Goal: Task Accomplishment & Management: Manage account settings

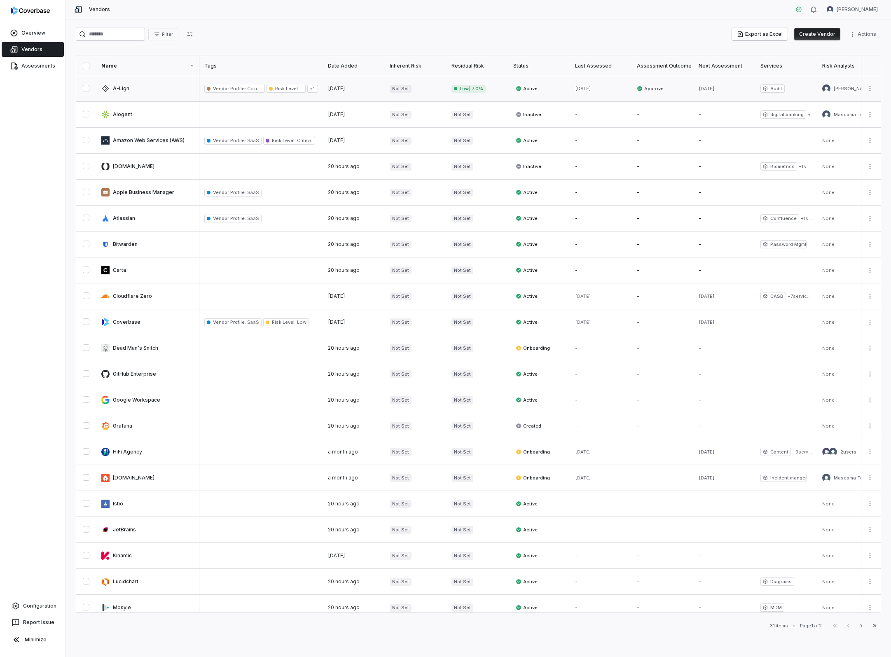
scroll to position [0, 1]
click at [126, 87] on link at bounding box center [147, 89] width 103 height 26
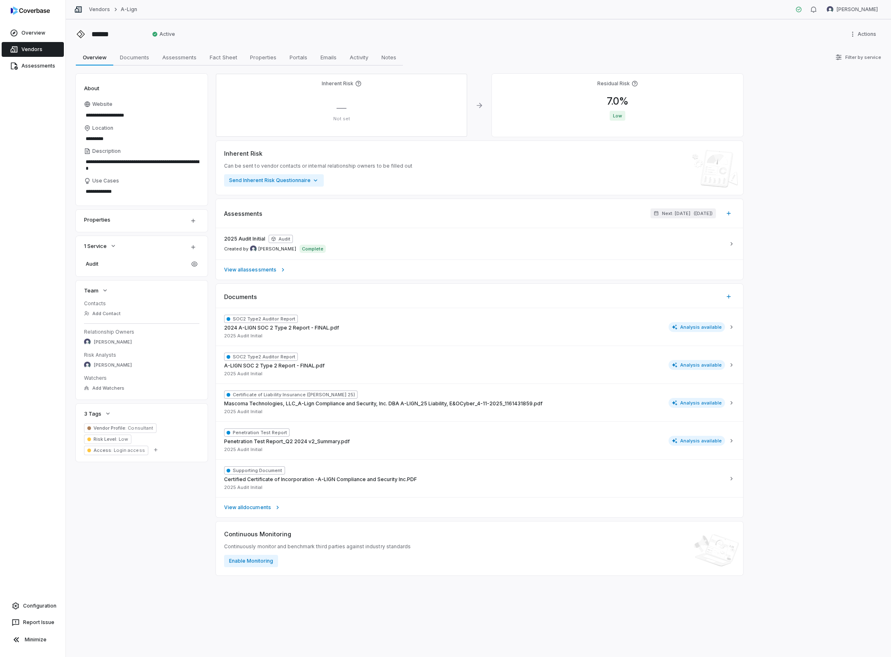
click at [342, 107] on span "—" at bounding box center [341, 108] width 10 height 12
click at [343, 114] on div "— Not set" at bounding box center [341, 112] width 238 height 20
drag, startPoint x: 344, startPoint y: 118, endPoint x: 344, endPoint y: 109, distance: 9.5
click at [345, 117] on p "Not set" at bounding box center [341, 119] width 238 height 6
click at [344, 107] on span "—" at bounding box center [341, 108] width 10 height 12
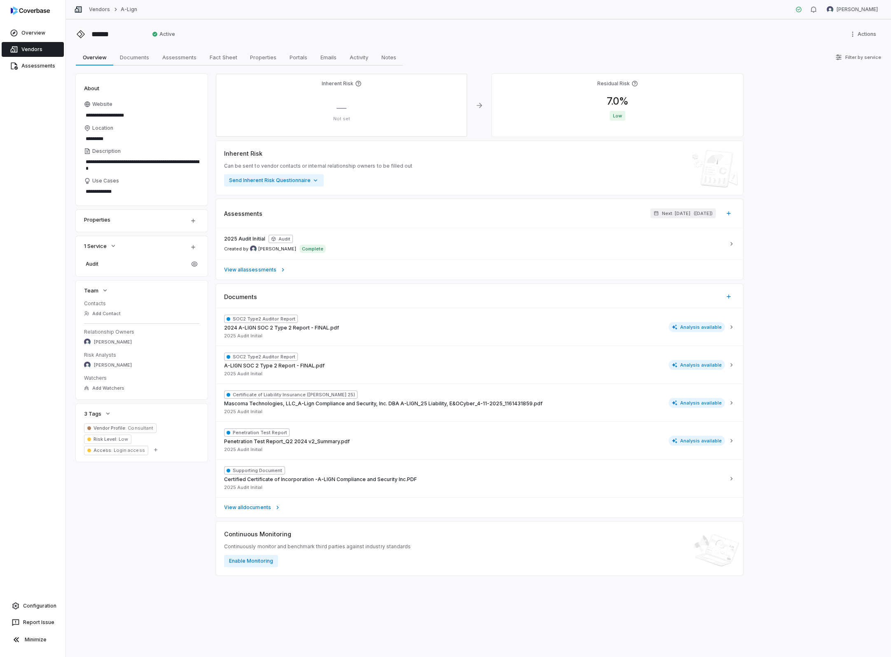
click at [342, 109] on span "—" at bounding box center [341, 108] width 10 height 12
click at [343, 108] on span "—" at bounding box center [341, 108] width 10 height 12
drag, startPoint x: 341, startPoint y: 106, endPoint x: 345, endPoint y: 94, distance: 12.4
click at [343, 103] on span "—" at bounding box center [341, 108] width 10 height 12
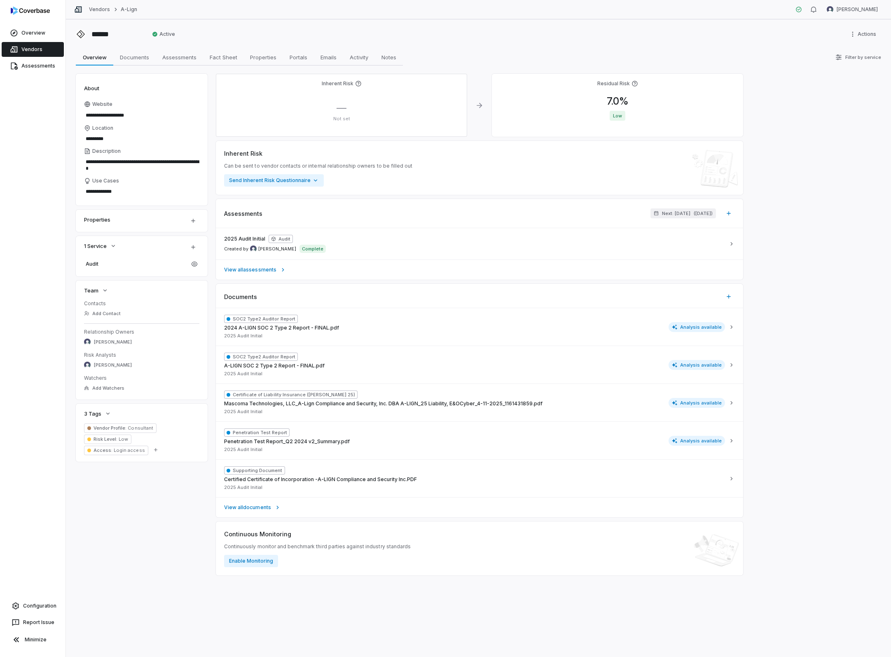
click at [348, 84] on h4 "Inherent Risk" at bounding box center [338, 83] width 32 height 7
click at [340, 107] on span "—" at bounding box center [341, 108] width 10 height 12
click at [341, 110] on span "—" at bounding box center [341, 108] width 10 height 12
drag, startPoint x: 341, startPoint y: 110, endPoint x: 301, endPoint y: 27, distance: 92.3
click at [341, 110] on span "—" at bounding box center [341, 108] width 10 height 12
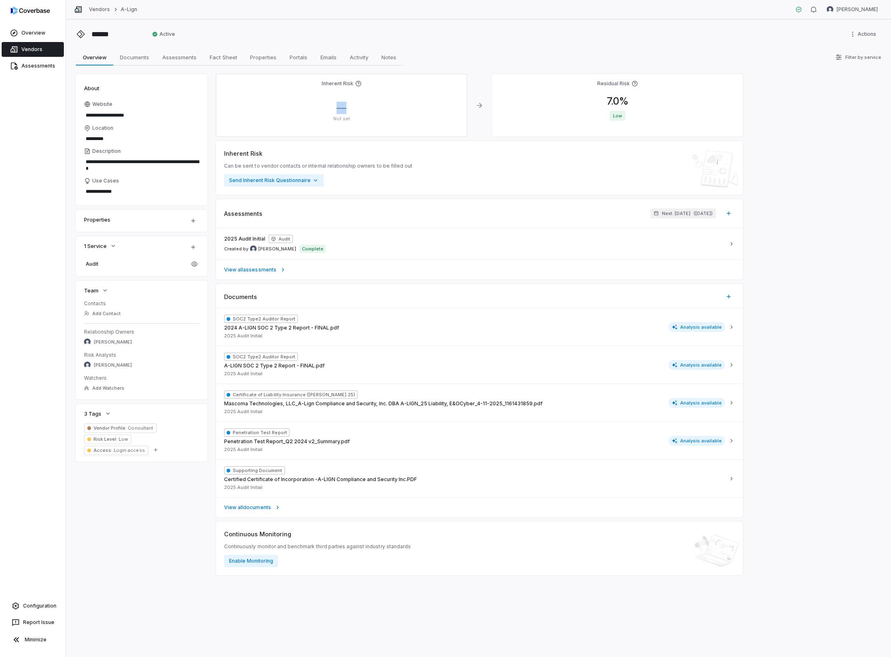
click at [343, 107] on span "—" at bounding box center [341, 108] width 10 height 12
click at [386, 110] on div "— Not set" at bounding box center [341, 112] width 238 height 20
click at [341, 108] on span "—" at bounding box center [341, 108] width 10 height 12
click at [342, 104] on span "—" at bounding box center [341, 108] width 10 height 12
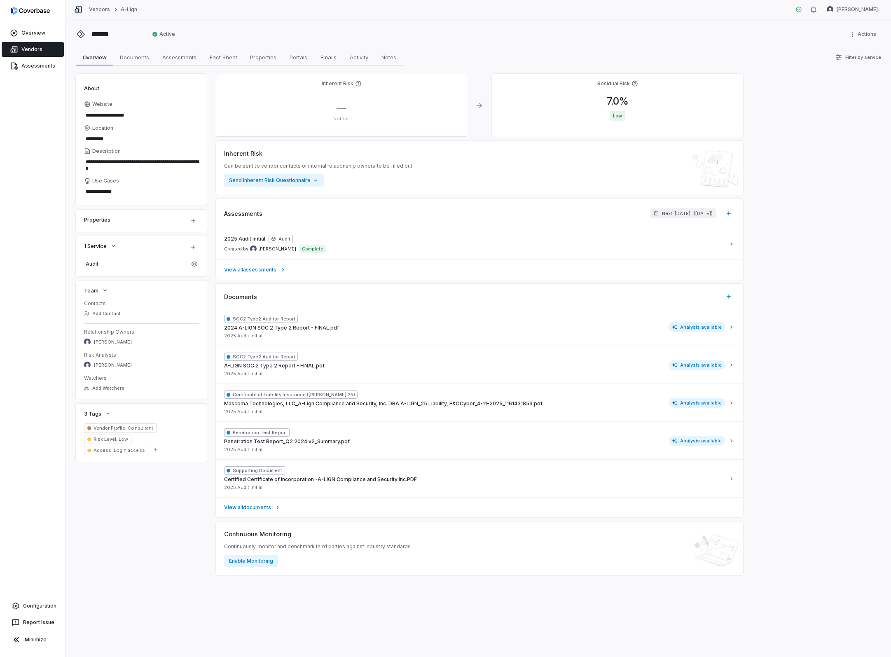
click at [345, 110] on span "—" at bounding box center [341, 108] width 10 height 12
click at [452, 46] on div "**********" at bounding box center [478, 338] width 825 height 638
click at [341, 109] on span "—" at bounding box center [341, 108] width 10 height 12
click at [348, 111] on div "— Not set" at bounding box center [341, 112] width 238 height 20
click at [345, 110] on span "—" at bounding box center [341, 108] width 10 height 12
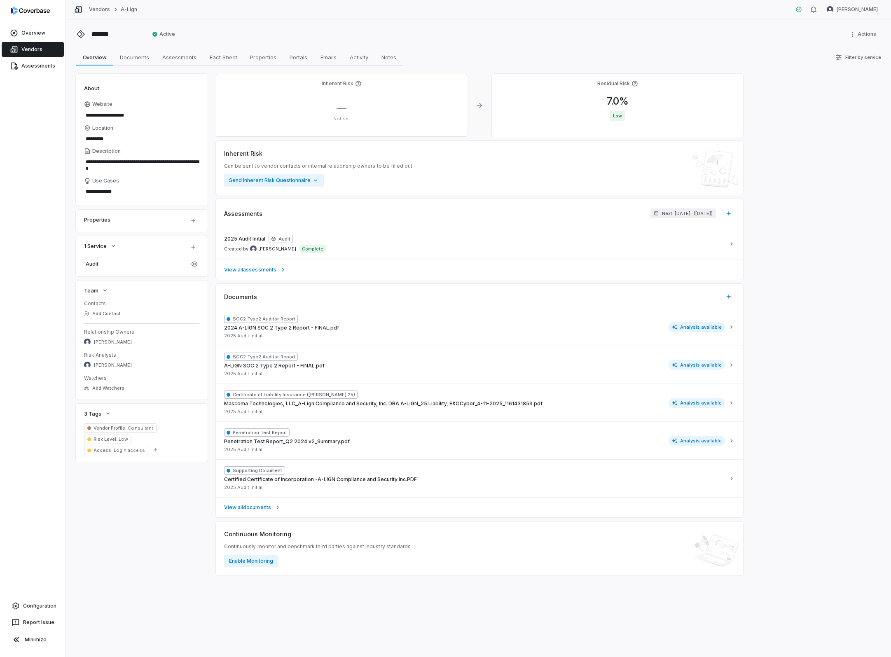
click at [345, 110] on span "—" at bounding box center [341, 108] width 10 height 12
click at [339, 110] on span "—" at bounding box center [341, 108] width 10 height 12
drag, startPoint x: 339, startPoint y: 110, endPoint x: 383, endPoint y: 103, distance: 45.4
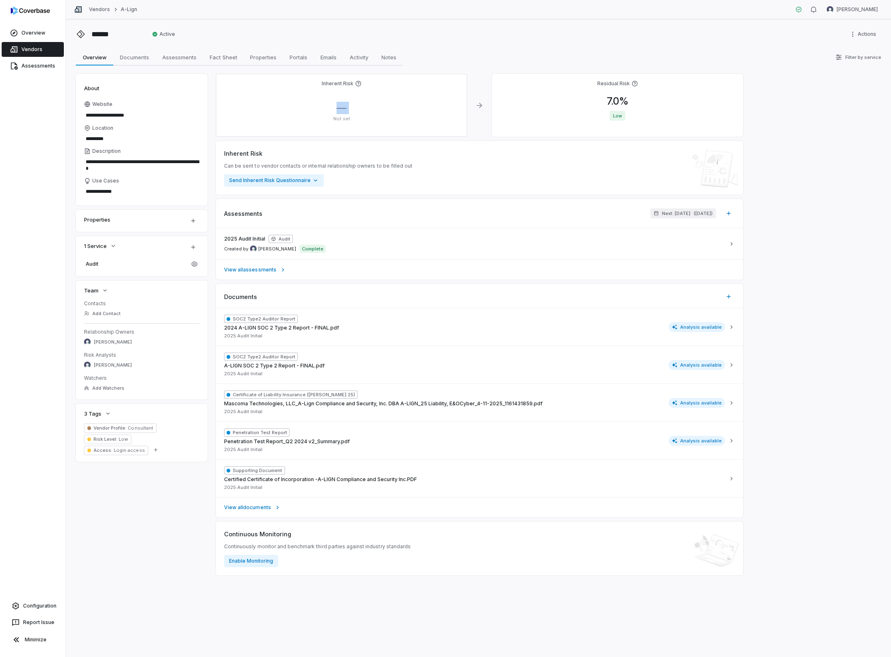
click at [339, 110] on span "—" at bounding box center [341, 108] width 10 height 12
click at [443, 70] on div "**********" at bounding box center [478, 338] width 825 height 638
drag, startPoint x: 438, startPoint y: 114, endPoint x: 358, endPoint y: 106, distance: 80.2
click at [438, 113] on div "— Not set" at bounding box center [341, 112] width 238 height 20
drag, startPoint x: 357, startPoint y: 106, endPoint x: 350, endPoint y: 106, distance: 7.4
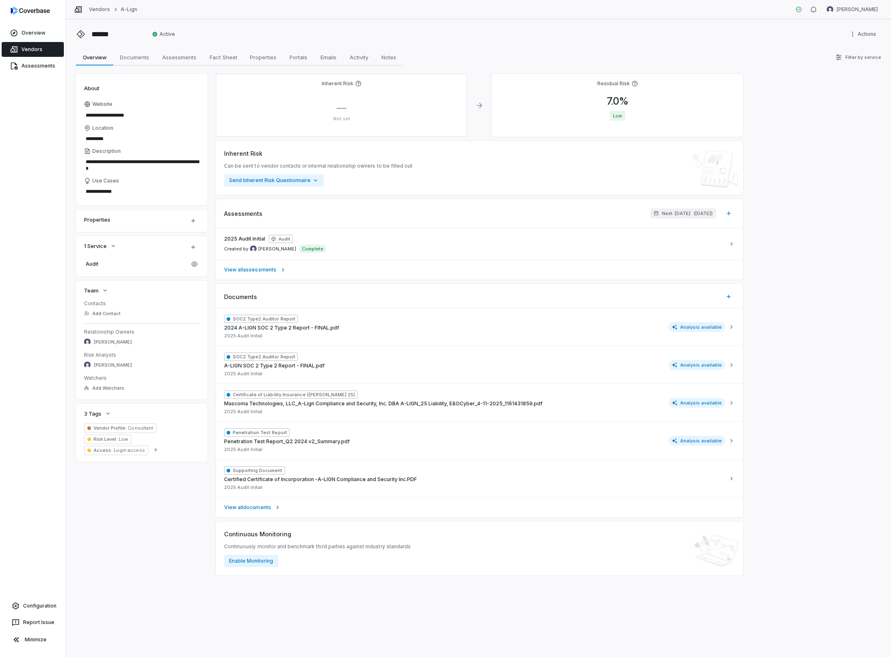
click at [355, 106] on div "— Not set" at bounding box center [341, 112] width 238 height 20
drag, startPoint x: 339, startPoint y: 105, endPoint x: 335, endPoint y: 87, distance: 18.9
click at [337, 100] on div "Inherent Risk — Not set" at bounding box center [341, 105] width 251 height 63
click at [335, 86] on h4 "Inherent Risk" at bounding box center [338, 83] width 32 height 7
click at [340, 112] on span "—" at bounding box center [341, 108] width 10 height 12
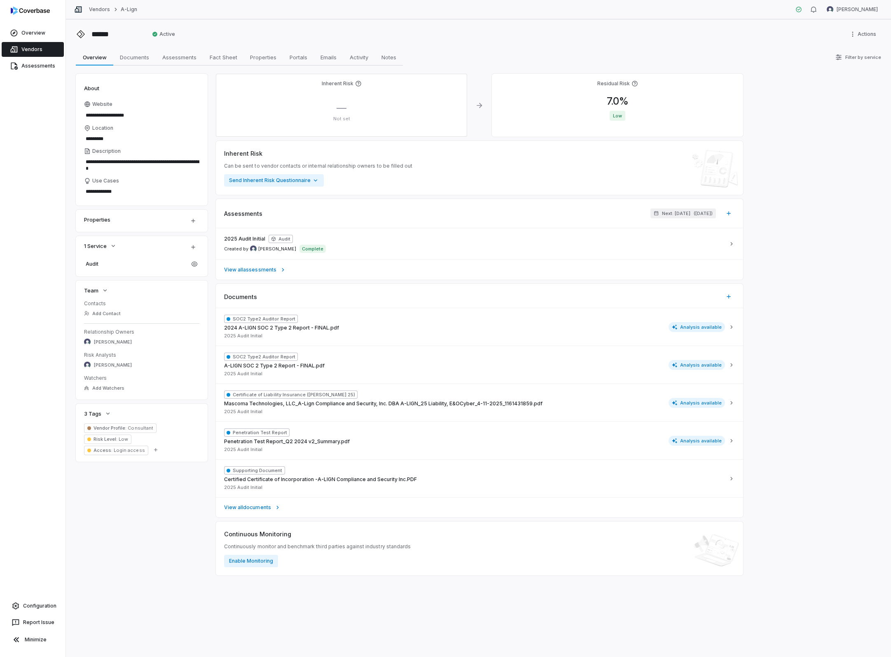
click at [343, 108] on span "—" at bounding box center [341, 108] width 10 height 12
drag, startPoint x: 343, startPoint y: 108, endPoint x: 336, endPoint y: 110, distance: 7.2
click at [340, 109] on span "—" at bounding box center [341, 108] width 10 height 12
click at [336, 110] on div "— Not set" at bounding box center [341, 112] width 238 height 20
click at [341, 109] on span "—" at bounding box center [341, 108] width 10 height 12
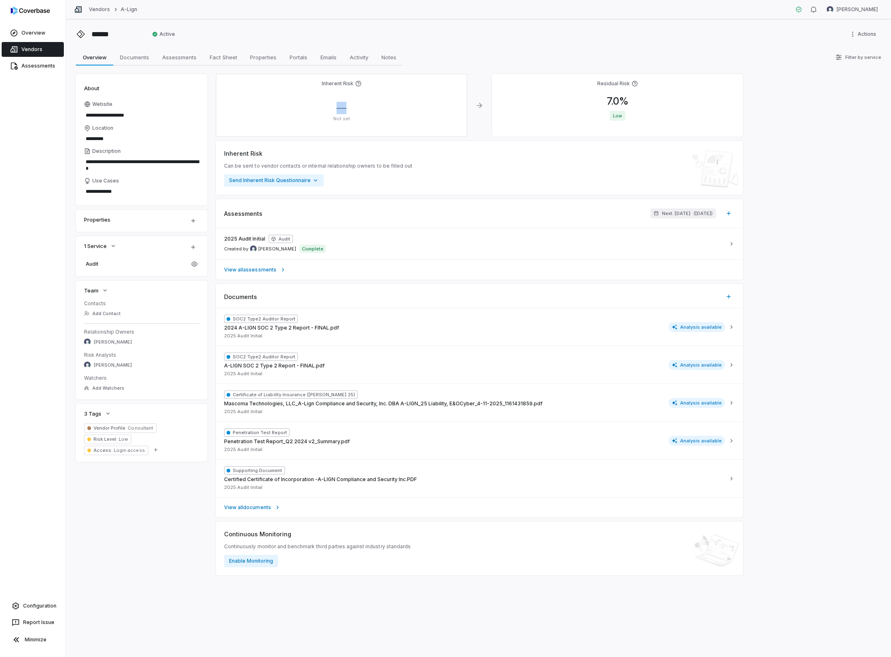
click at [341, 109] on span "—" at bounding box center [341, 108] width 10 height 12
drag, startPoint x: 321, startPoint y: 106, endPoint x: 327, endPoint y: 93, distance: 14.6
click at [326, 100] on div "Inherent Risk — Not set" at bounding box center [341, 105] width 251 height 63
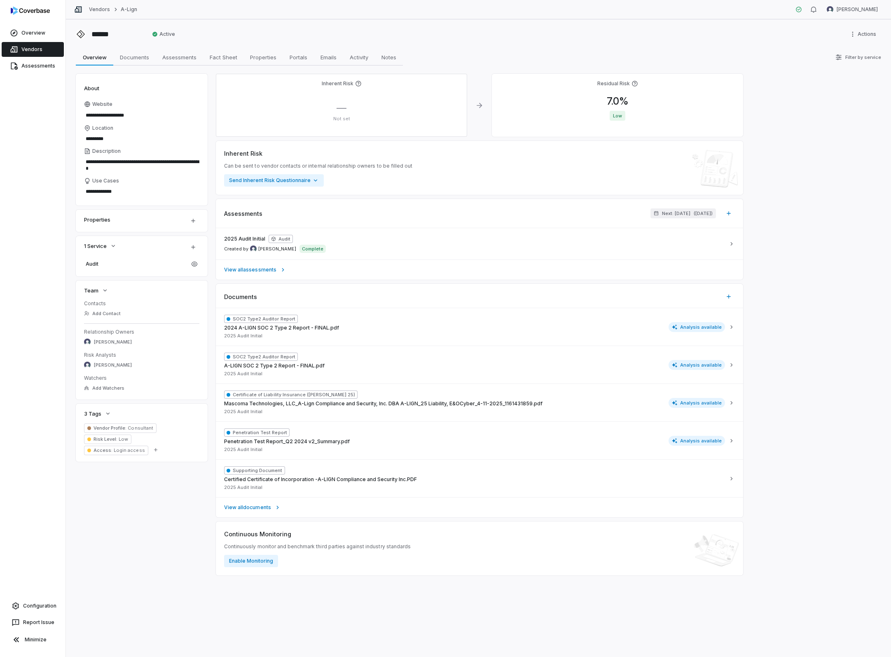
click at [327, 86] on h4 "Inherent Risk" at bounding box center [338, 83] width 32 height 7
click at [335, 109] on div "— Not set" at bounding box center [341, 112] width 238 height 20
click at [340, 116] on div "— Not set" at bounding box center [341, 112] width 238 height 20
click at [340, 117] on p "Not set" at bounding box center [341, 119] width 238 height 6
click at [341, 119] on p "Not set" at bounding box center [341, 119] width 238 height 6
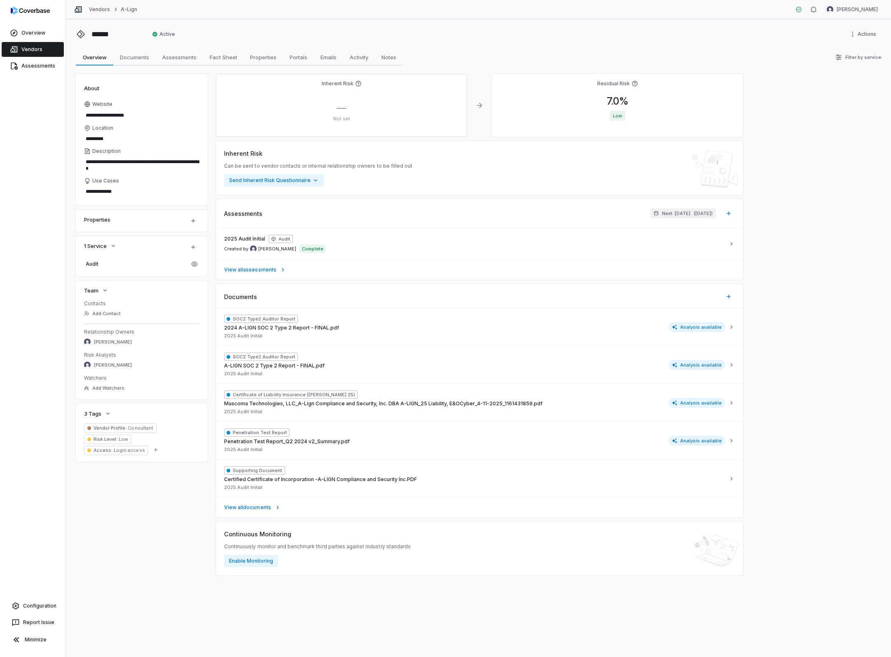
click at [347, 121] on p "Not set" at bounding box center [341, 119] width 238 height 6
click at [343, 121] on p "Not set" at bounding box center [341, 119] width 238 height 6
click at [341, 121] on p "Not set" at bounding box center [341, 119] width 238 height 6
click at [334, 84] on h4 "Inherent Risk" at bounding box center [338, 83] width 32 height 7
click at [342, 110] on span "—" at bounding box center [341, 108] width 10 height 12
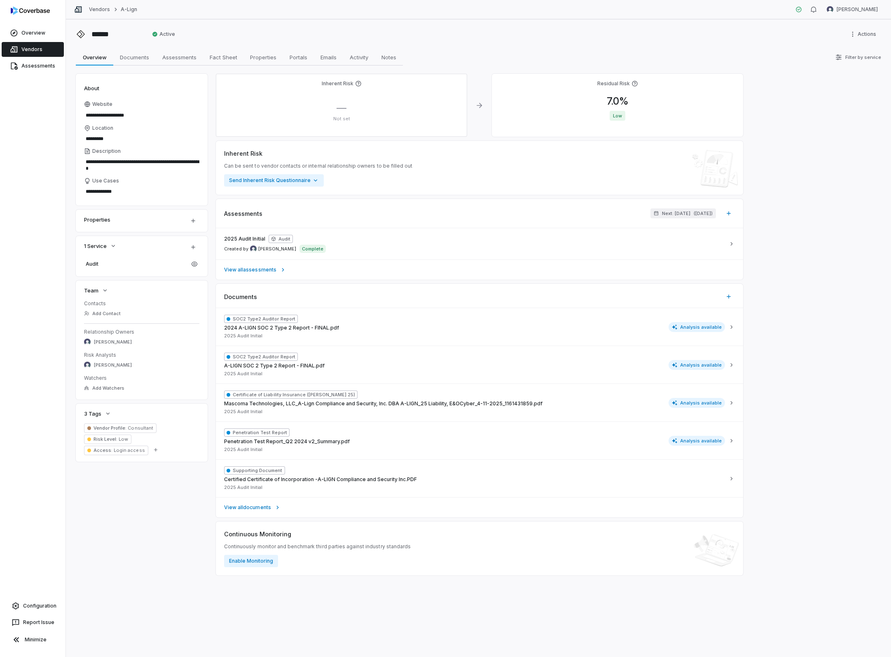
click at [342, 117] on p "Not set" at bounding box center [341, 119] width 238 height 6
click at [341, 119] on p "Not set" at bounding box center [341, 119] width 238 height 6
click at [342, 108] on span "—" at bounding box center [341, 108] width 10 height 12
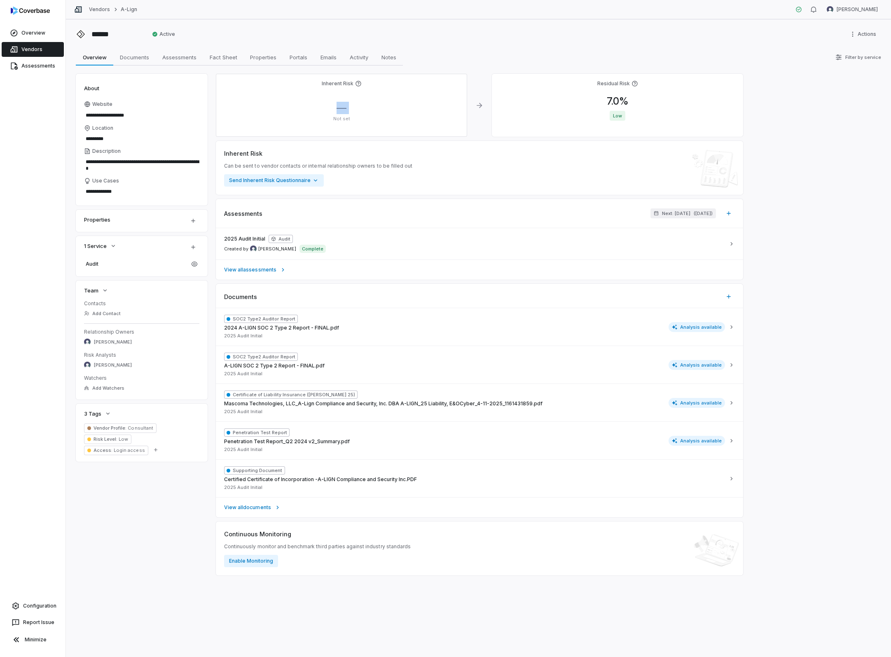
click at [342, 108] on span "—" at bounding box center [341, 108] width 10 height 12
click at [341, 118] on p "Not set" at bounding box center [341, 119] width 238 height 6
click at [340, 110] on span "—" at bounding box center [341, 108] width 10 height 12
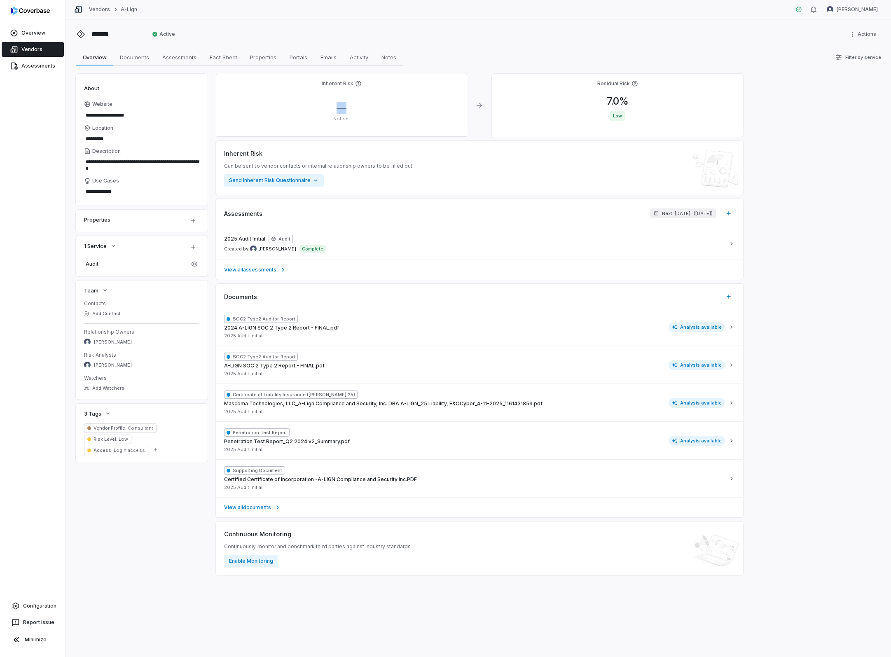
click at [341, 110] on span "—" at bounding box center [341, 108] width 10 height 12
drag, startPoint x: 341, startPoint y: 110, endPoint x: 360, endPoint y: 109, distance: 19.8
click at [343, 110] on span "—" at bounding box center [341, 108] width 10 height 12
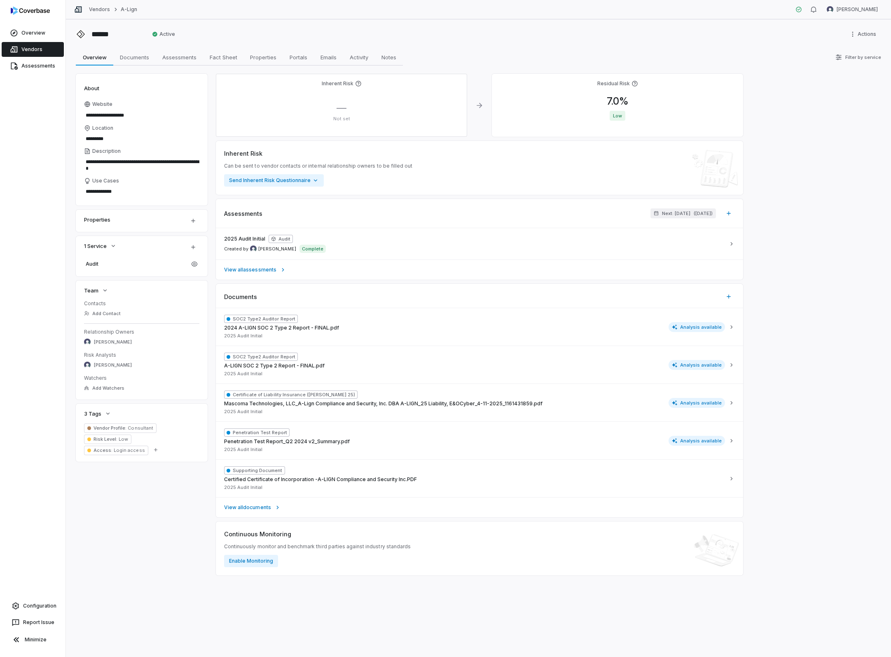
click at [479, 40] on div "****** Active Actions" at bounding box center [478, 34] width 805 height 13
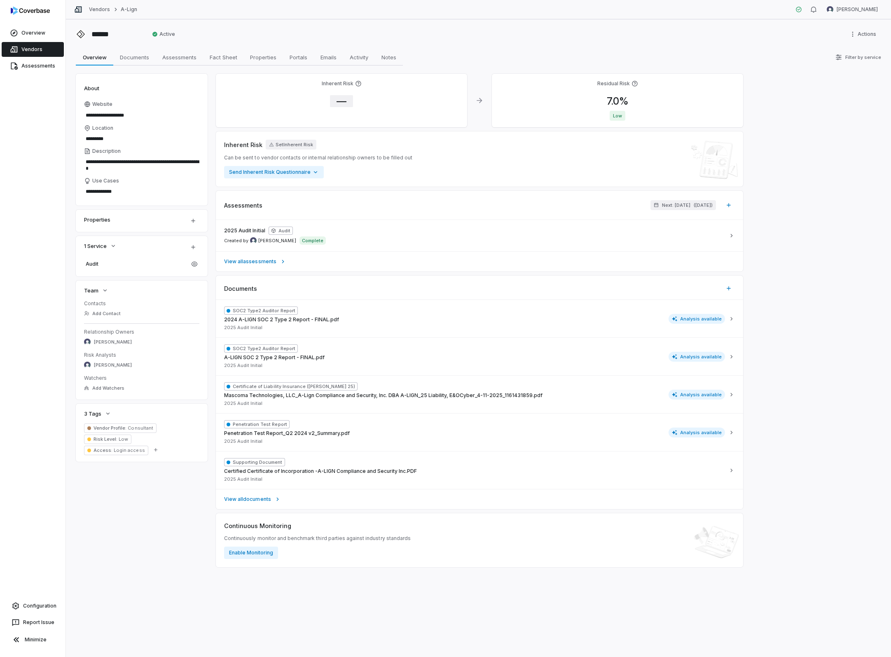
click at [342, 101] on span "—" at bounding box center [341, 101] width 23 height 12
click at [463, 49] on div "Overview Overview Documents Documents Assessments Assessments Fact Sheet Fact S…" at bounding box center [478, 57] width 805 height 16
drag, startPoint x: 334, startPoint y: 102, endPoint x: 339, endPoint y: 102, distance: 4.1
click at [339, 102] on span "—" at bounding box center [341, 101] width 23 height 12
click at [517, 29] on div "****** Active Actions" at bounding box center [478, 34] width 805 height 13
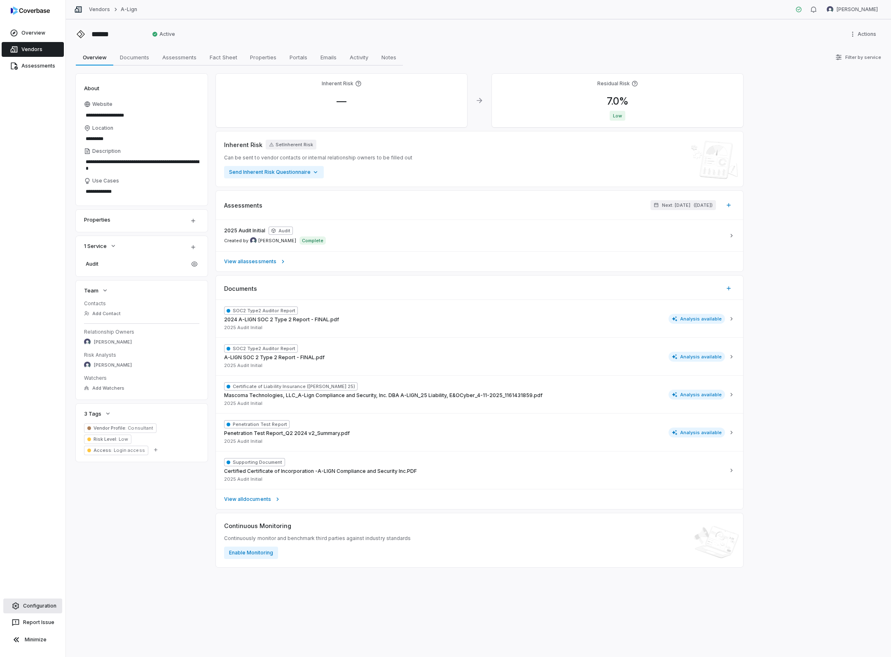
click at [36, 601] on link "Configuration" at bounding box center [32, 605] width 59 height 15
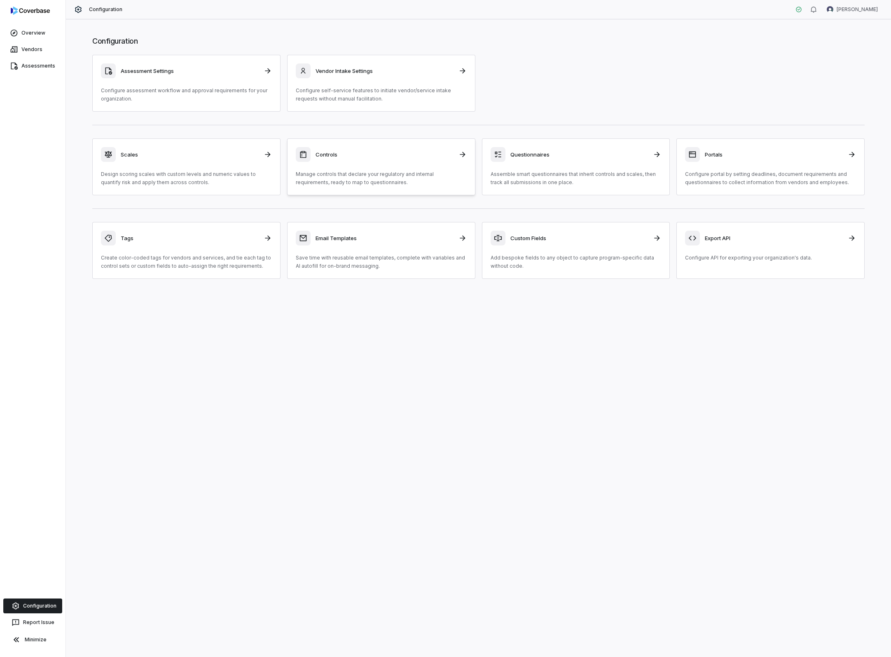
click at [355, 154] on h3 "Controls" at bounding box center [384, 154] width 138 height 7
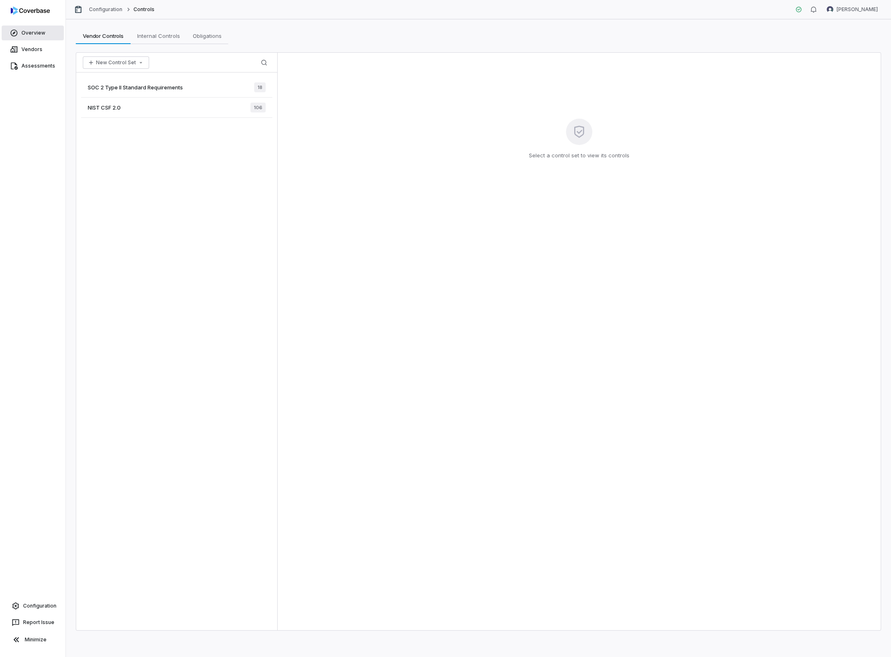
click at [35, 33] on span "Overview" at bounding box center [33, 33] width 24 height 7
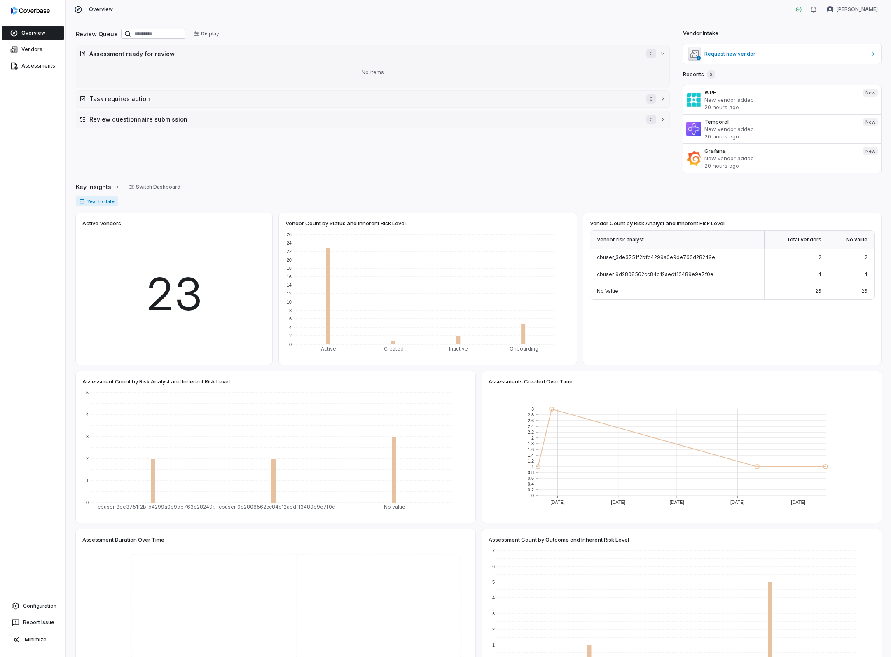
click at [30, 35] on span "Overview" at bounding box center [33, 33] width 24 height 7
click at [35, 50] on span "Vendors" at bounding box center [31, 49] width 21 height 7
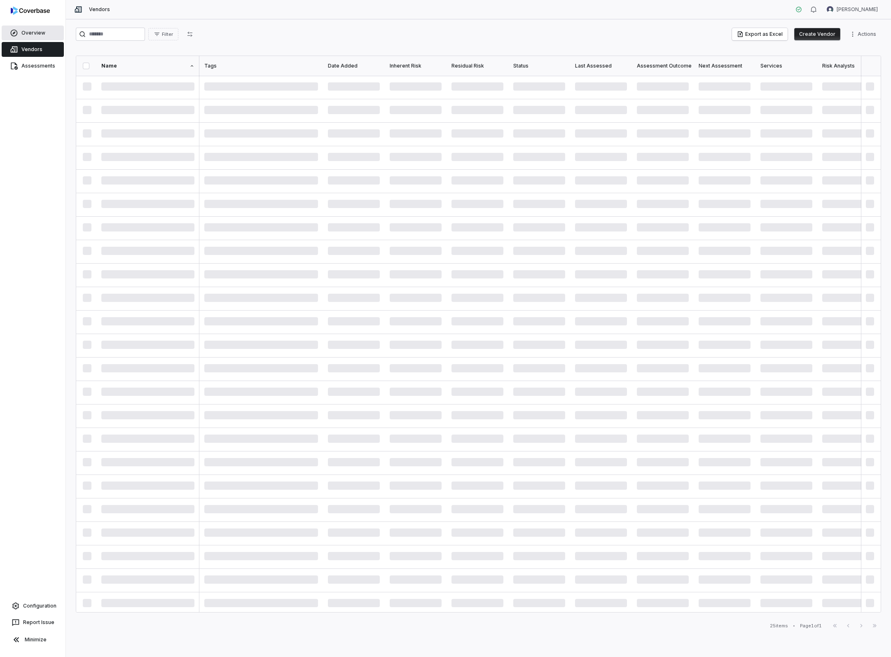
click at [32, 34] on span "Overview" at bounding box center [33, 33] width 24 height 7
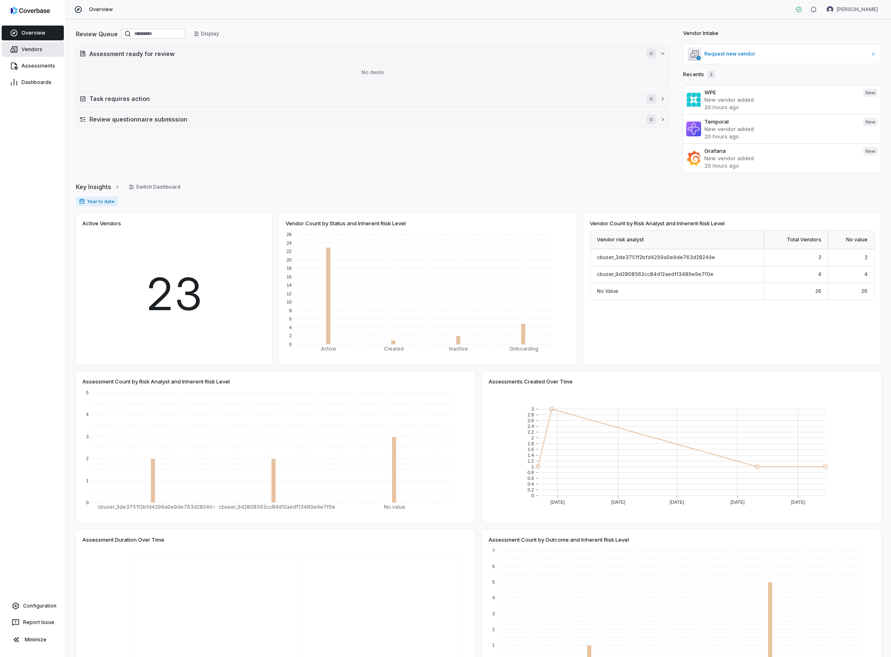
click at [32, 49] on span "Vendors" at bounding box center [31, 49] width 21 height 7
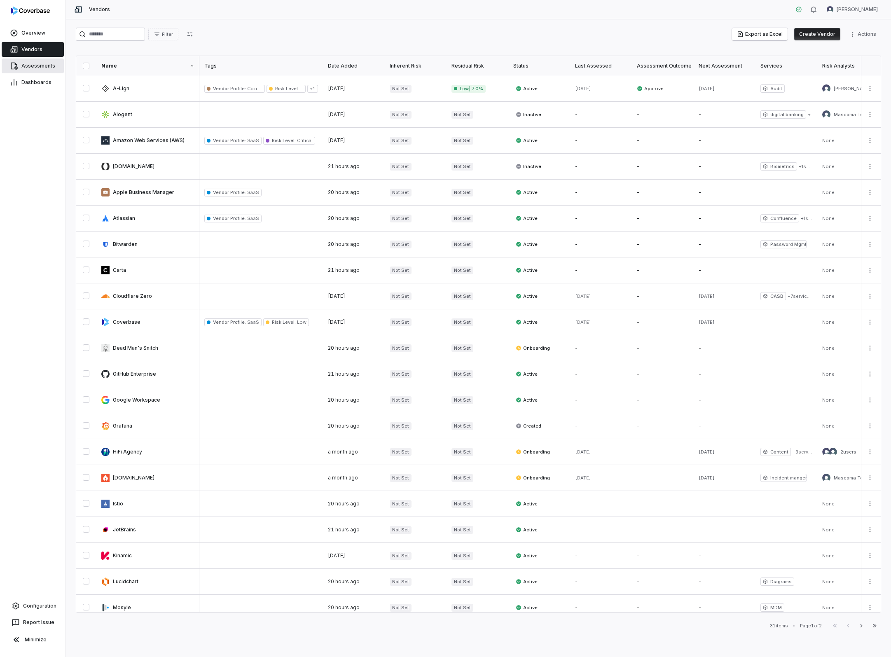
click at [35, 65] on span "Assessments" at bounding box center [38, 66] width 34 height 7
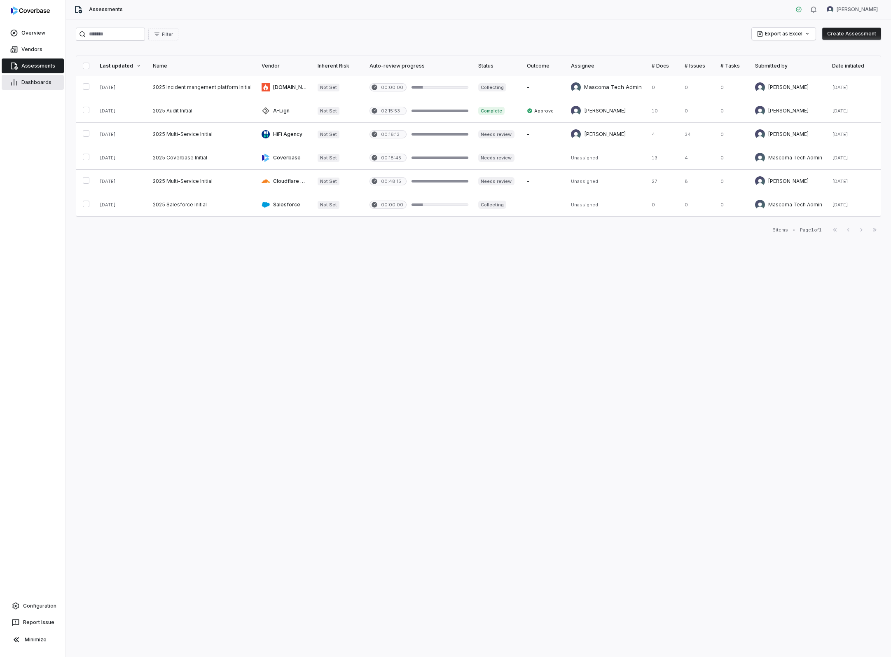
click at [35, 78] on link "Dashboards" at bounding box center [33, 82] width 62 height 15
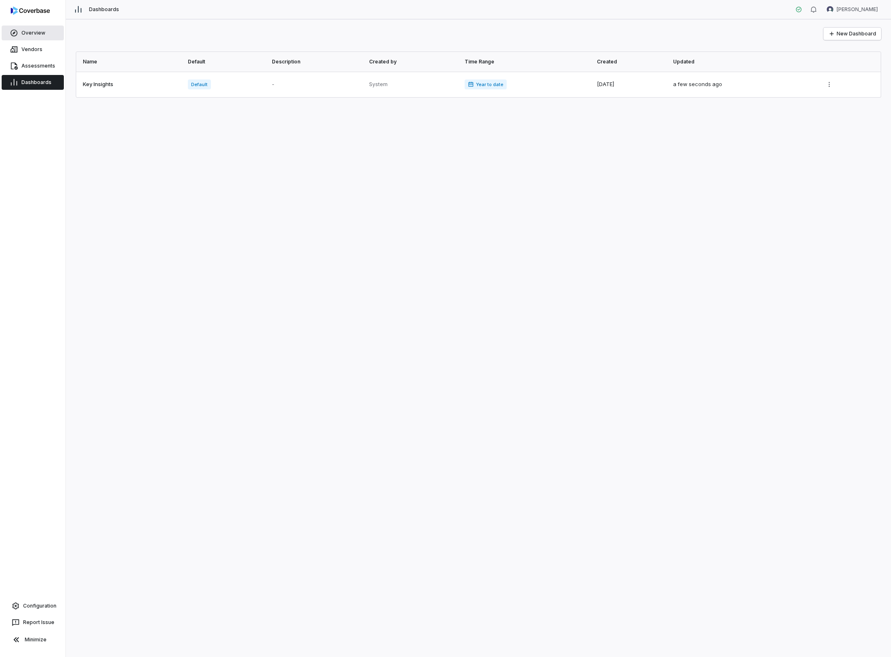
click at [34, 32] on span "Overview" at bounding box center [33, 33] width 24 height 7
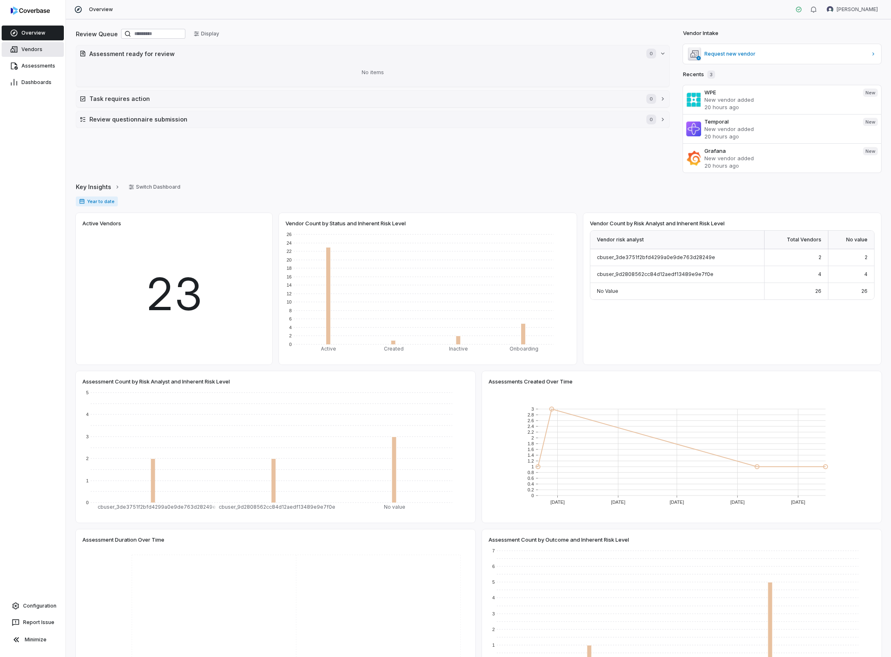
click at [31, 52] on span "Vendors" at bounding box center [31, 49] width 21 height 7
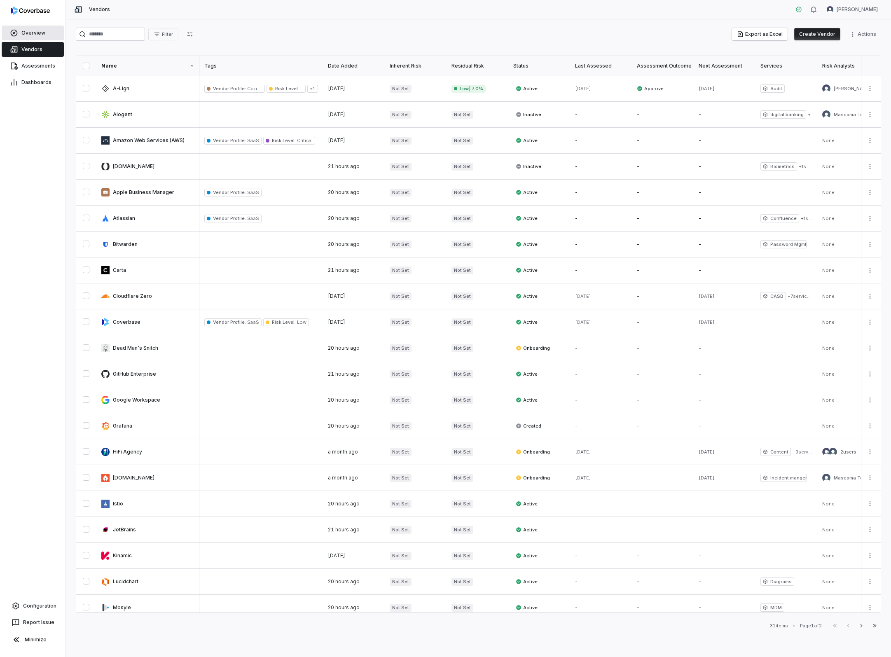
click at [33, 40] on link "Overview" at bounding box center [33, 33] width 62 height 15
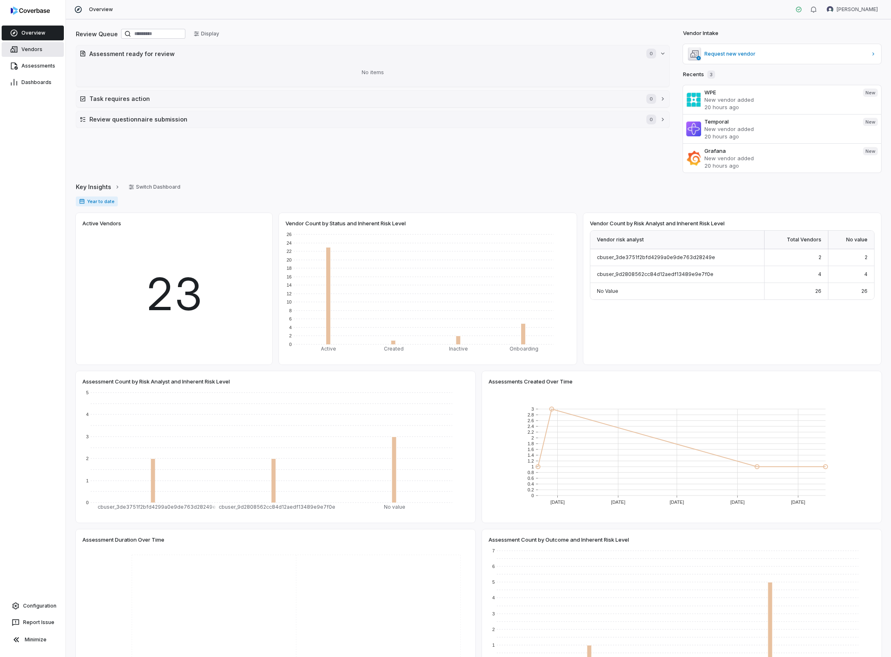
click at [34, 48] on span "Vendors" at bounding box center [31, 49] width 21 height 7
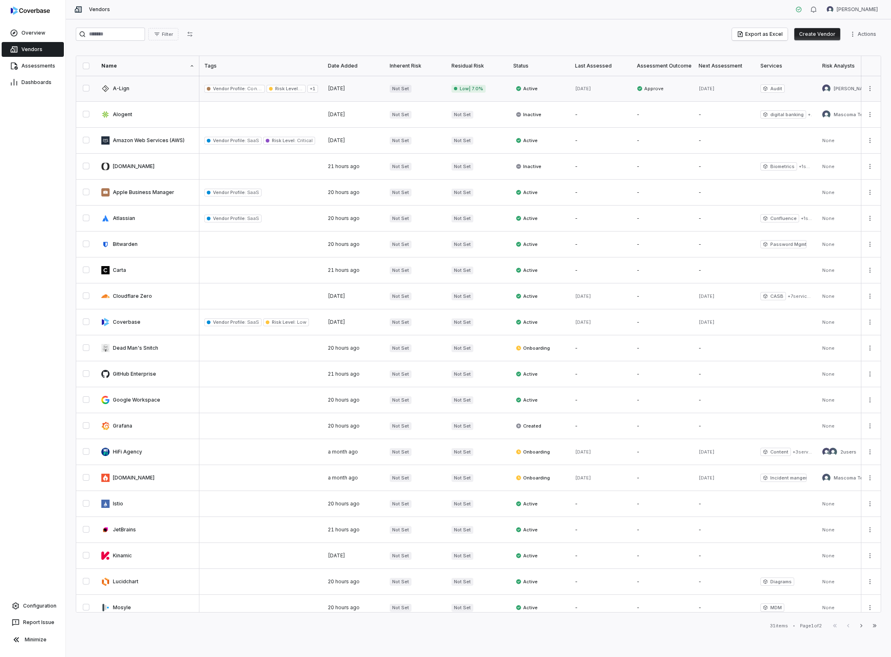
click at [126, 91] on link at bounding box center [147, 89] width 103 height 26
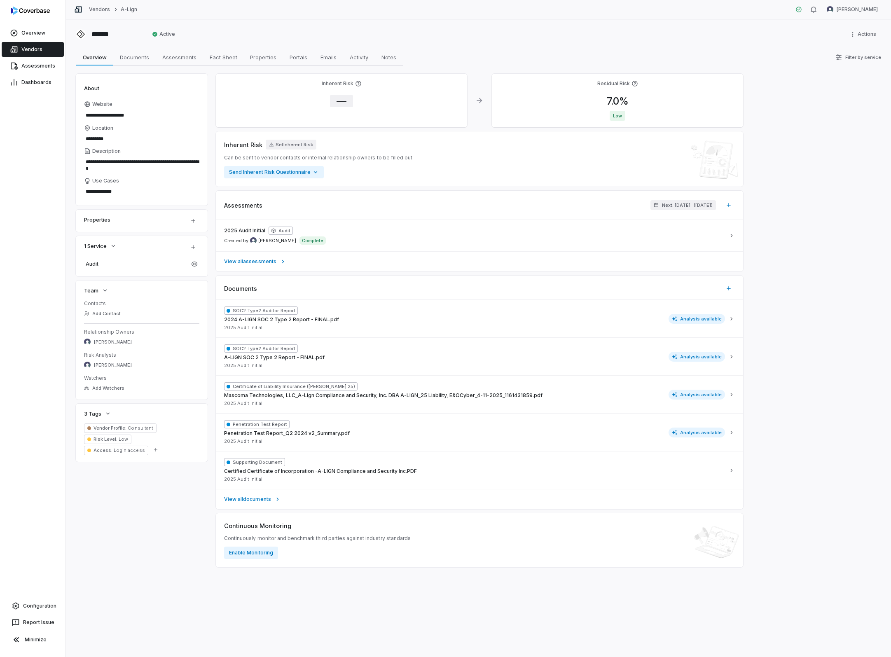
click at [343, 101] on span "—" at bounding box center [341, 101] width 23 height 12
click at [449, 140] on span "button" at bounding box center [447, 140] width 6 height 6
click at [447, 207] on button "Save" at bounding box center [446, 207] width 18 height 10
click at [341, 101] on span "—" at bounding box center [341, 101] width 23 height 12
click at [444, 209] on button "Save" at bounding box center [446, 207] width 18 height 10
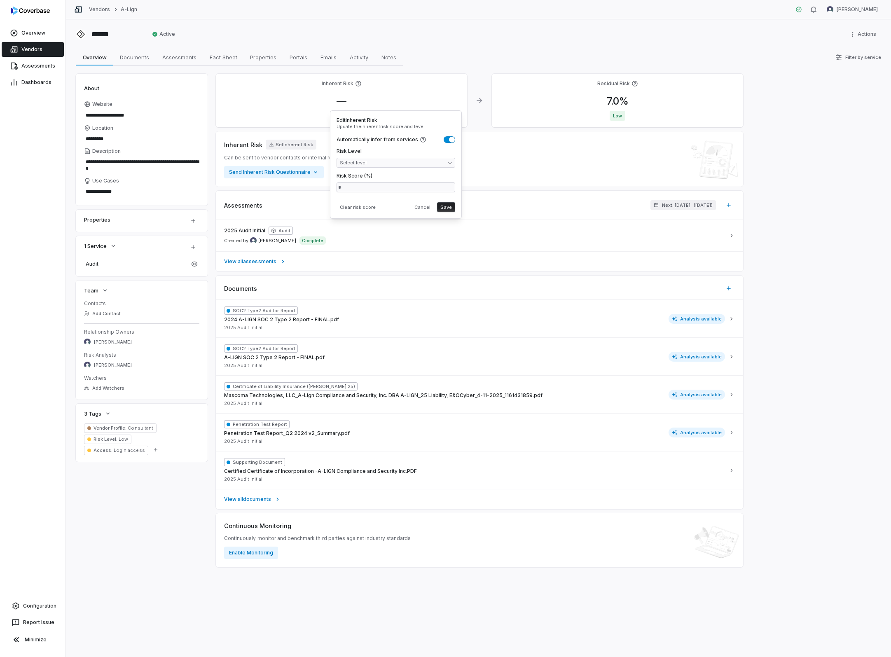
click at [446, 208] on button "Save" at bounding box center [446, 207] width 18 height 10
click at [451, 207] on button "Save" at bounding box center [446, 207] width 18 height 10
click at [460, 38] on div "****** Active Actions" at bounding box center [478, 34] width 805 height 13
click at [443, 56] on div "Overview Overview Documents Documents Assessments Assessments Fact Sheet Fact S…" at bounding box center [478, 57] width 805 height 16
click at [339, 100] on span "—" at bounding box center [341, 101] width 23 height 12
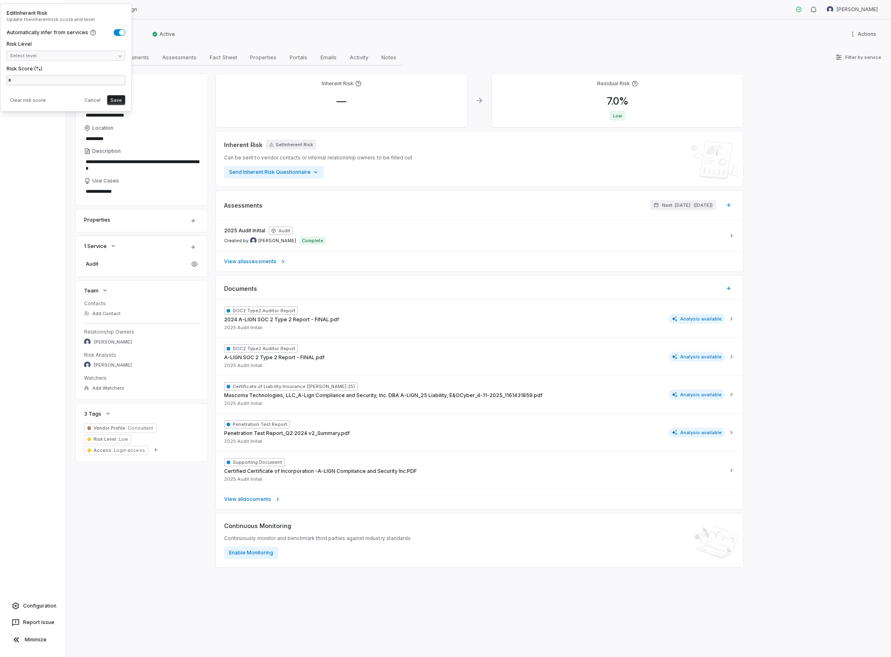
click at [488, 50] on div "Overview Overview Documents Documents Assessments Assessments Fact Sheet Fact S…" at bounding box center [478, 57] width 805 height 16
click at [133, 58] on span "Documents" at bounding box center [135, 57] width 36 height 11
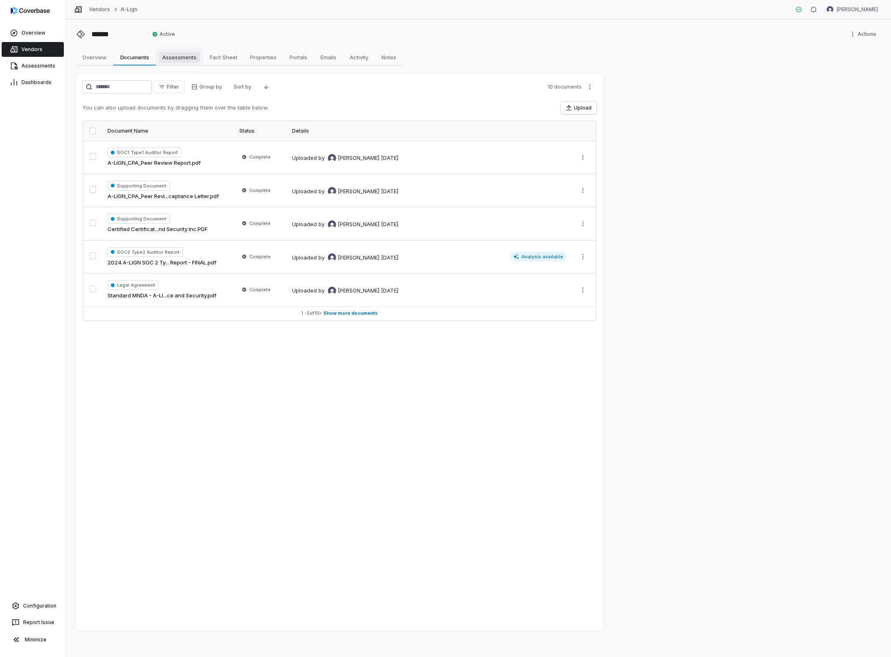
click at [185, 64] on link "Assessments Assessments" at bounding box center [179, 57] width 47 height 16
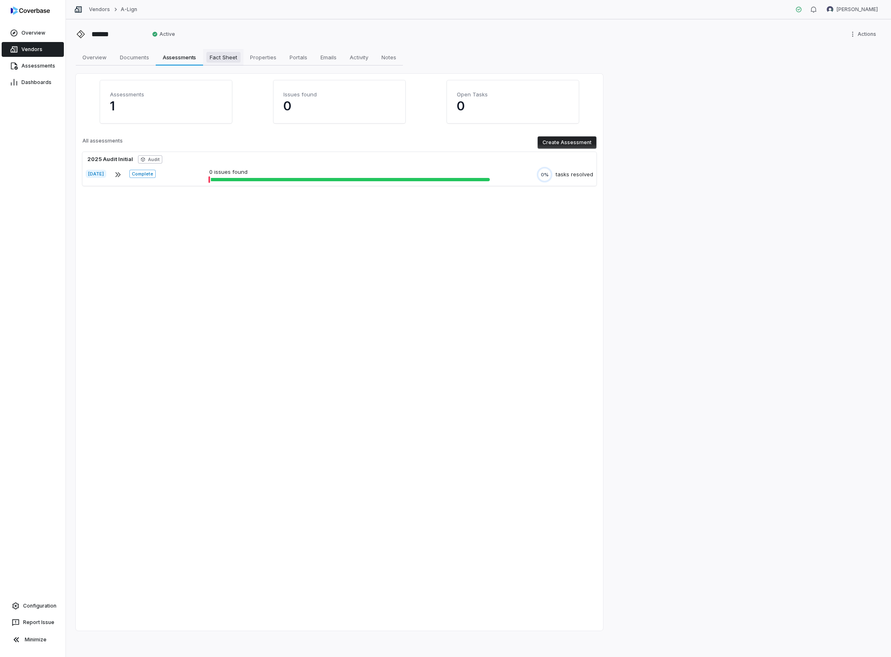
click at [217, 61] on span "Fact Sheet" at bounding box center [223, 57] width 34 height 11
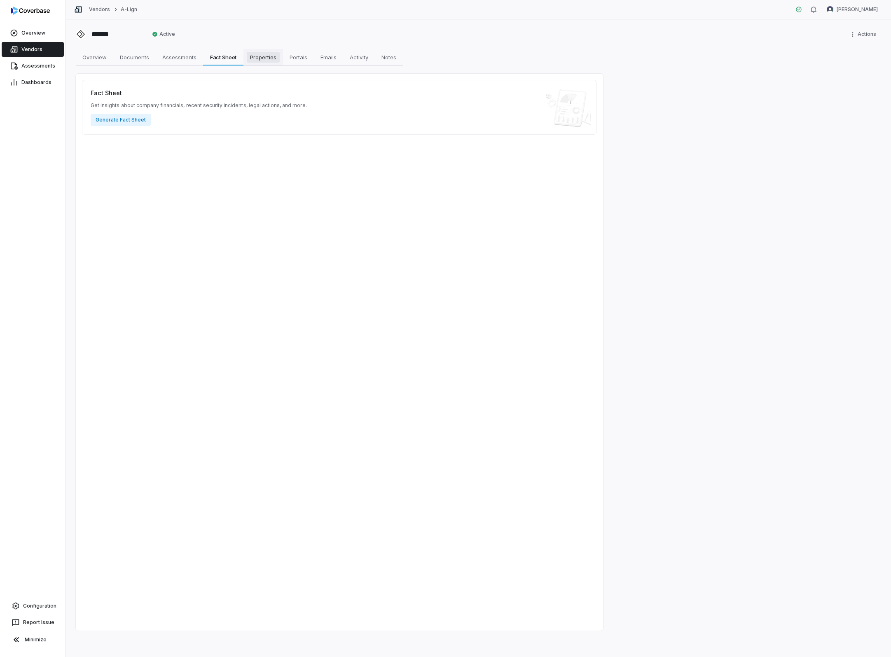
click at [267, 56] on span "Properties" at bounding box center [263, 57] width 33 height 11
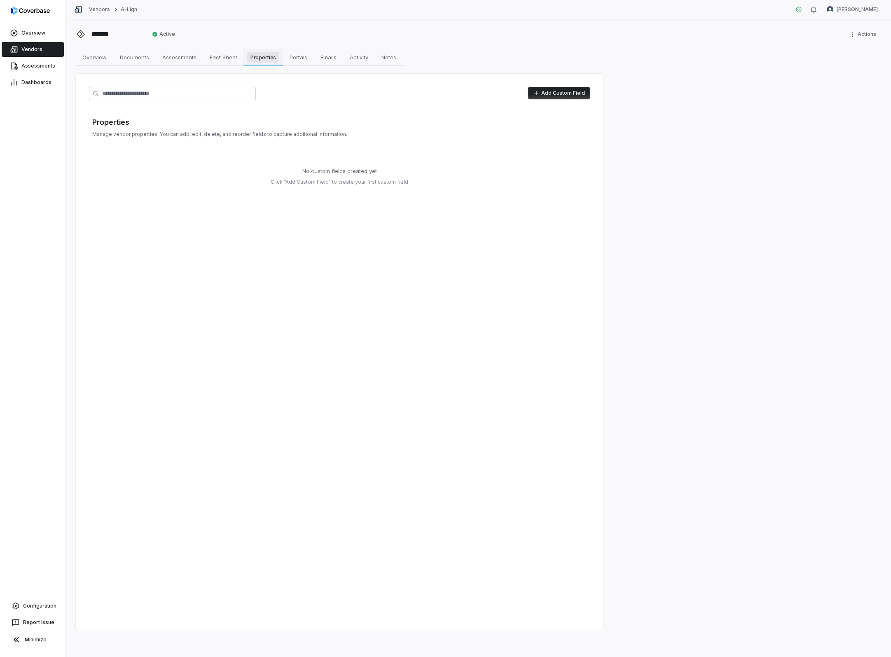
click at [266, 56] on span "Properties" at bounding box center [263, 57] width 33 height 11
click at [301, 58] on span "Portals" at bounding box center [298, 57] width 24 height 11
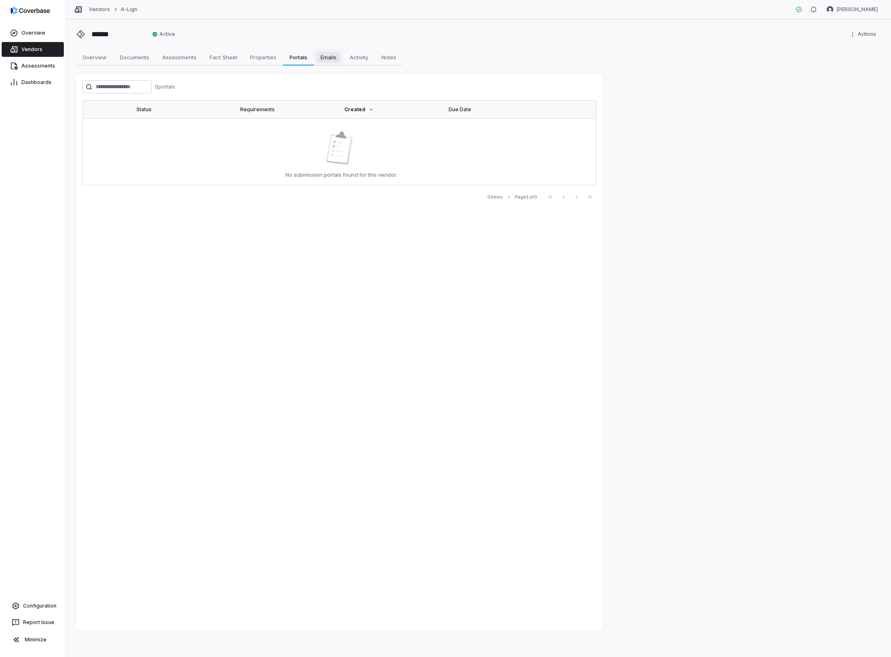
click at [327, 61] on span "Emails" at bounding box center [328, 57] width 23 height 11
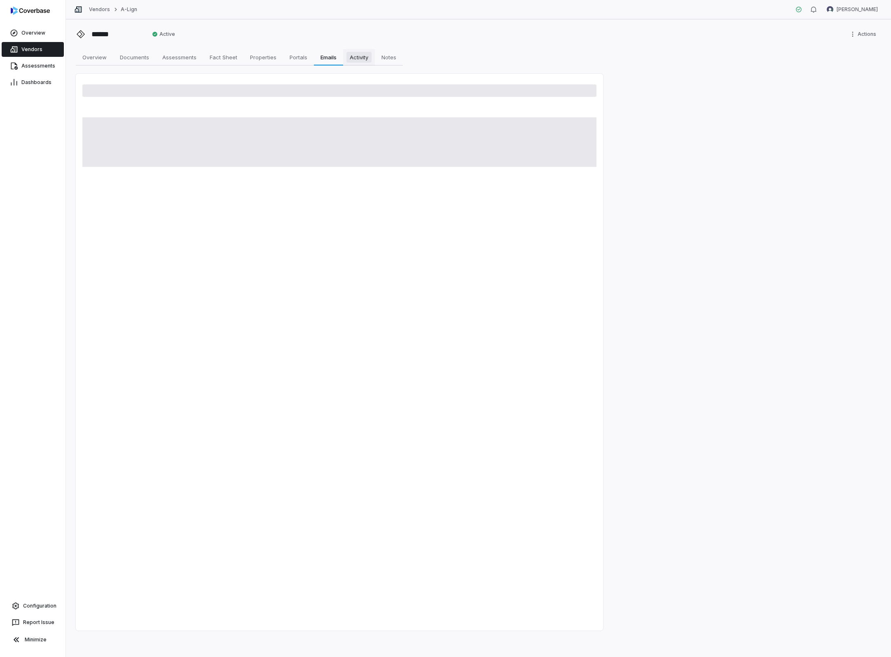
click at [358, 59] on span "Activity" at bounding box center [358, 57] width 25 height 11
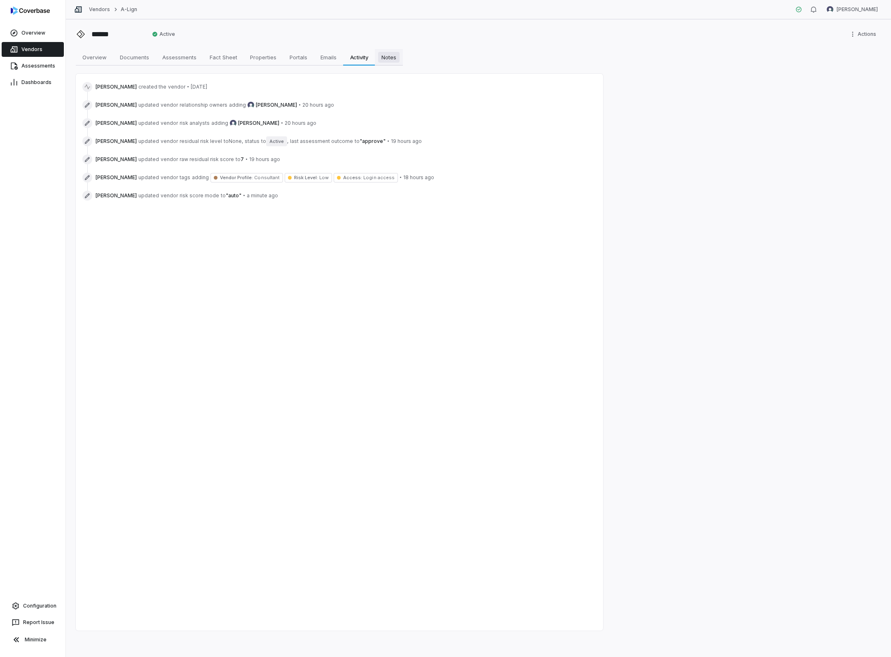
click at [394, 61] on span "Notes" at bounding box center [388, 57] width 21 height 11
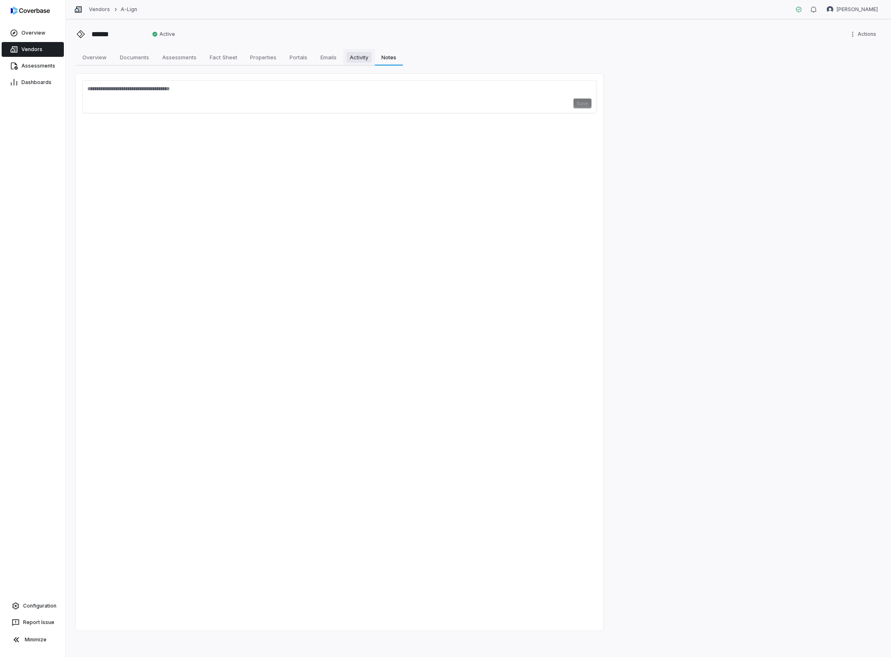
click at [365, 60] on span "Activity" at bounding box center [358, 57] width 25 height 11
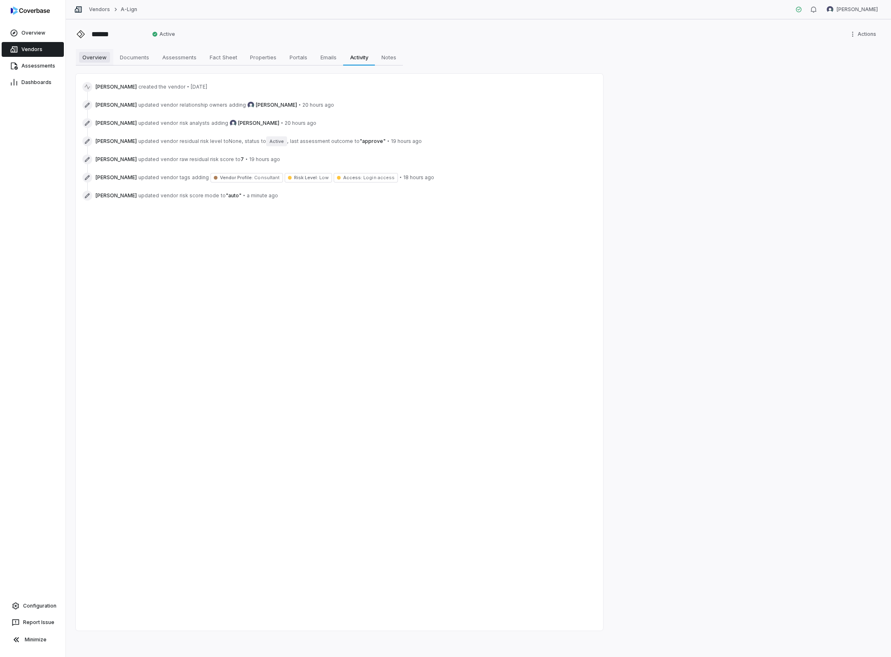
click at [92, 57] on span "Overview" at bounding box center [94, 57] width 31 height 11
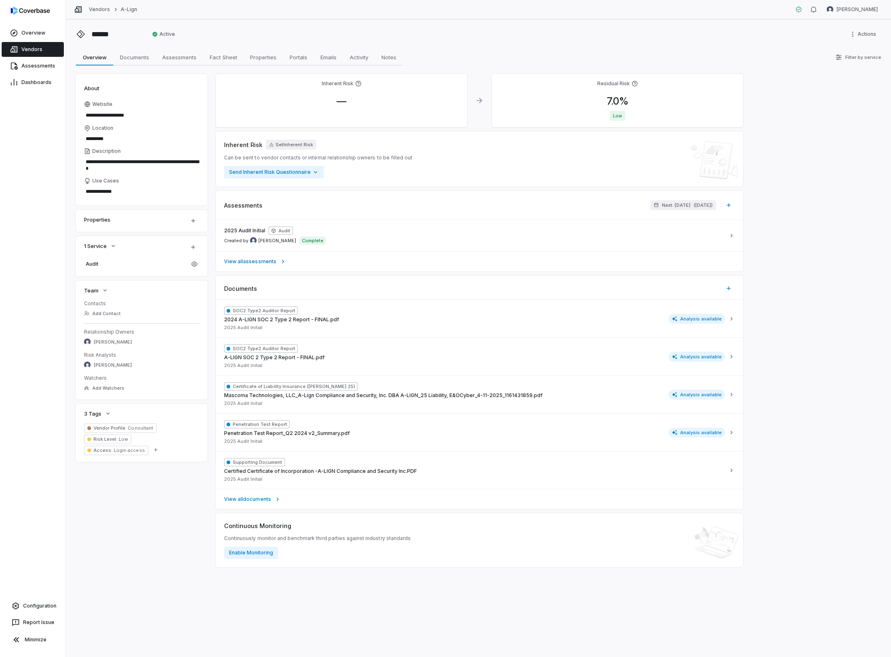
click at [36, 49] on span "Vendors" at bounding box center [31, 49] width 21 height 7
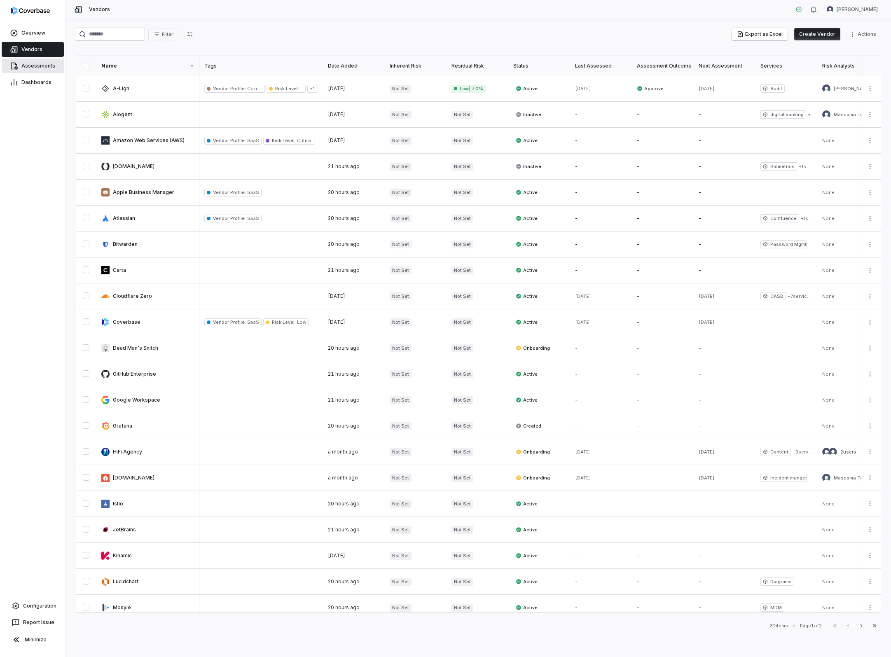
click at [46, 68] on span "Assessments" at bounding box center [38, 66] width 34 height 7
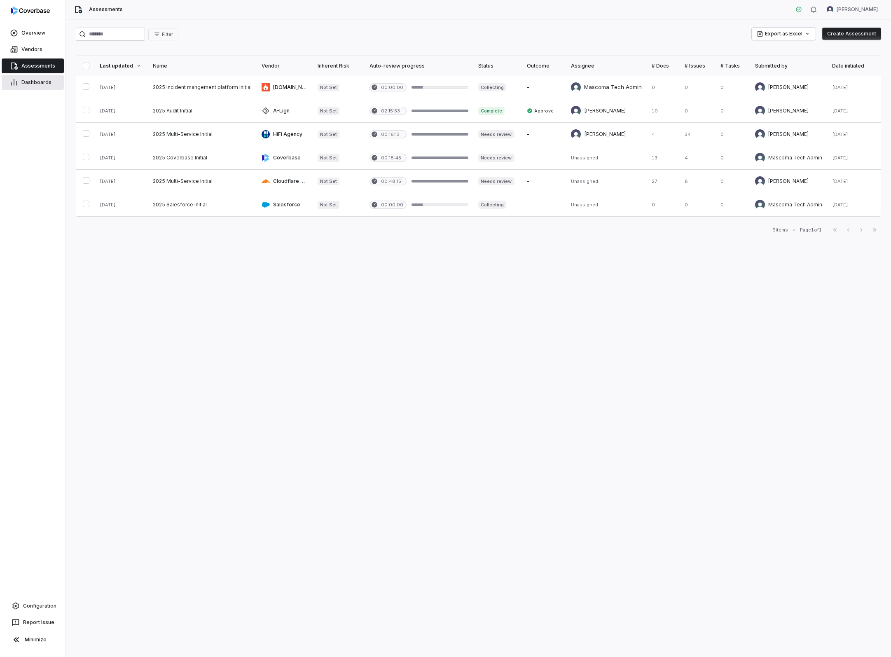
click at [41, 86] on link "Dashboards" at bounding box center [33, 82] width 62 height 15
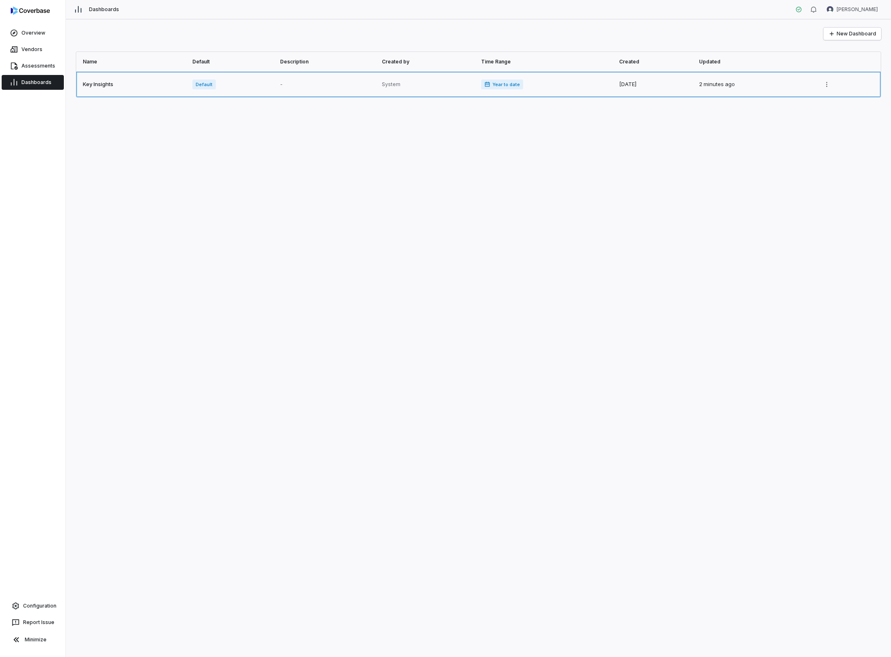
click at [110, 85] on link at bounding box center [131, 85] width 111 height 26
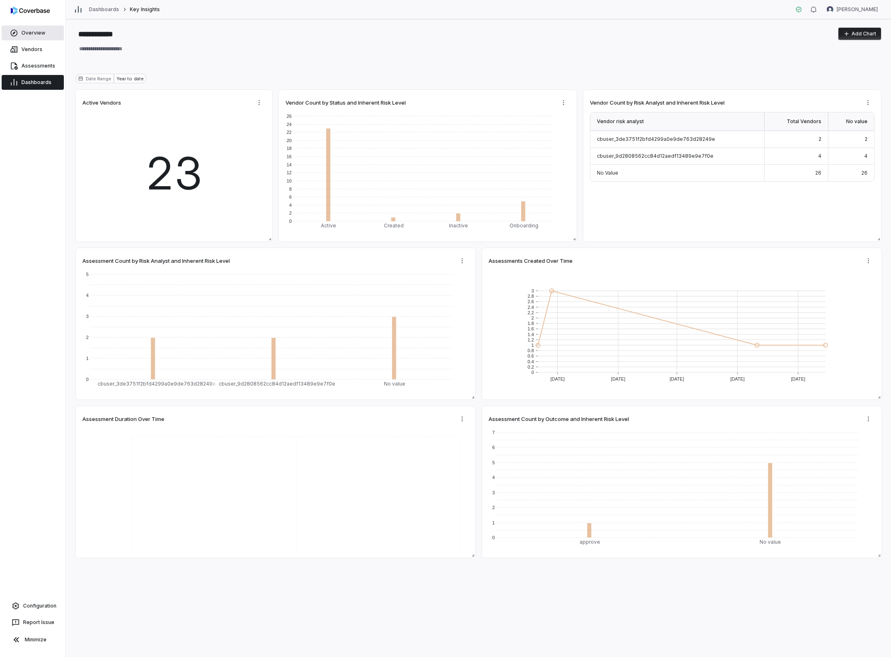
click at [34, 30] on span "Overview" at bounding box center [33, 33] width 24 height 7
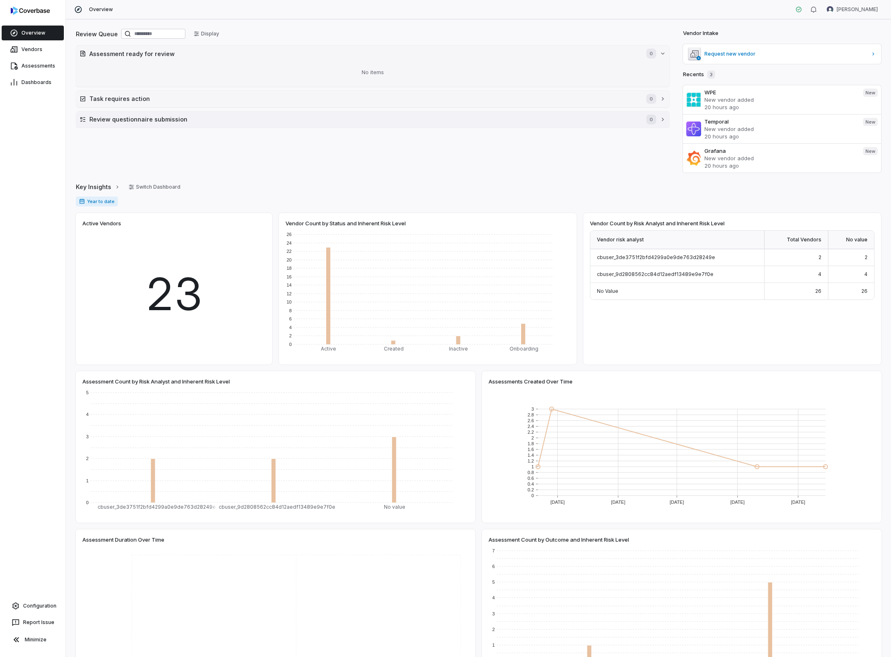
click at [119, 118] on h2 "Review questionnaire submission" at bounding box center [363, 119] width 549 height 9
click at [121, 98] on h2 "Task requires action" at bounding box center [363, 98] width 549 height 9
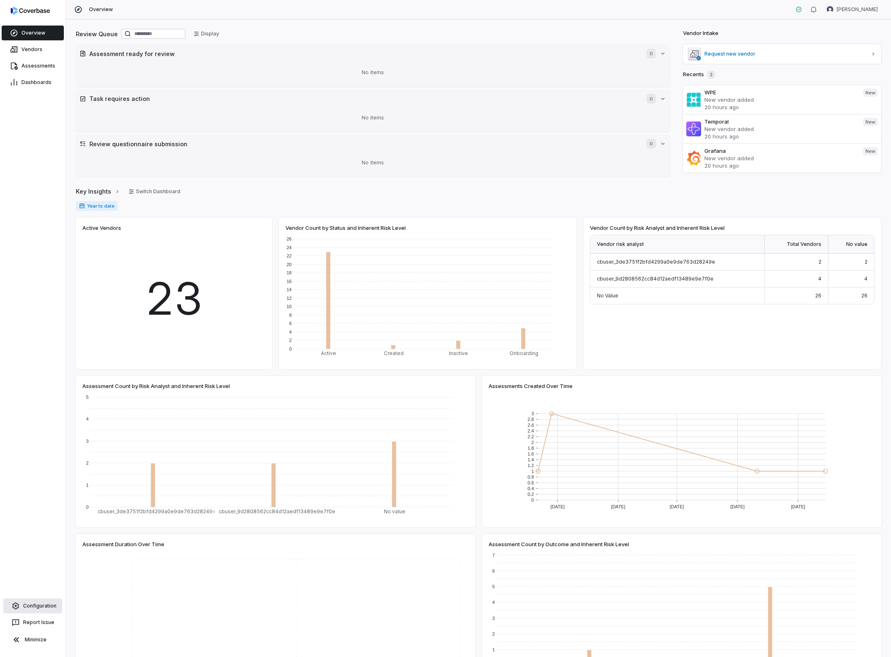
click at [42, 605] on span "Configuration" at bounding box center [39, 606] width 33 height 7
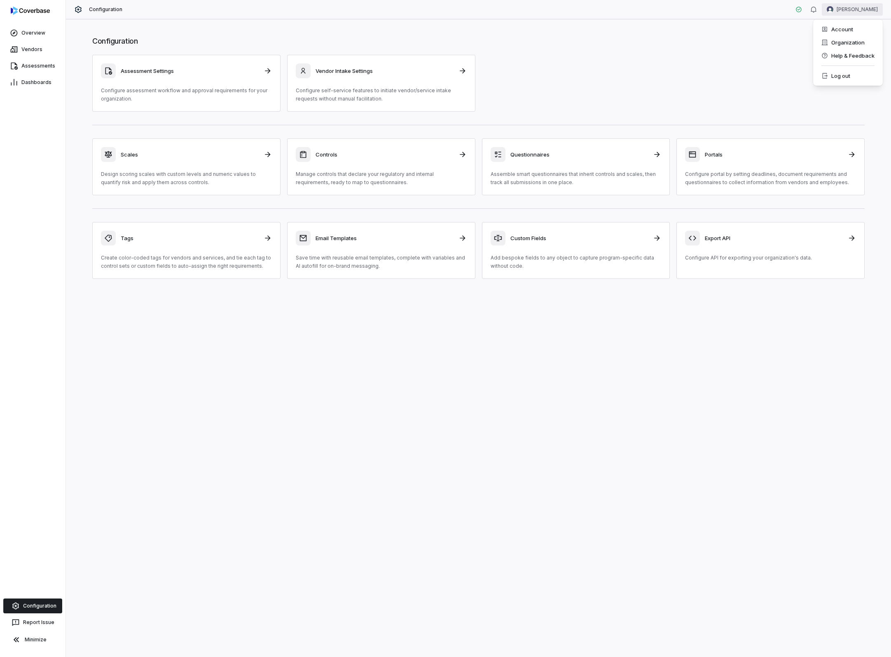
click at [863, 8] on html "Overview Vendors Assessments Dashboards Configuration Report Issue Minimize Con…" at bounding box center [445, 328] width 891 height 657
click at [852, 30] on div "Account" at bounding box center [847, 29] width 63 height 13
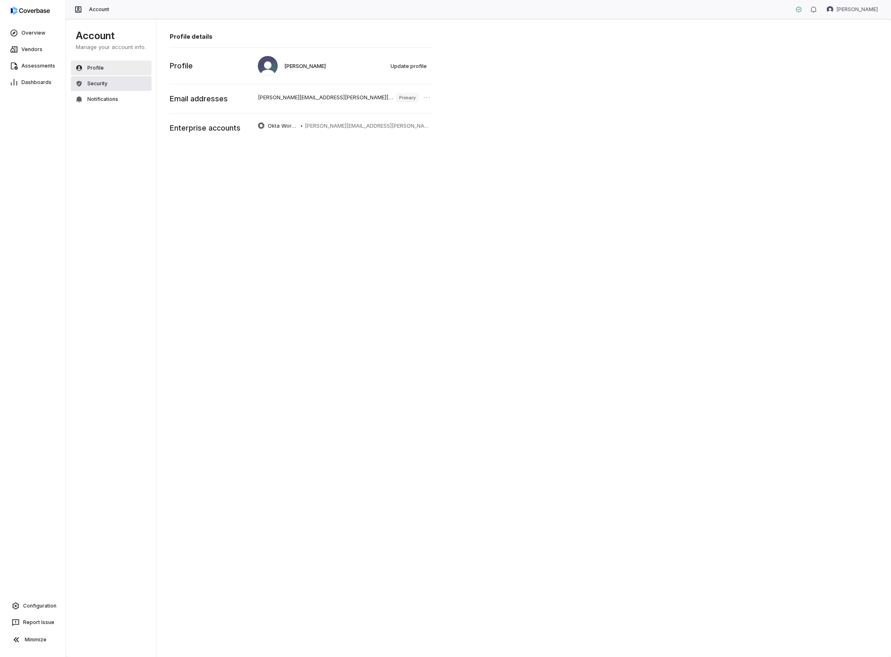
click at [100, 83] on span "Security" at bounding box center [97, 83] width 20 height 7
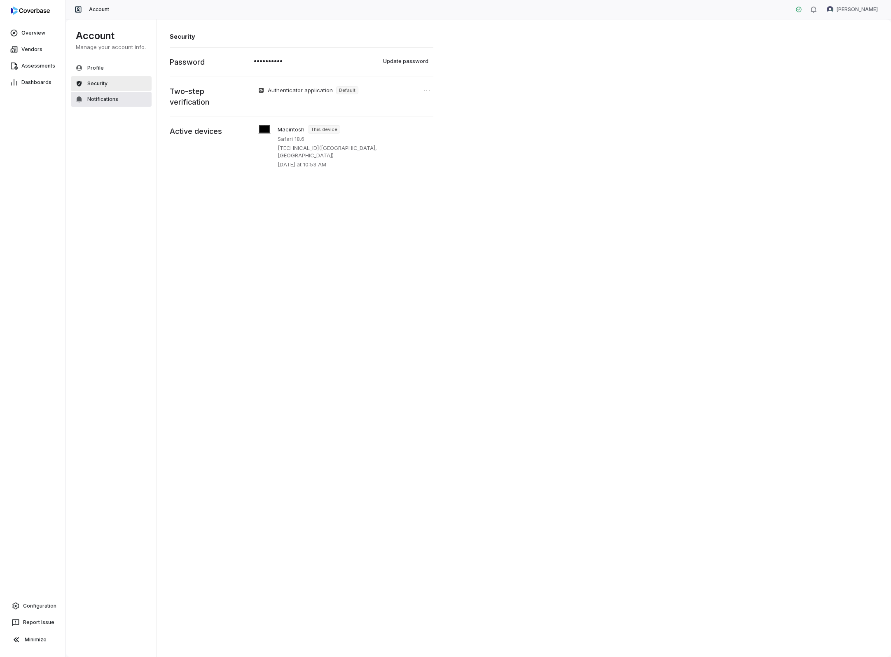
click at [104, 98] on span "Notifications" at bounding box center [102, 99] width 31 height 7
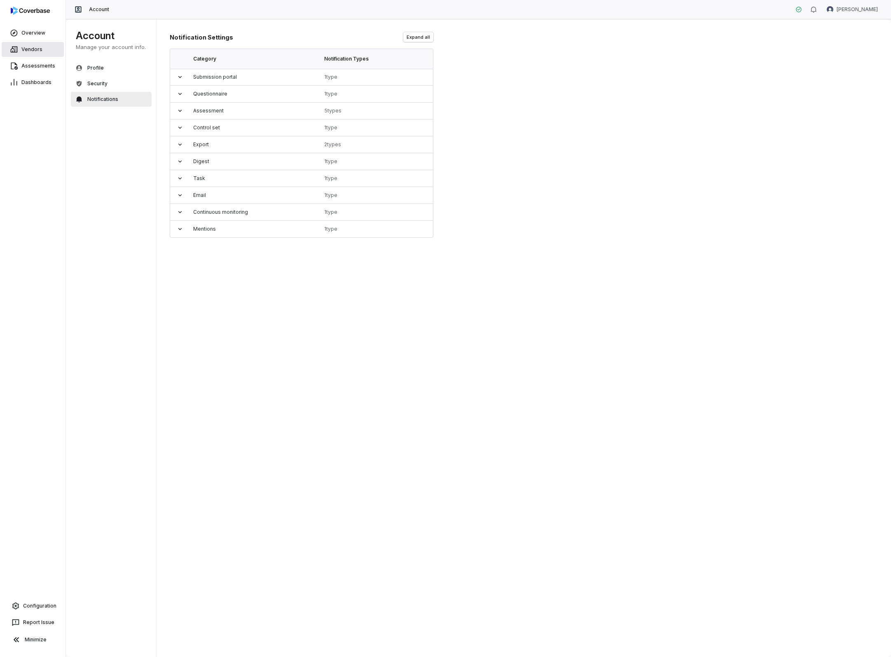
click at [37, 48] on span "Vendors" at bounding box center [31, 49] width 21 height 7
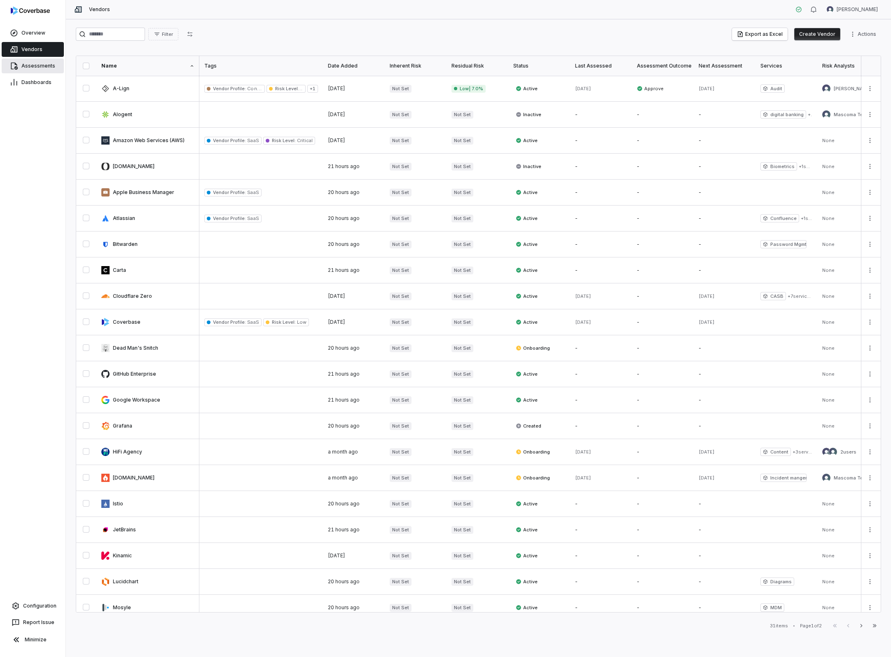
click at [36, 65] on span "Assessments" at bounding box center [38, 66] width 34 height 7
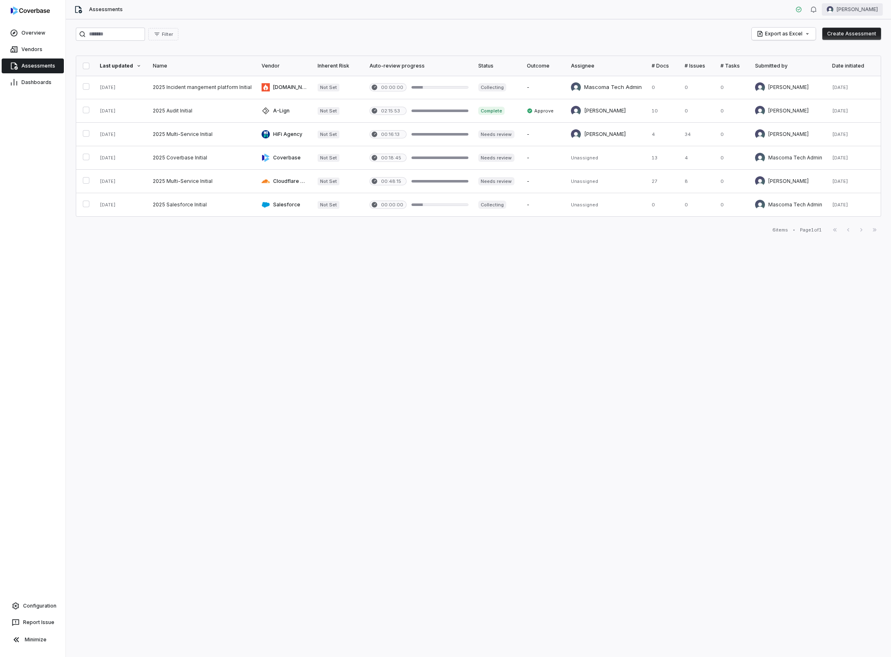
click at [861, 11] on html "Overview Vendors Assessments Dashboards Configuration Report Issue Minimize Ass…" at bounding box center [445, 328] width 891 height 657
click at [850, 31] on div "Account" at bounding box center [847, 29] width 63 height 13
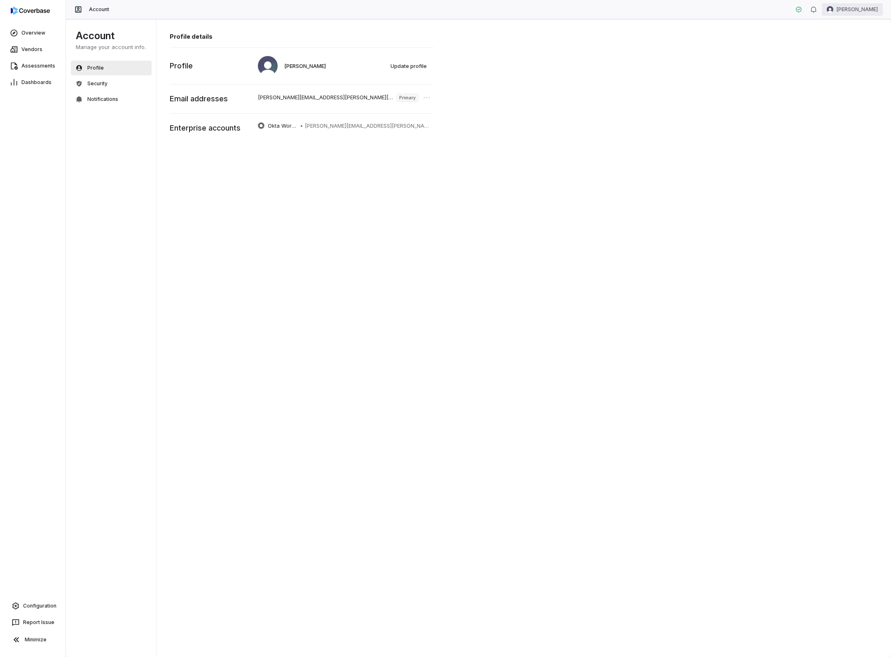
click at [868, 9] on html "Overview Vendors Assessments Dashboards Configuration Report Issue Minimize Acc…" at bounding box center [445, 328] width 891 height 657
click at [852, 44] on div "Organization" at bounding box center [847, 42] width 63 height 13
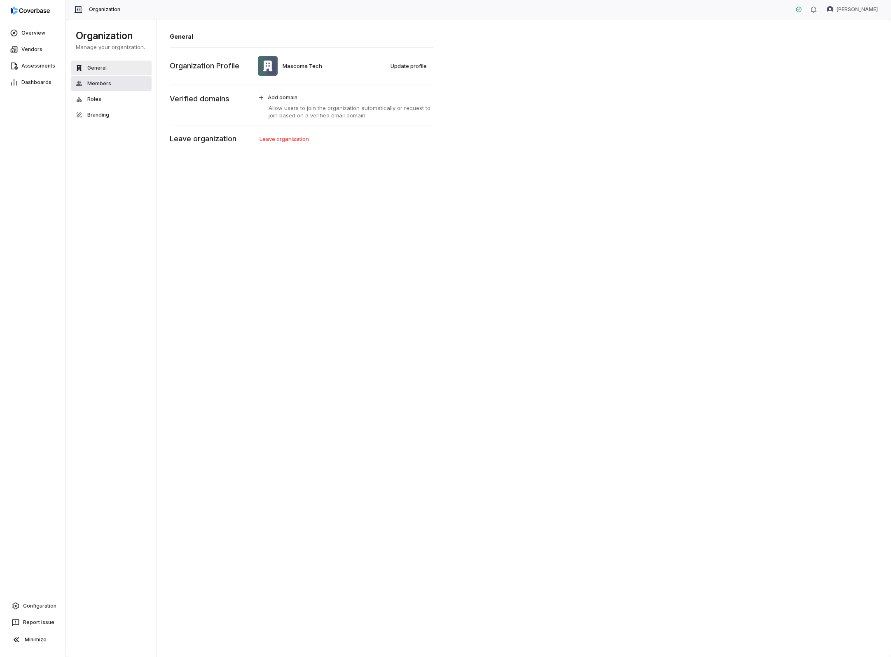
click at [101, 82] on span "Members" at bounding box center [99, 83] width 24 height 7
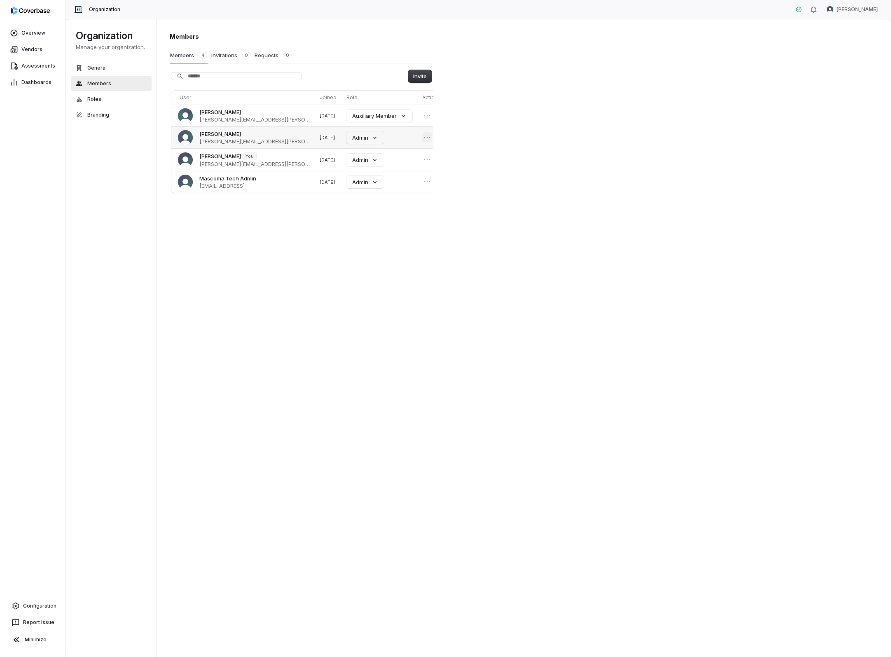
click at [423, 140] on icon "Open menu" at bounding box center [427, 137] width 8 height 8
click at [517, 138] on div "Members Members 4 Invitations 0 Requests 0 Invite User Joined Role Actions [PER…" at bounding box center [524, 338] width 735 height 638
click at [423, 161] on icon "Open menu" at bounding box center [427, 159] width 8 height 8
click at [507, 156] on div "Members Members 4 Invitations 0 Requests 0 Invite User Joined Role Actions [PER…" at bounding box center [524, 338] width 735 height 638
click at [423, 184] on icon "Open menu" at bounding box center [427, 182] width 8 height 8
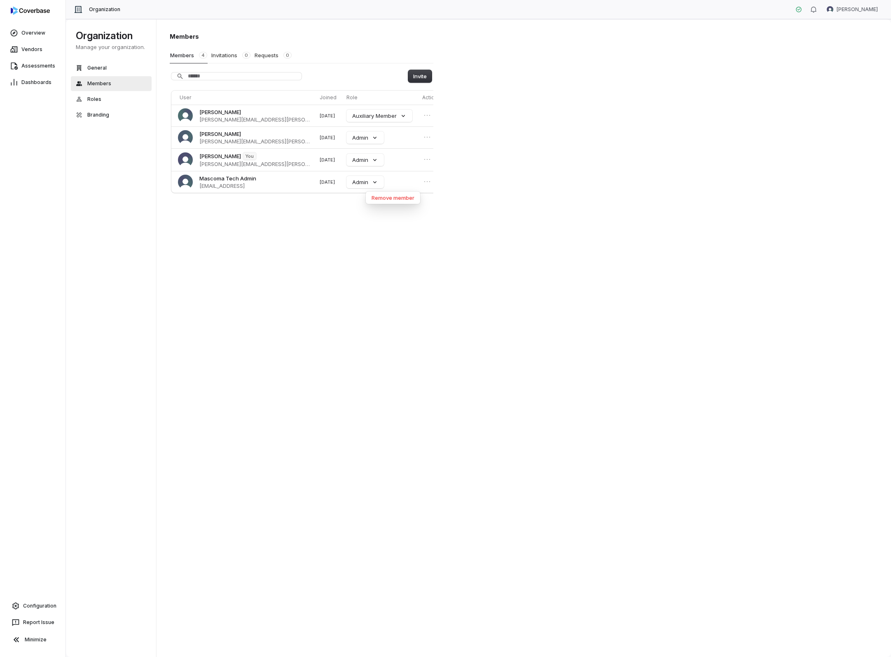
click at [513, 168] on div "Members Members 4 Invitations 0 Requests 0 Invite User Joined Role Actions [PER…" at bounding box center [524, 338] width 735 height 638
click at [234, 57] on button "Invitations 0" at bounding box center [231, 55] width 40 height 16
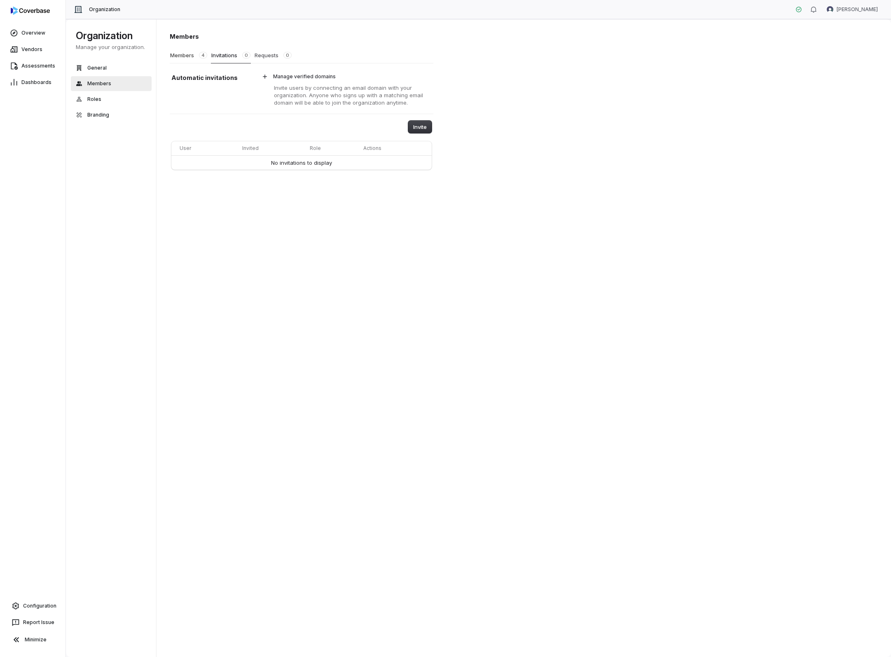
click at [271, 57] on button "Requests 0" at bounding box center [273, 55] width 38 height 16
click at [194, 58] on button "Members 4" at bounding box center [189, 55] width 38 height 16
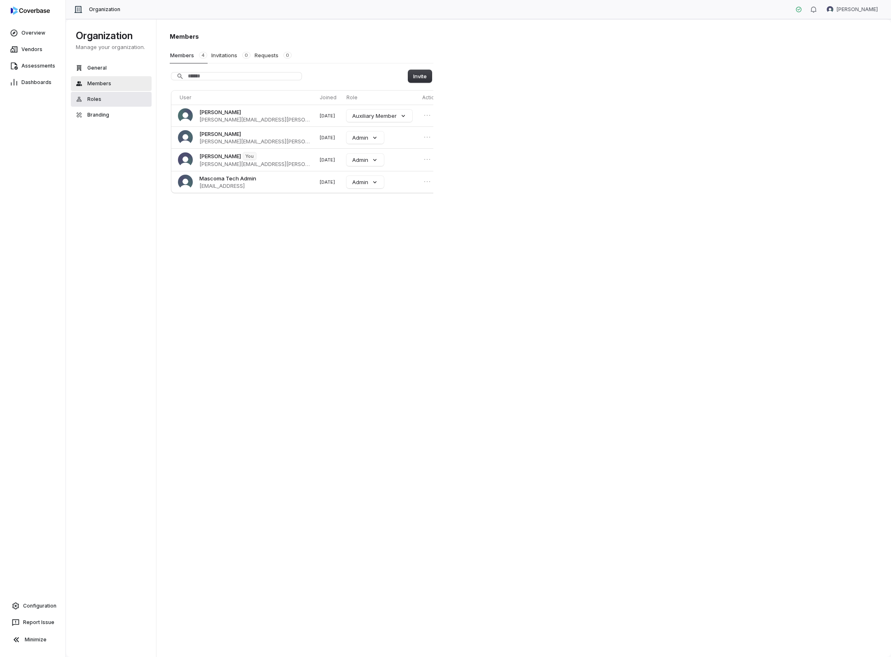
click at [94, 99] on span "Roles" at bounding box center [94, 99] width 14 height 7
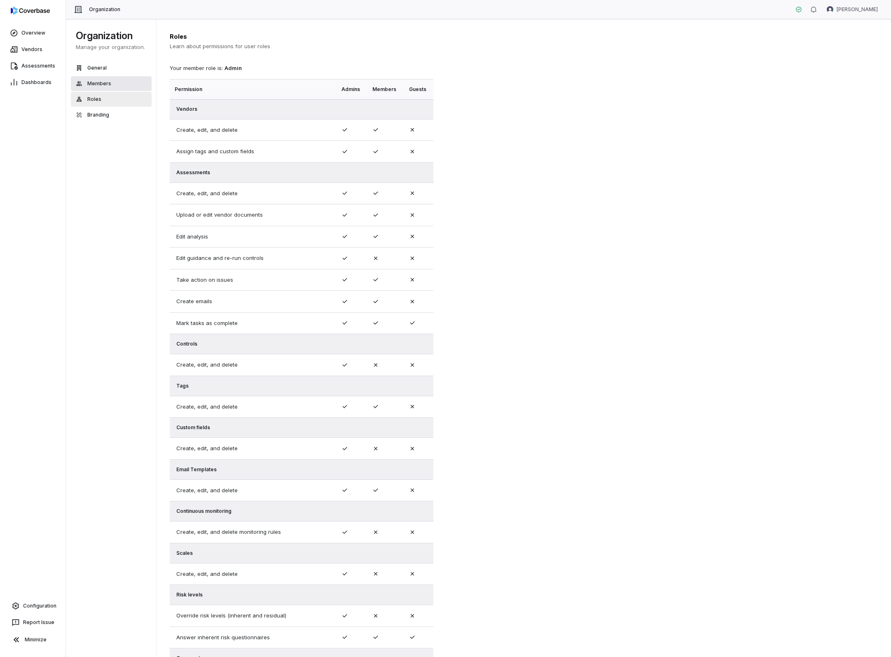
click at [99, 84] on span "Members" at bounding box center [99, 83] width 24 height 7
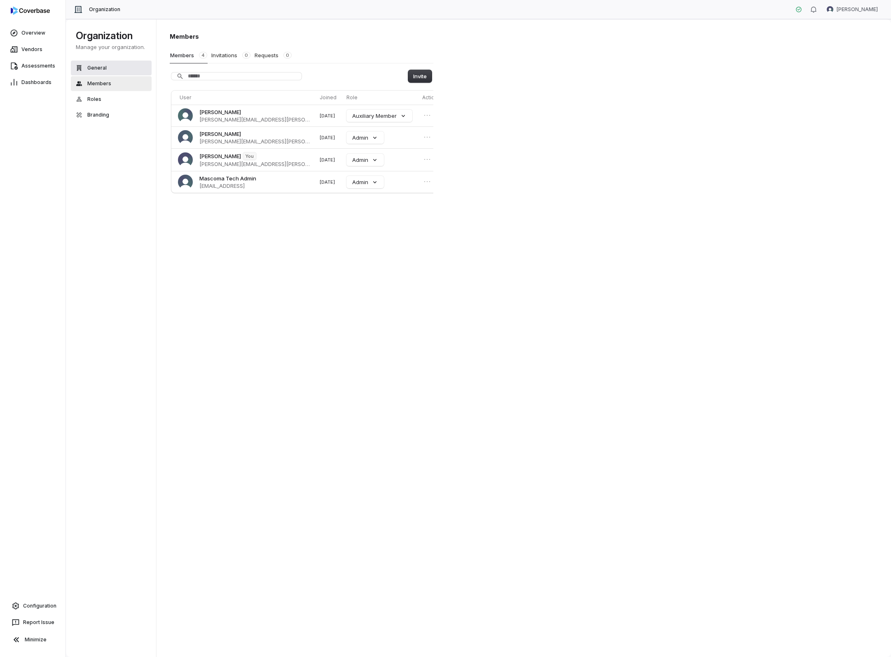
click at [93, 64] on button "General" at bounding box center [111, 68] width 81 height 15
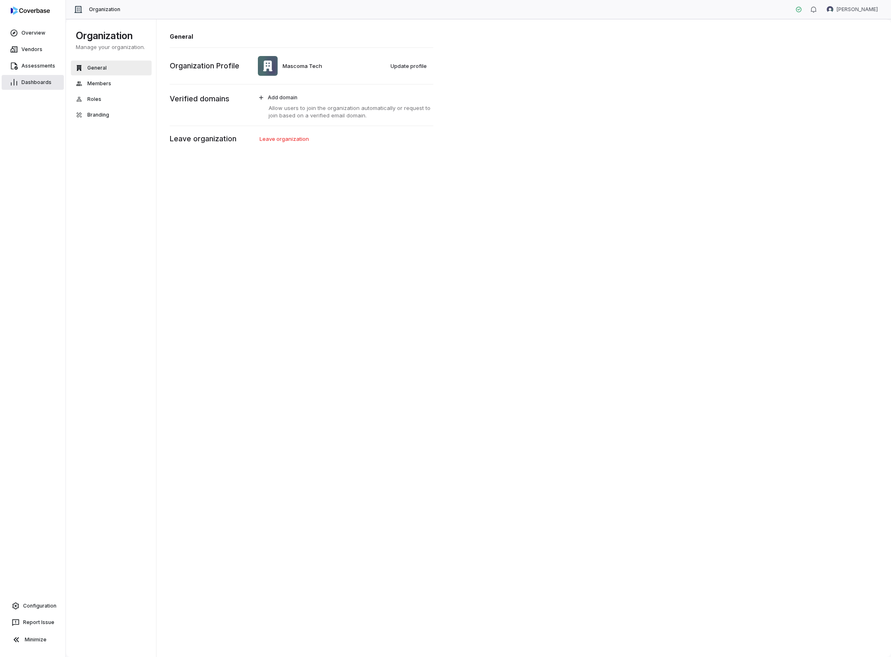
click at [35, 84] on span "Dashboards" at bounding box center [36, 82] width 30 height 7
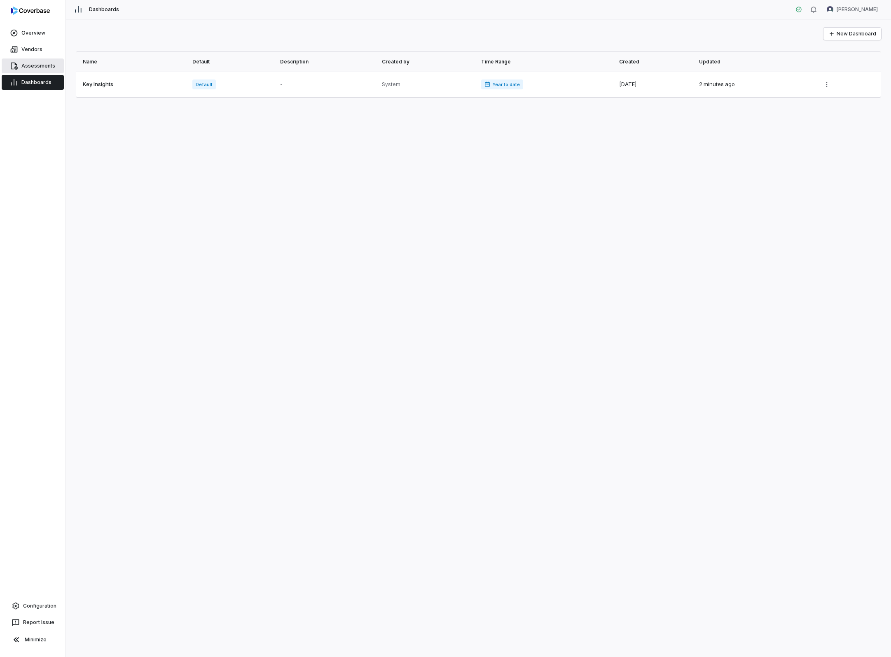
click at [32, 71] on link "Assessments" at bounding box center [33, 65] width 62 height 15
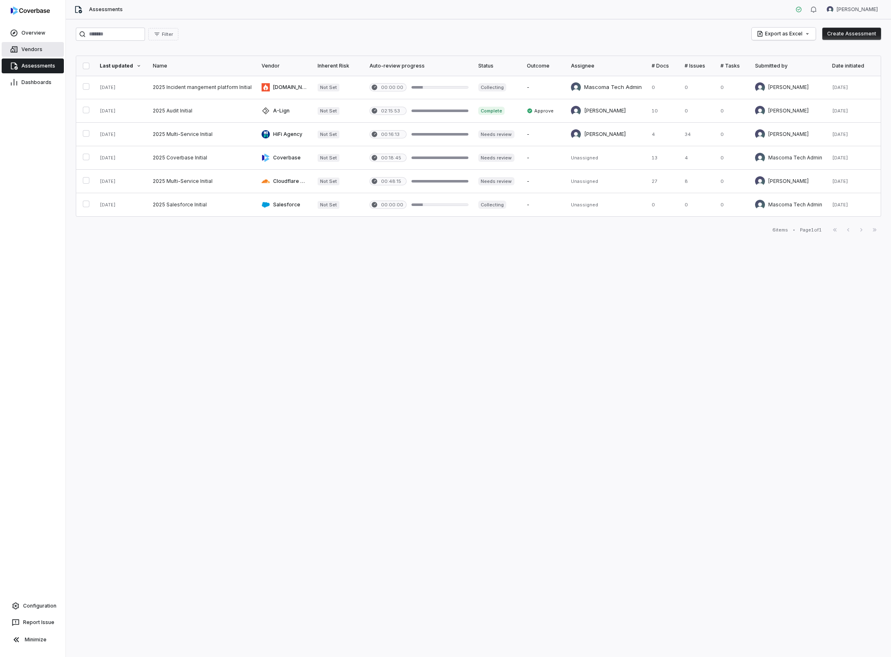
click at [29, 53] on link "Vendors" at bounding box center [33, 49] width 62 height 15
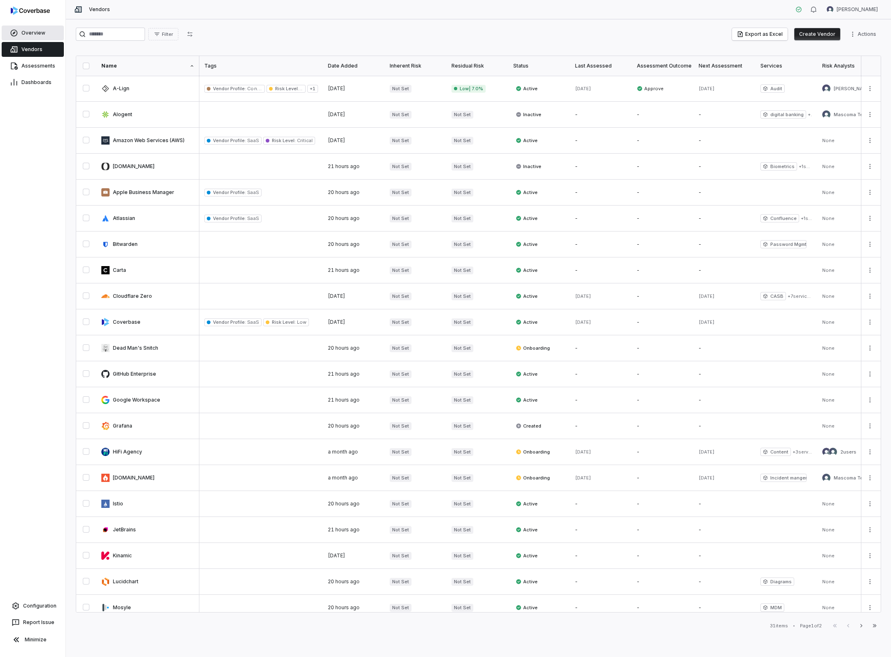
click at [33, 35] on span "Overview" at bounding box center [33, 33] width 24 height 7
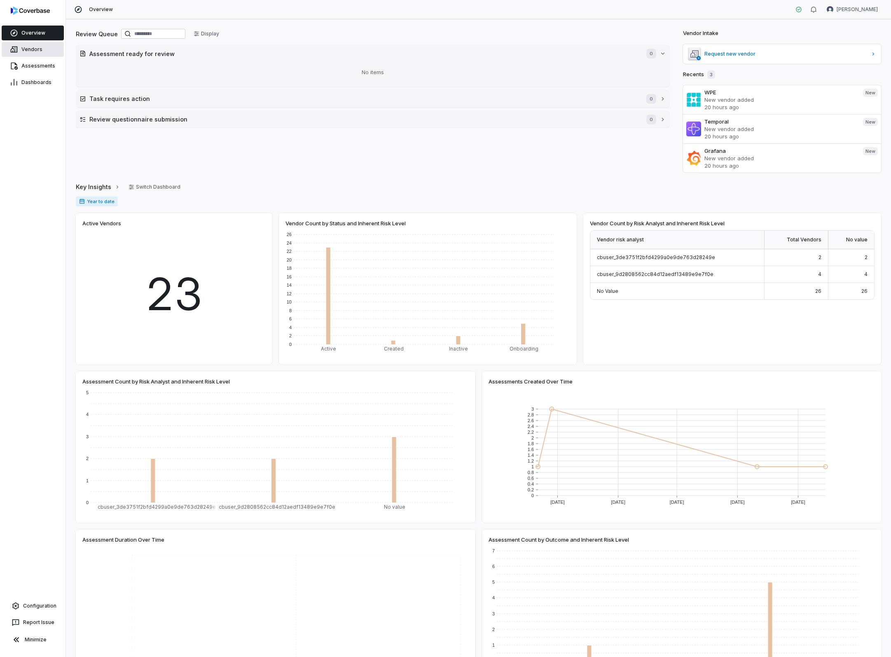
click at [28, 51] on span "Vendors" at bounding box center [31, 49] width 21 height 7
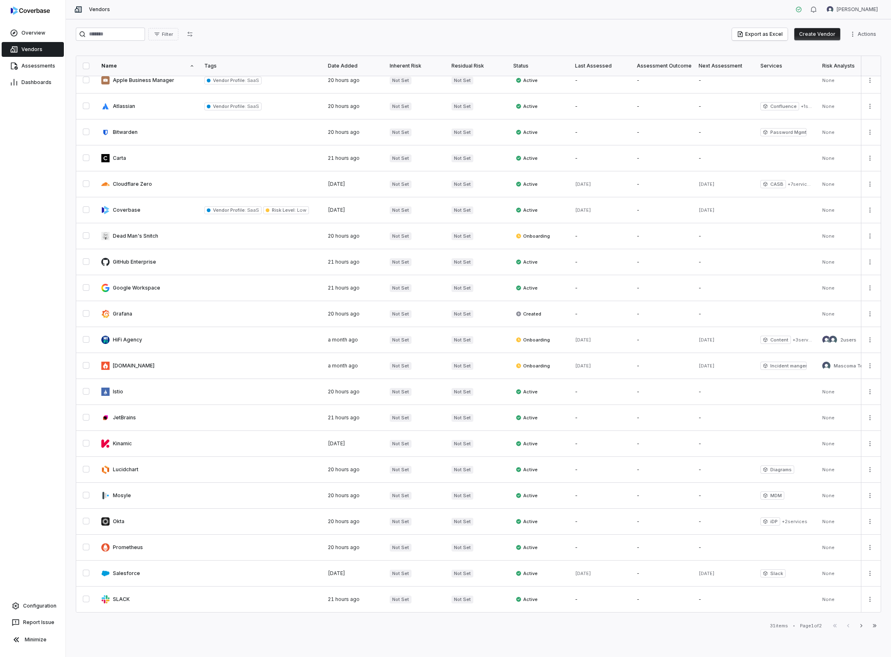
scroll to position [112, 0]
click at [773, 626] on div "31 items" at bounding box center [779, 626] width 18 height 6
click at [35, 28] on link "Overview" at bounding box center [33, 33] width 62 height 15
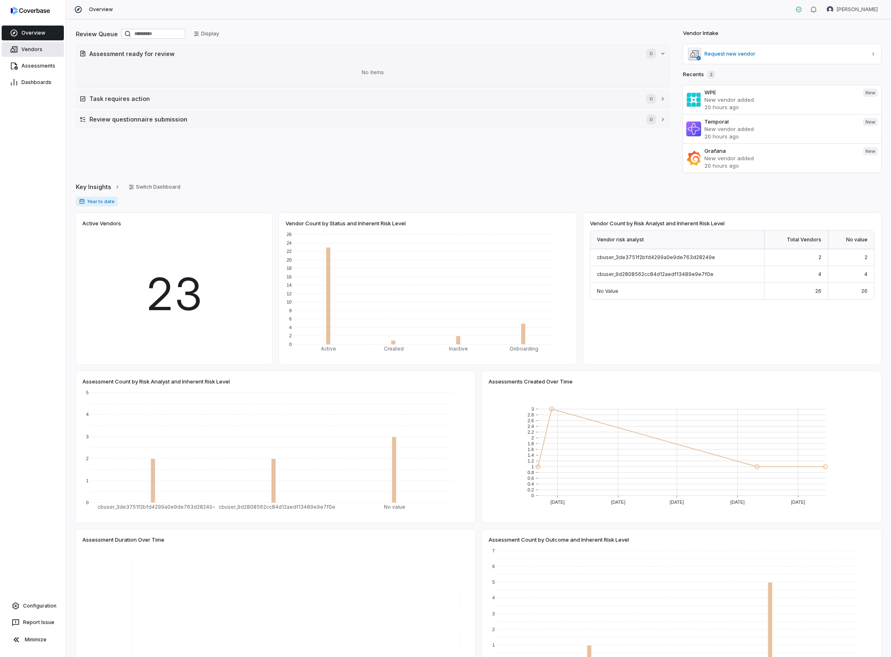
click at [31, 53] on link "Vendors" at bounding box center [33, 49] width 62 height 15
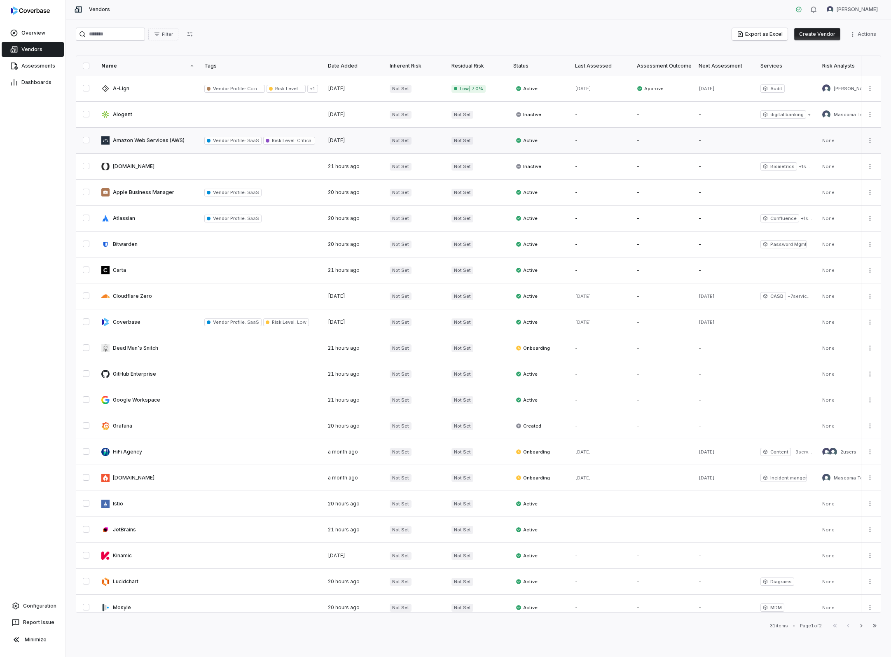
click at [144, 143] on link at bounding box center [147, 141] width 103 height 26
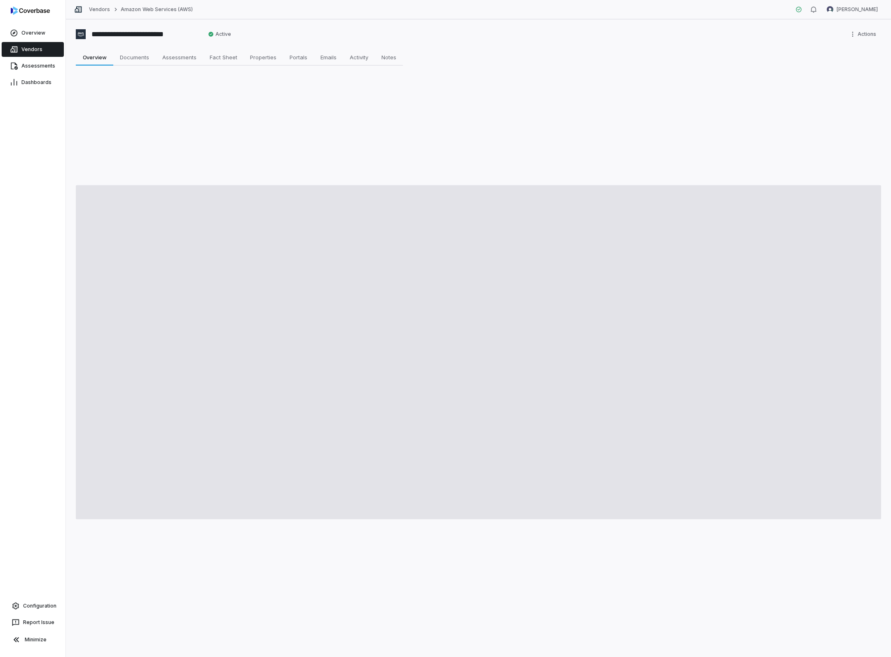
type textarea "*"
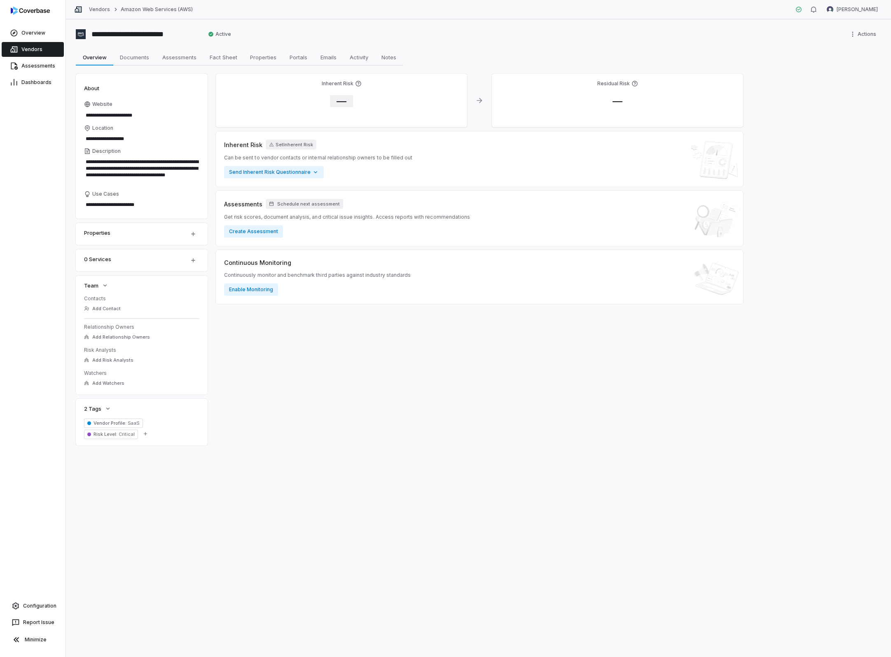
click at [342, 100] on span "—" at bounding box center [341, 101] width 23 height 12
click at [380, 151] on body "**********" at bounding box center [445, 328] width 891 height 657
click at [374, 176] on input "*" at bounding box center [395, 176] width 119 height 10
drag, startPoint x: 368, startPoint y: 177, endPoint x: 343, endPoint y: 176, distance: 24.7
click at [343, 177] on input "*" at bounding box center [395, 176] width 119 height 10
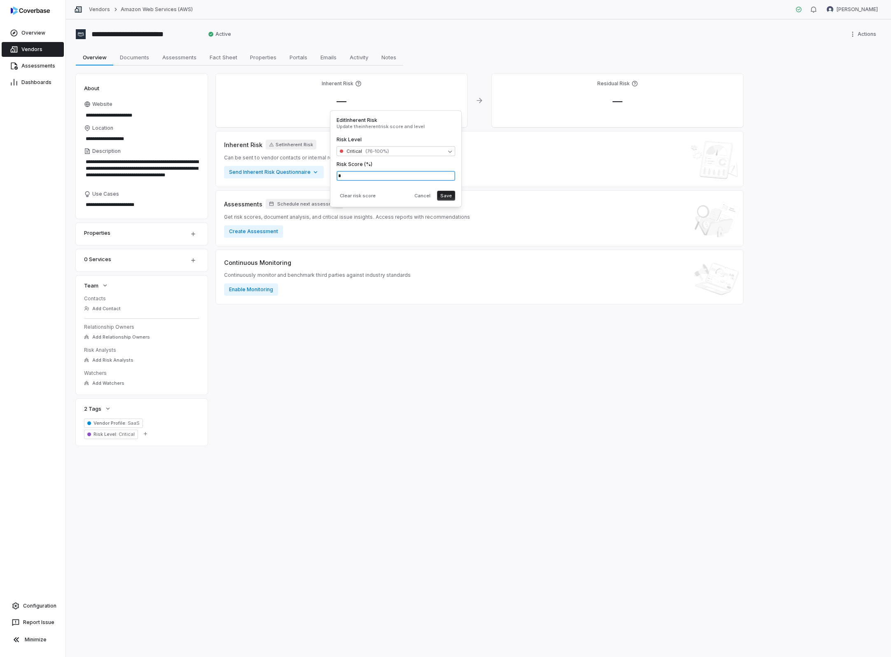
drag, startPoint x: 340, startPoint y: 176, endPoint x: 346, endPoint y: 173, distance: 6.6
click at [326, 175] on body "**********" at bounding box center [445, 328] width 891 height 657
type input "**"
click at [449, 194] on button "Save" at bounding box center [446, 196] width 18 height 10
click at [140, 60] on span "Documents" at bounding box center [135, 57] width 36 height 11
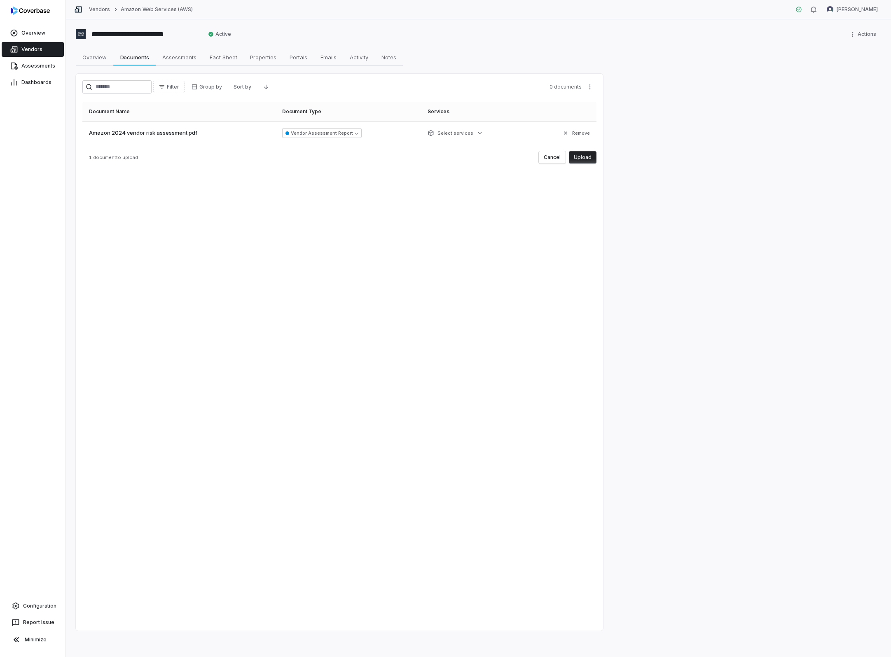
click at [584, 157] on button "Upload" at bounding box center [583, 157] width 28 height 12
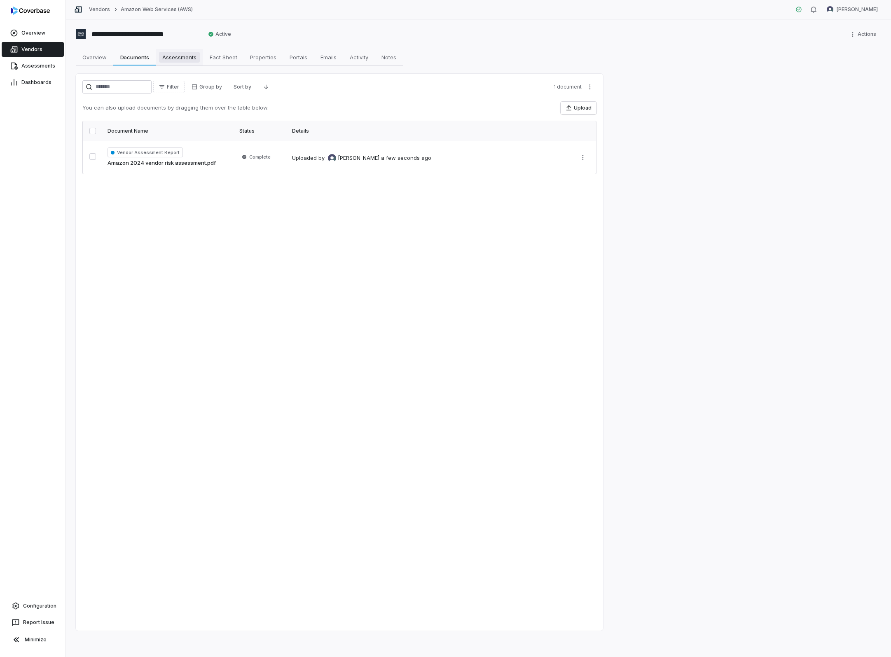
click at [182, 59] on span "Assessments" at bounding box center [179, 57] width 41 height 11
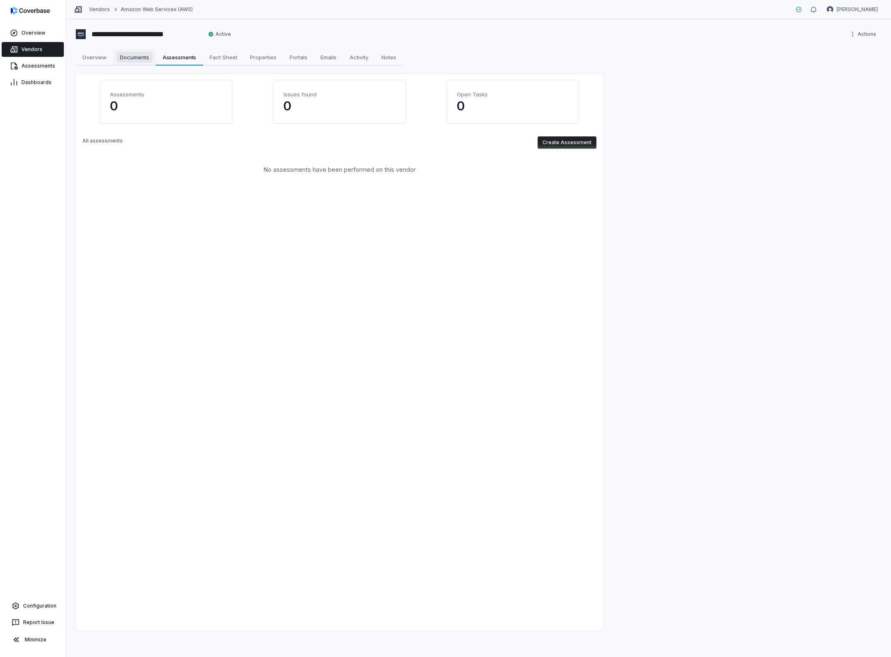
click at [142, 57] on span "Documents" at bounding box center [135, 57] width 36 height 11
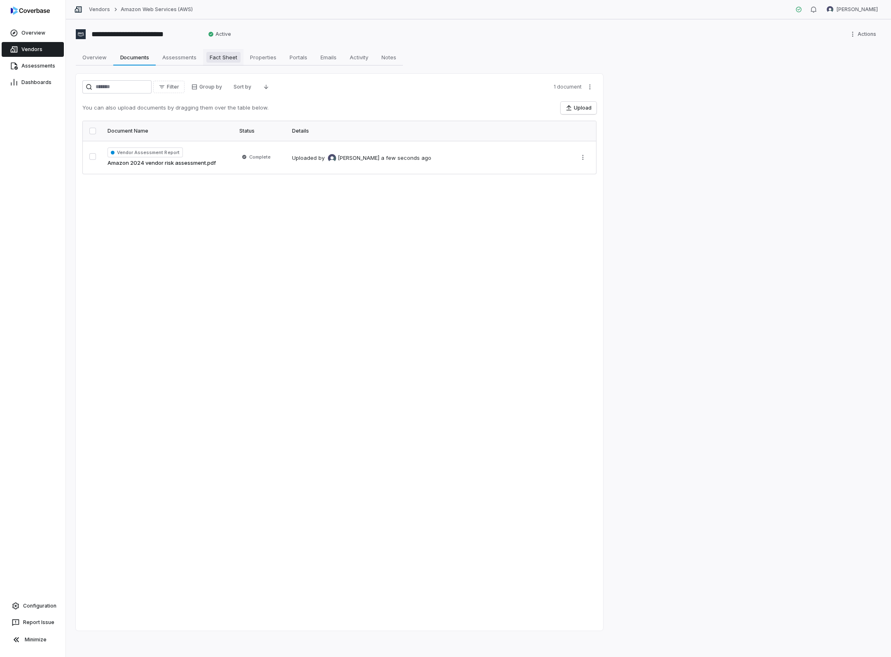
click at [229, 59] on span "Fact Sheet" at bounding box center [223, 57] width 34 height 11
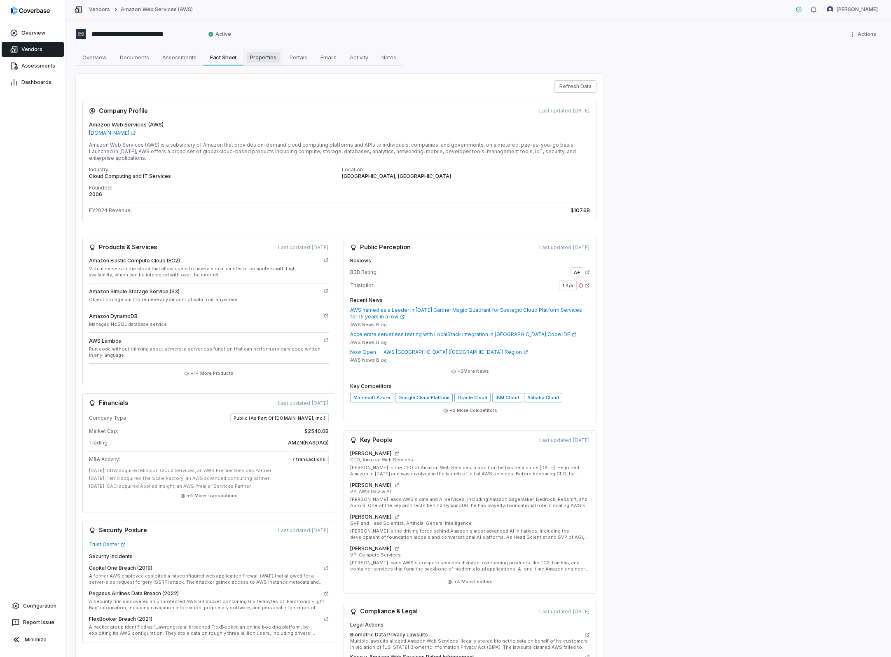
click at [259, 59] on span "Properties" at bounding box center [263, 57] width 33 height 11
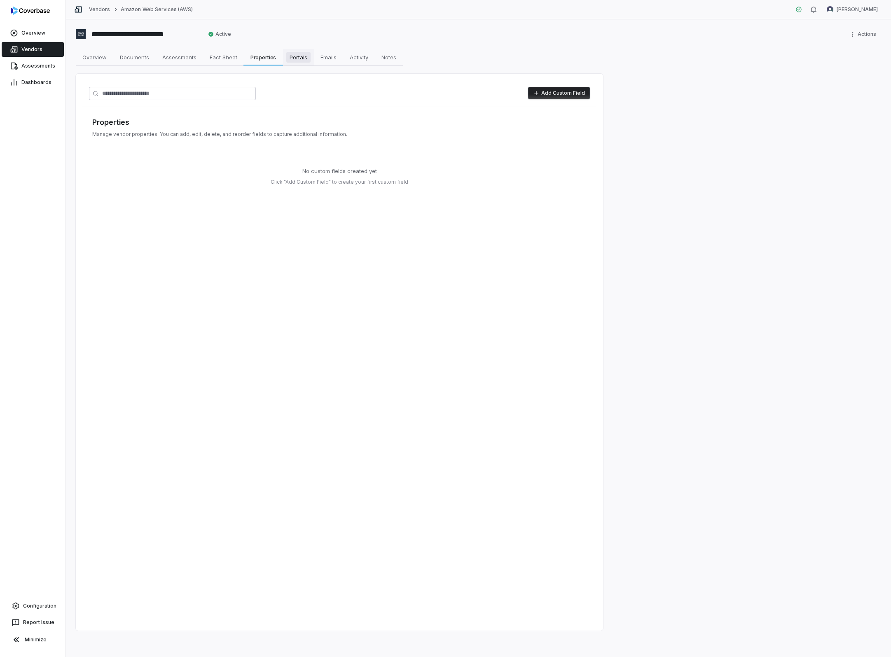
click at [299, 59] on span "Portals" at bounding box center [298, 57] width 24 height 11
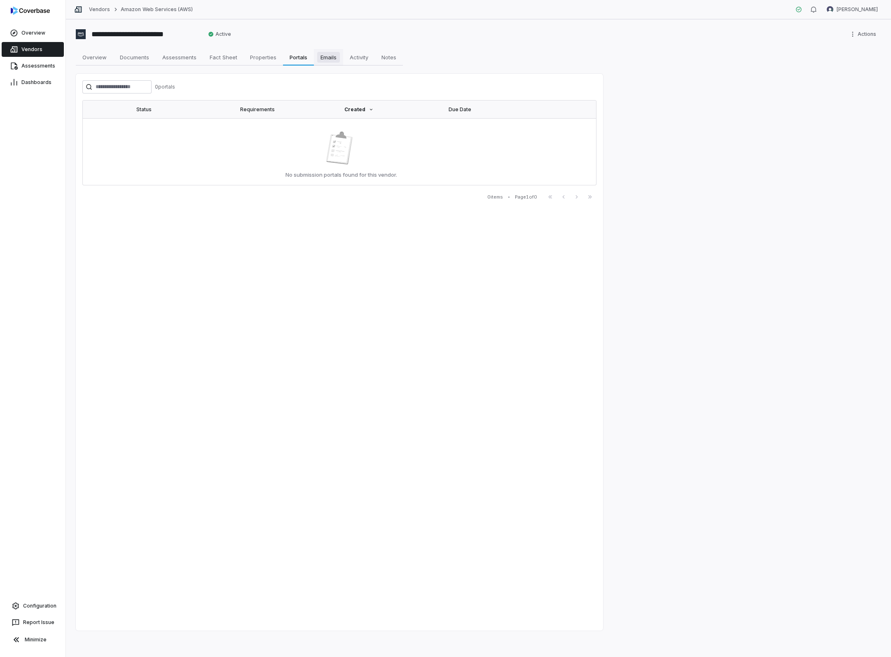
click at [325, 59] on span "Emails" at bounding box center [328, 57] width 23 height 11
click at [367, 60] on span "Activity" at bounding box center [358, 57] width 25 height 11
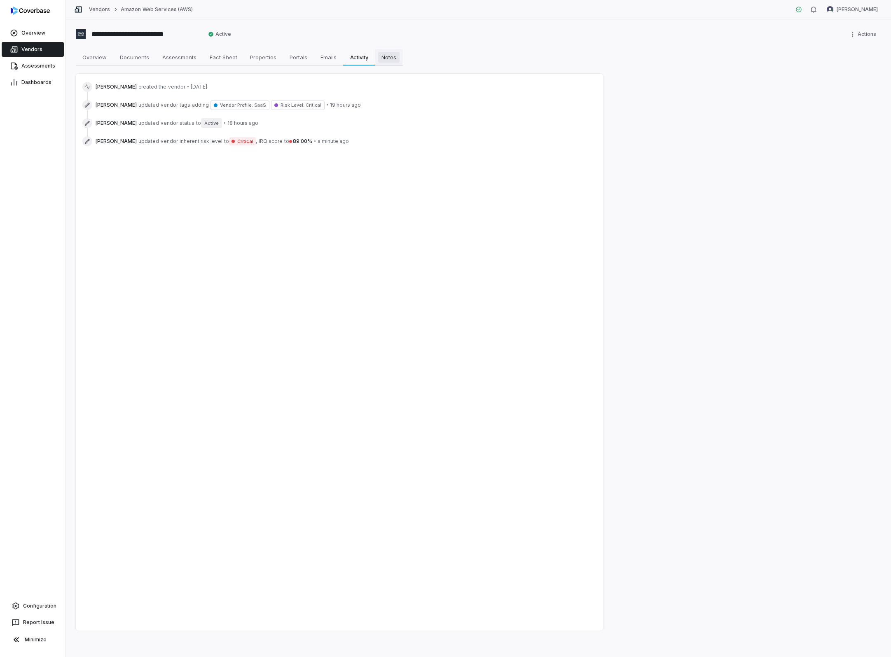
click at [395, 59] on span "Notes" at bounding box center [388, 57] width 21 height 11
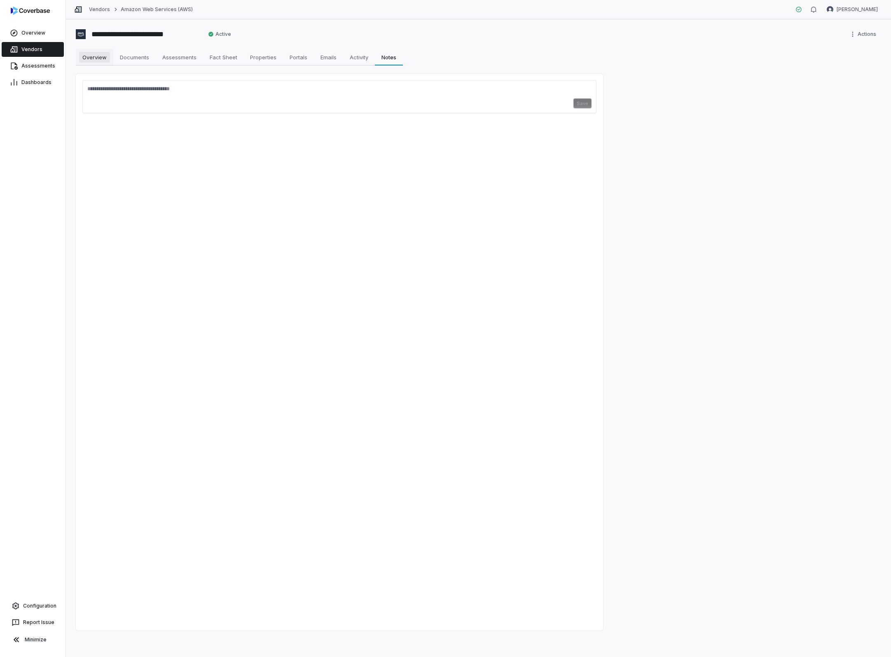
click at [93, 57] on span "Overview" at bounding box center [94, 57] width 31 height 11
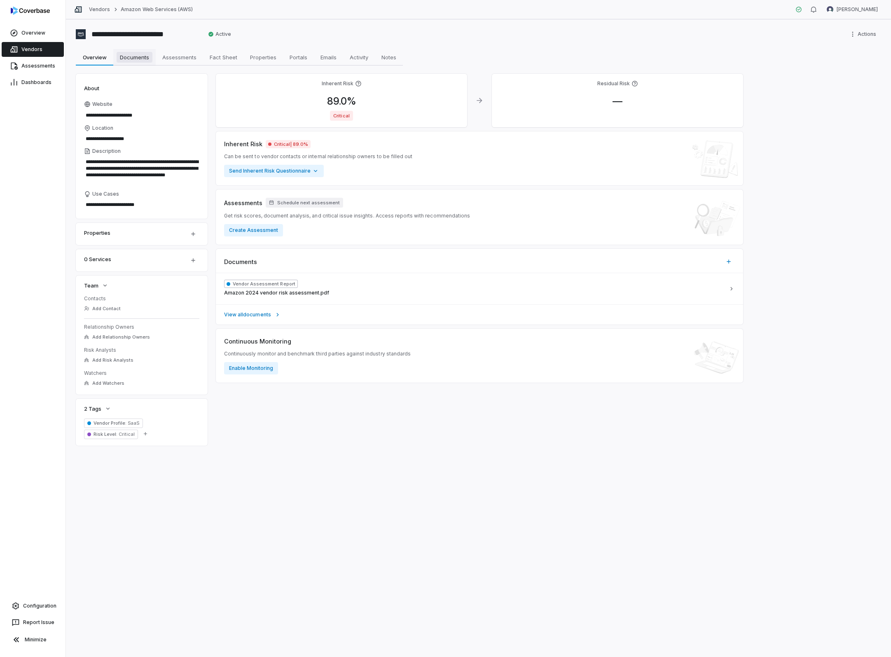
click at [140, 55] on span "Documents" at bounding box center [135, 57] width 36 height 11
type textarea "*"
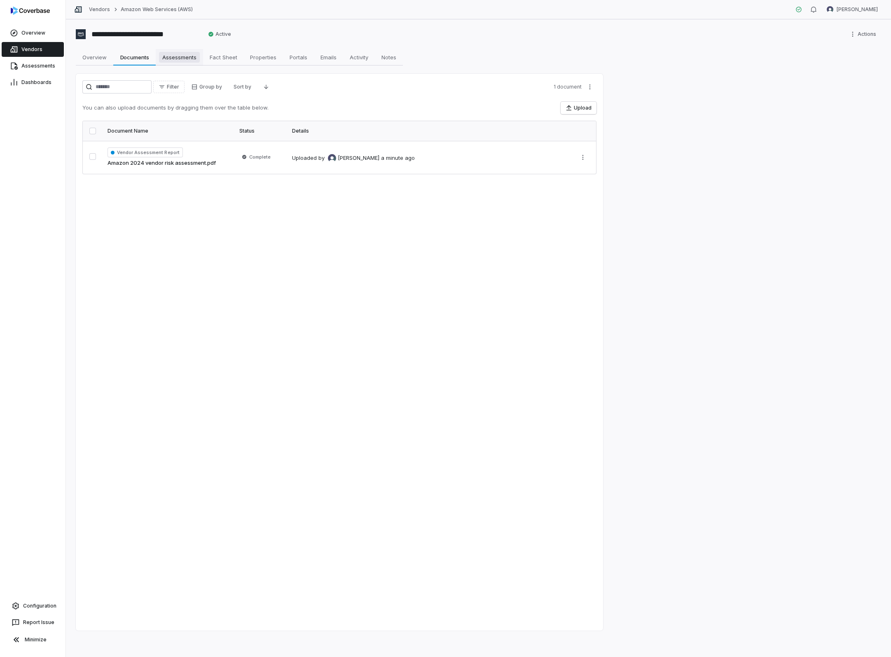
click at [181, 58] on span "Assessments" at bounding box center [179, 57] width 41 height 11
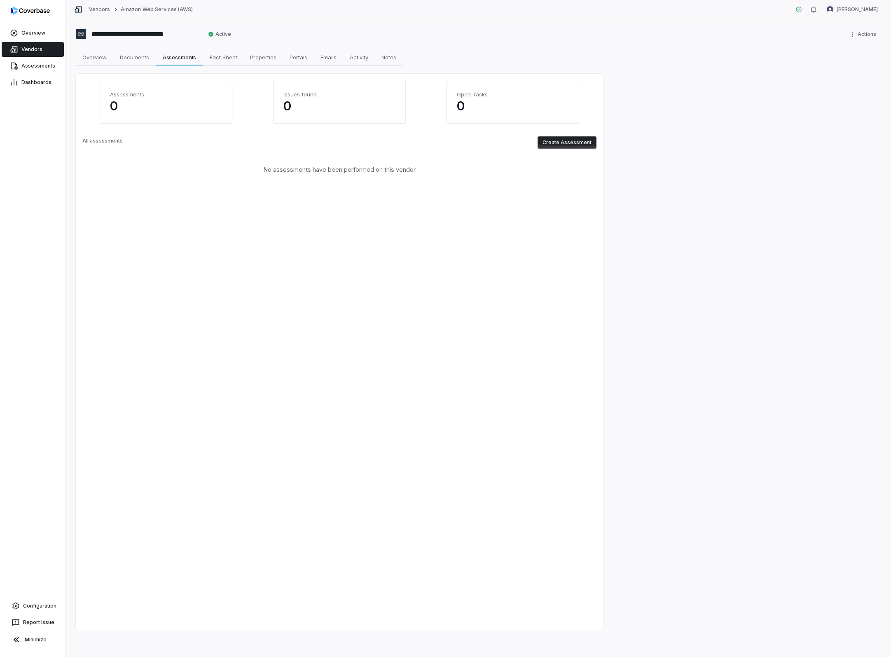
click at [581, 147] on button "Create Assessment" at bounding box center [566, 142] width 59 height 12
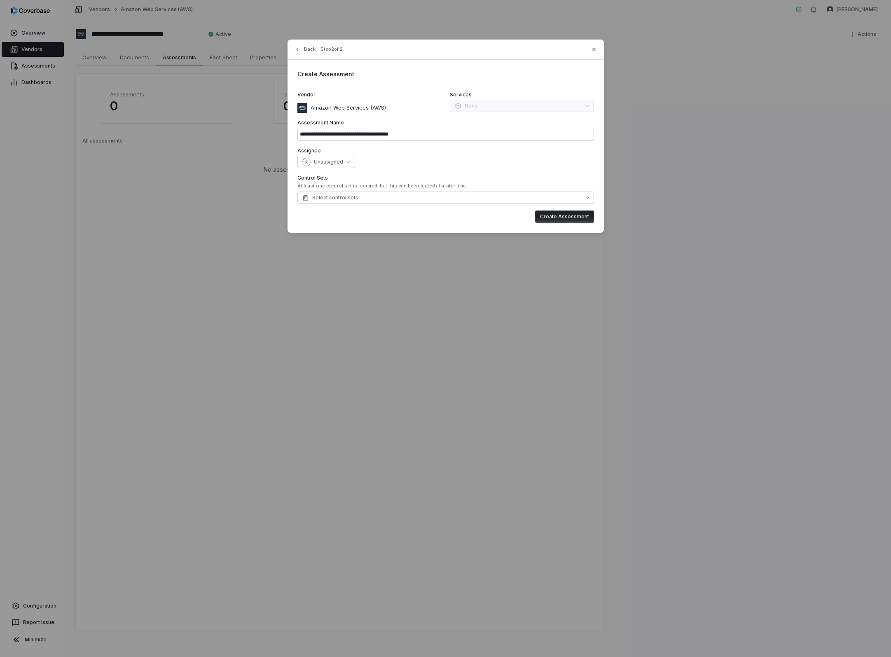
click at [476, 107] on div "Services None" at bounding box center [522, 101] width 144 height 21
click at [471, 86] on div "**********" at bounding box center [445, 136] width 316 height 193
click at [356, 198] on button "Select control sets" at bounding box center [445, 198] width 297 height 12
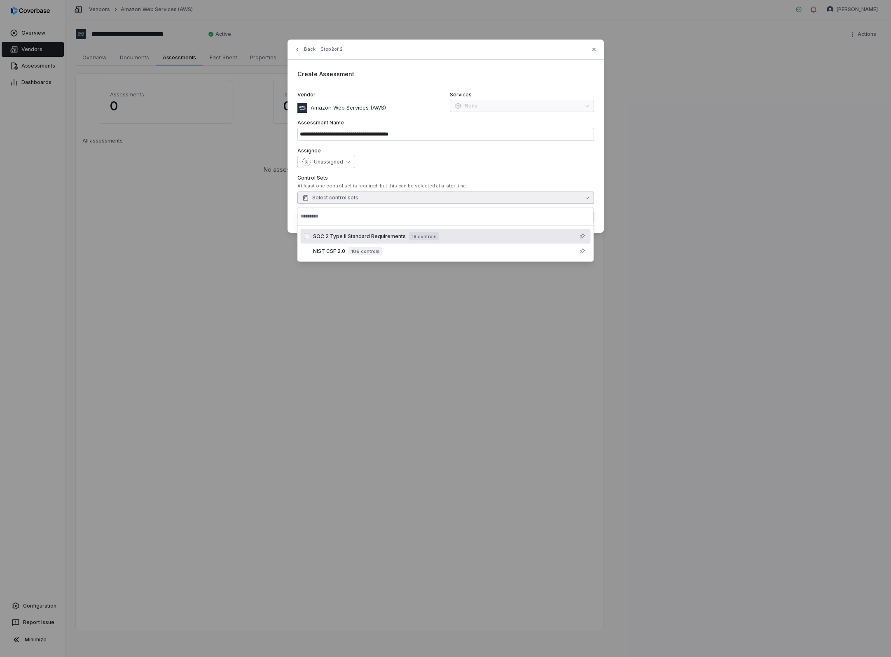
click at [456, 161] on div "Unassigned" at bounding box center [445, 162] width 297 height 12
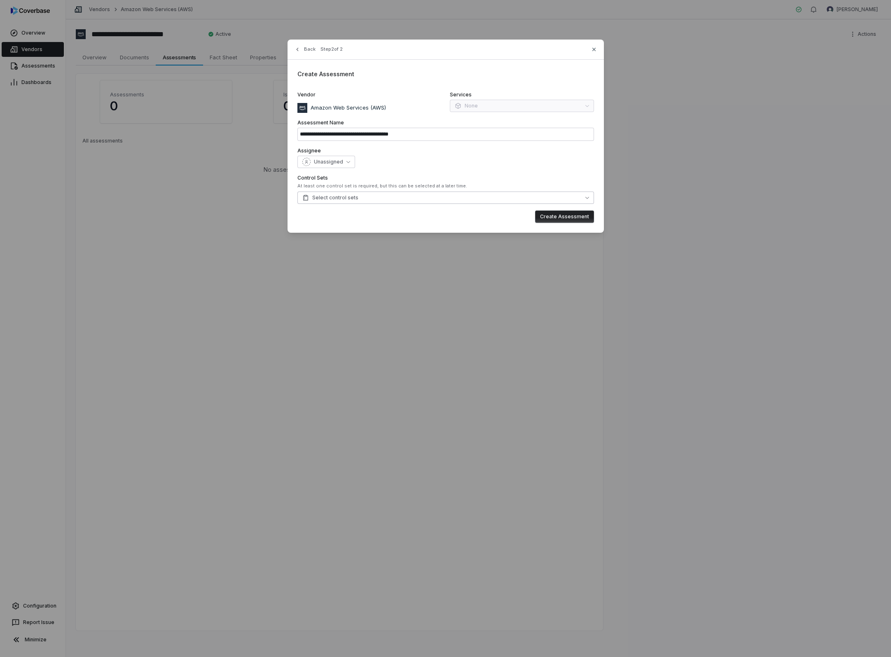
click at [408, 199] on button "Select control sets" at bounding box center [445, 198] width 297 height 12
click at [478, 160] on div "Unassigned" at bounding box center [445, 162] width 297 height 12
click at [595, 48] on icon "button" at bounding box center [593, 48] width 3 height 3
type input "**********"
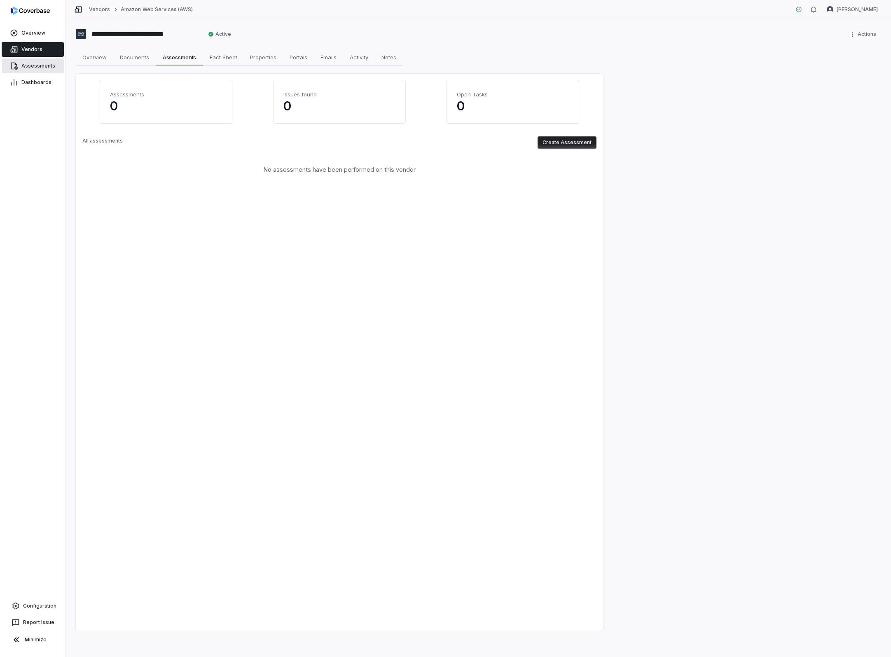
click at [35, 67] on span "Assessments" at bounding box center [38, 66] width 34 height 7
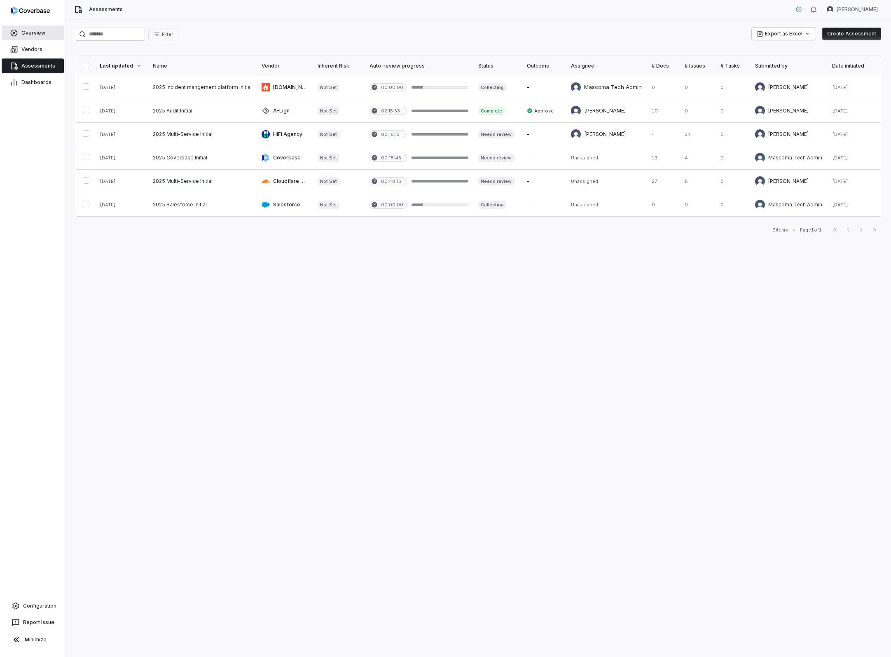
click at [37, 33] on span "Overview" at bounding box center [33, 33] width 24 height 7
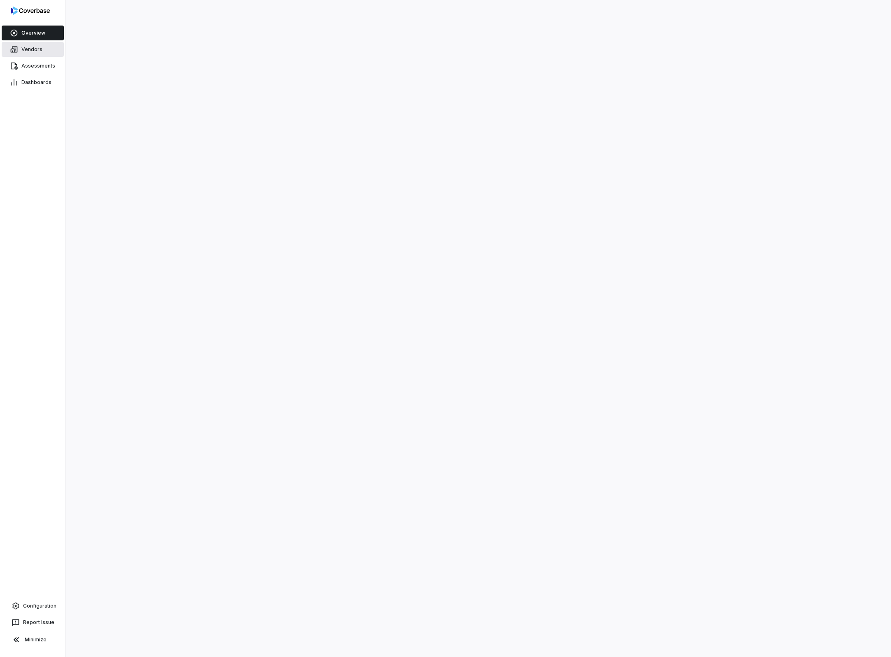
click at [9, 49] on link "Vendors" at bounding box center [33, 49] width 62 height 15
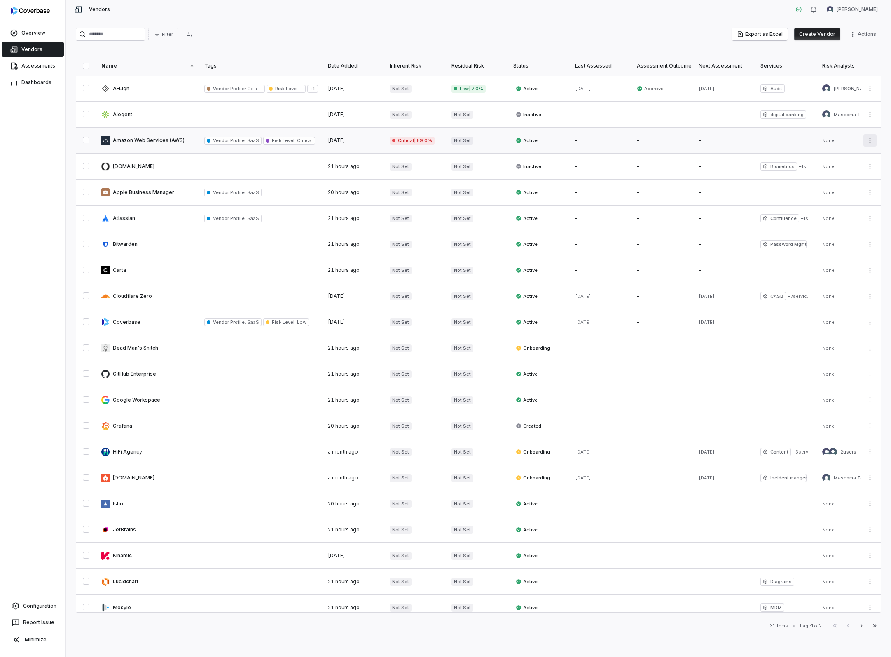
click at [871, 140] on html "Overview Vendors Assessments Dashboards Configuration Report Issue Minimize Ven…" at bounding box center [445, 328] width 891 height 657
click at [467, 137] on html "Overview Vendors Assessments Dashboards Configuration Report Issue Minimize Ven…" at bounding box center [445, 328] width 891 height 657
click at [33, 606] on span "Configuration" at bounding box center [39, 606] width 33 height 7
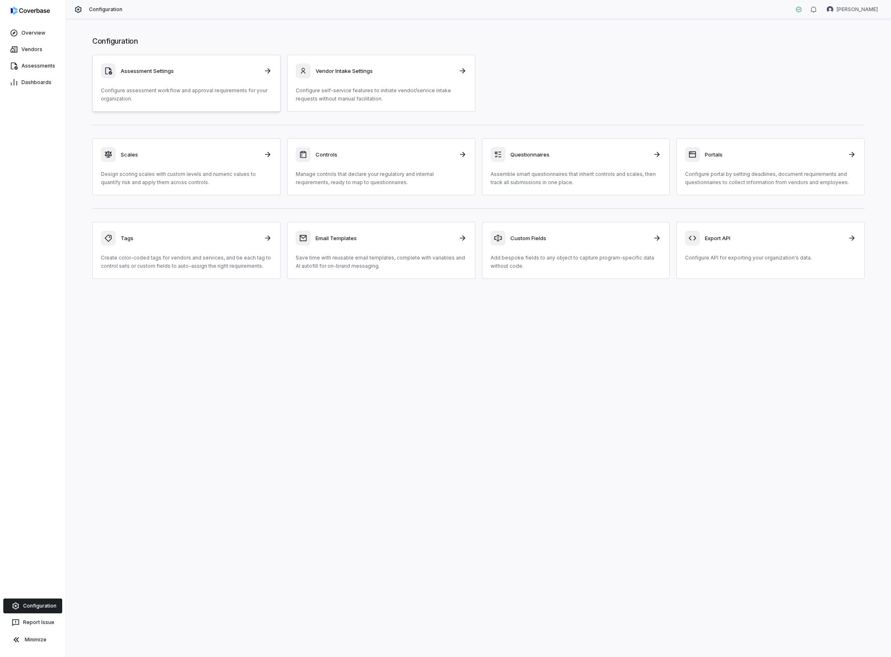
click at [163, 72] on h3 "Assessment Settings" at bounding box center [190, 70] width 138 height 7
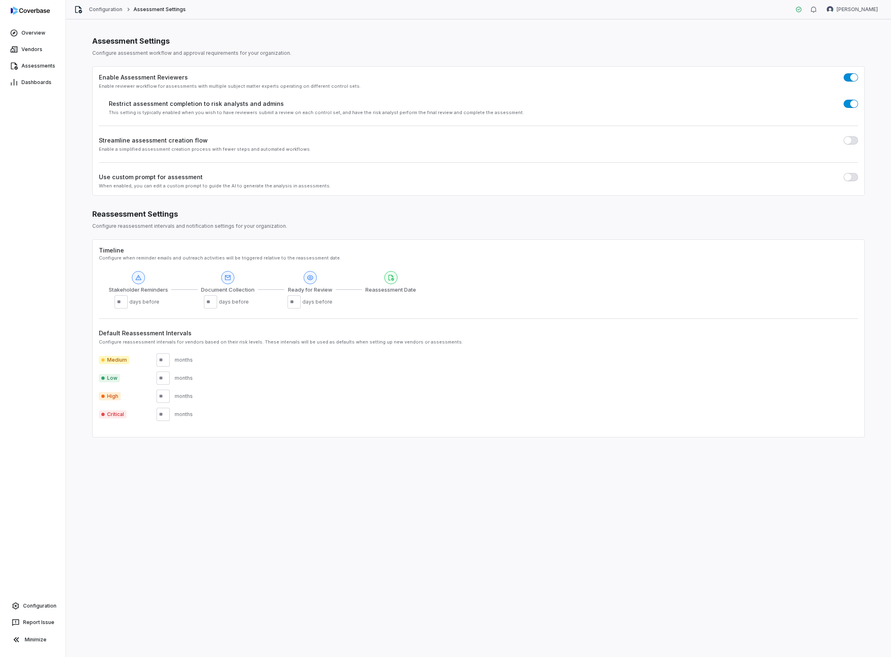
click at [851, 140] on button "button" at bounding box center [850, 140] width 14 height 8
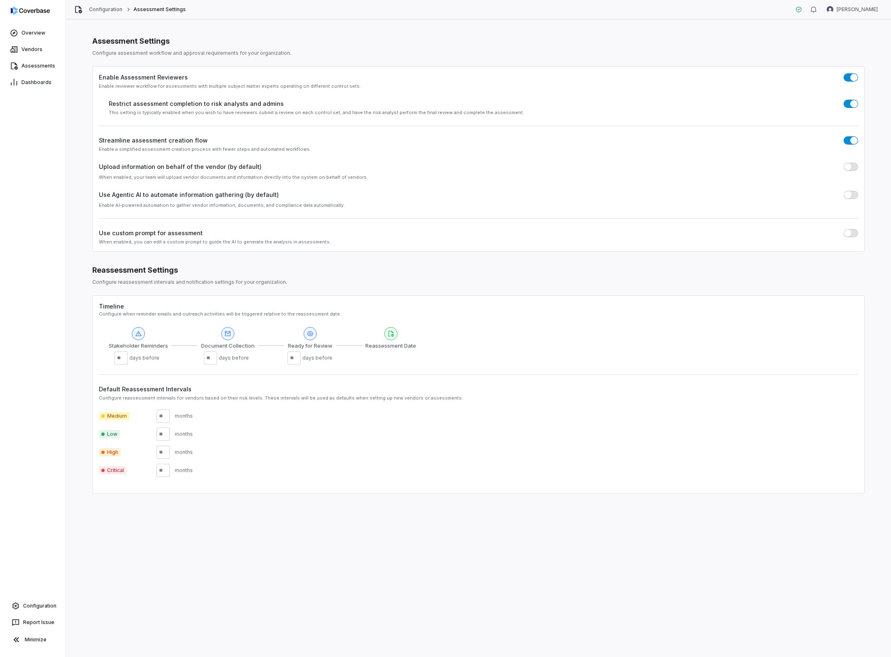
click at [848, 194] on span "button" at bounding box center [847, 194] width 7 height 7
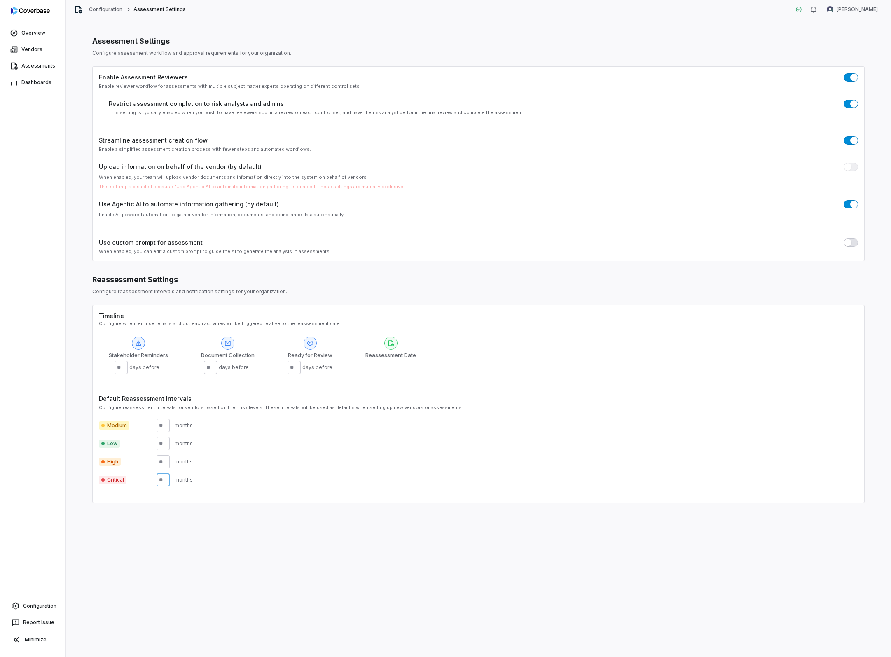
drag, startPoint x: 142, startPoint y: 479, endPoint x: 137, endPoint y: 479, distance: 4.9
click at [135, 479] on div "Critical months" at bounding box center [478, 479] width 759 height 13
drag, startPoint x: 165, startPoint y: 479, endPoint x: 159, endPoint y: 479, distance: 6.2
click at [155, 480] on div "Critical months" at bounding box center [478, 479] width 759 height 13
click at [166, 479] on input "number" at bounding box center [163, 479] width 13 height 13
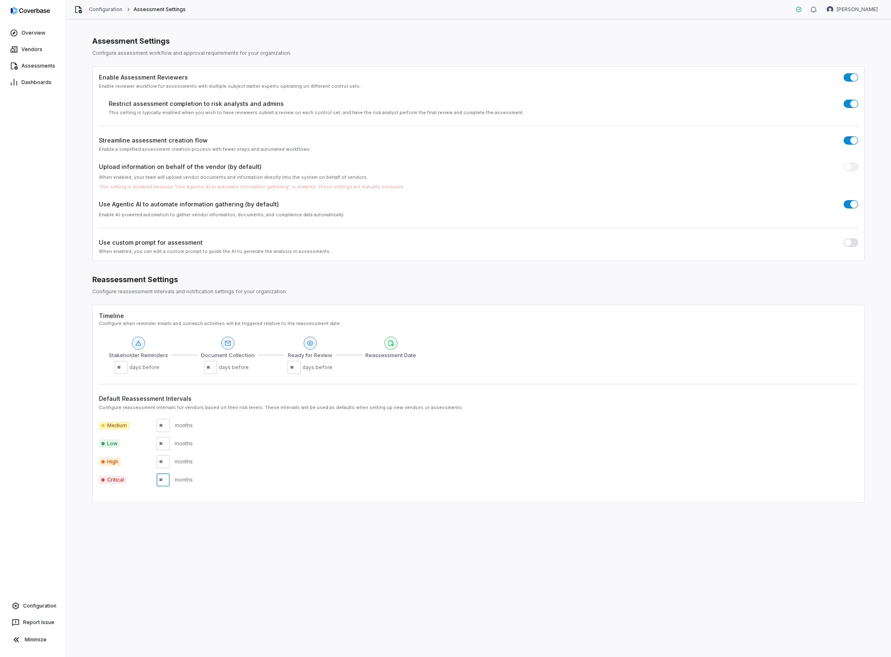
type input "*"
click at [165, 460] on input "number" at bounding box center [163, 461] width 13 height 13
type input "*"
click at [166, 442] on input "number" at bounding box center [163, 443] width 13 height 13
drag, startPoint x: 168, startPoint y: 423, endPoint x: 151, endPoint y: 423, distance: 16.9
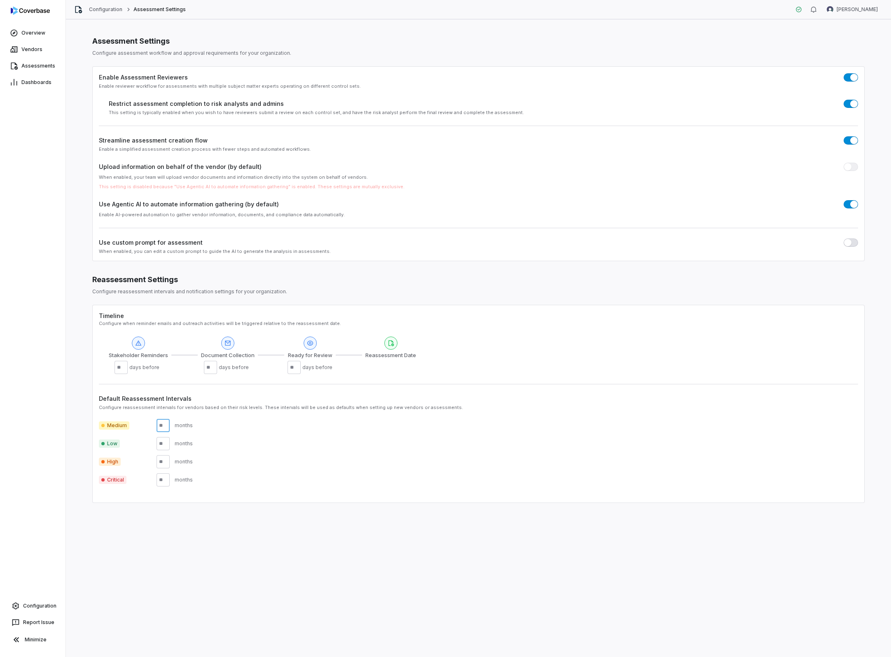
click at [151, 423] on div "Medium months" at bounding box center [478, 425] width 759 height 13
click at [166, 423] on input "**" at bounding box center [163, 425] width 13 height 13
drag, startPoint x: 167, startPoint y: 424, endPoint x: 144, endPoint y: 424, distance: 23.1
click at [144, 424] on div "Medium ** months" at bounding box center [478, 425] width 759 height 13
type input "**"
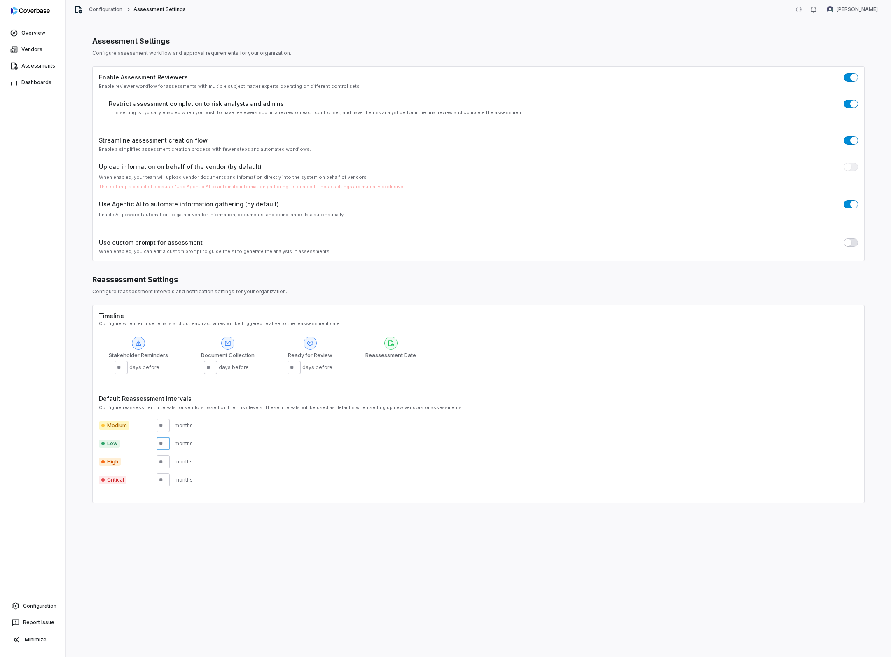
drag, startPoint x: 167, startPoint y: 446, endPoint x: 152, endPoint y: 445, distance: 15.3
click at [152, 445] on div "Low months" at bounding box center [478, 443] width 759 height 13
type input "**"
click at [259, 453] on div "Medium ** months Low ** months High * months Critical * months" at bounding box center [478, 449] width 759 height 74
drag, startPoint x: 125, startPoint y: 367, endPoint x: 107, endPoint y: 367, distance: 18.1
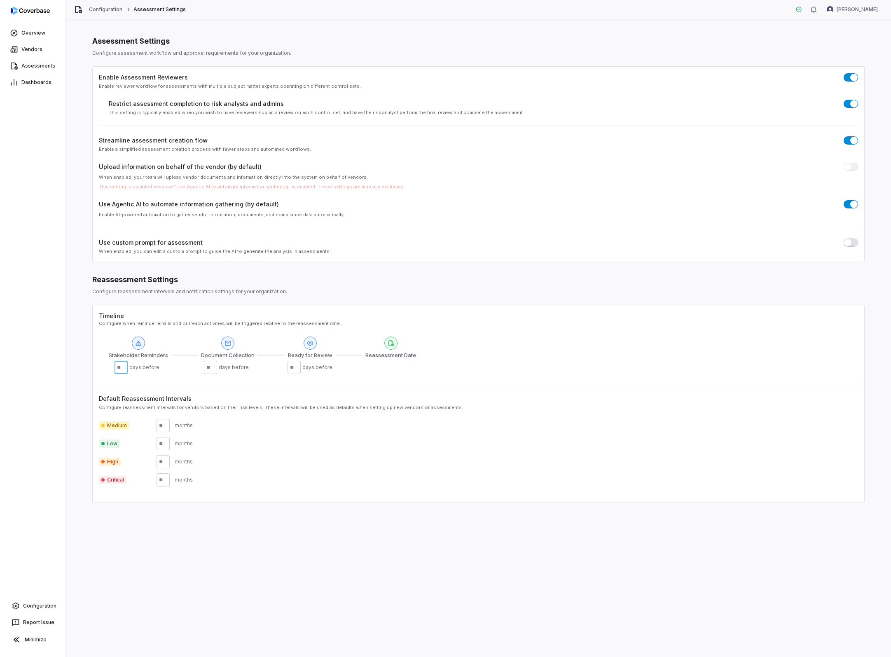
click at [107, 367] on div "Timeline Configure when reminder emails and outreach activities will be trigger…" at bounding box center [478, 342] width 759 height 63
type input "**"
drag, startPoint x: 215, startPoint y: 367, endPoint x: 197, endPoint y: 367, distance: 17.7
click at [197, 367] on div "Stakeholder Reminders ** days before Document Collection ** days before Ready f…" at bounding box center [262, 355] width 307 height 38
type input "**"
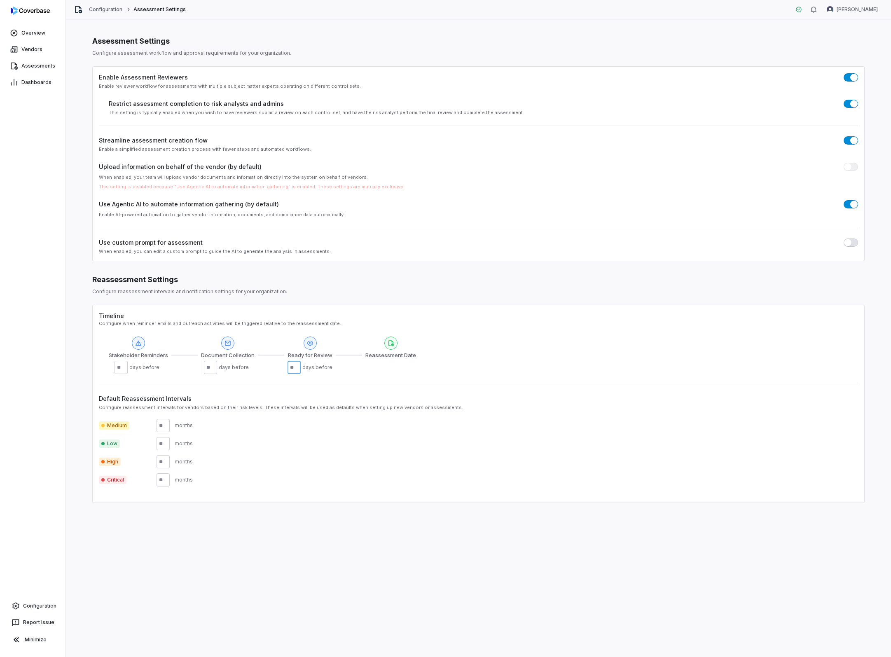
drag, startPoint x: 299, startPoint y: 367, endPoint x: 282, endPoint y: 368, distance: 16.9
click at [282, 368] on div "Stakeholder Reminders ** days before Document Collection ** days before Ready f…" at bounding box center [262, 355] width 307 height 38
type input "**"
click at [357, 374] on div "Timeline Configure when reminder emails and outreach activities will be trigger…" at bounding box center [478, 404] width 772 height 198
click at [103, 9] on link "Configuration" at bounding box center [106, 9] width 34 height 7
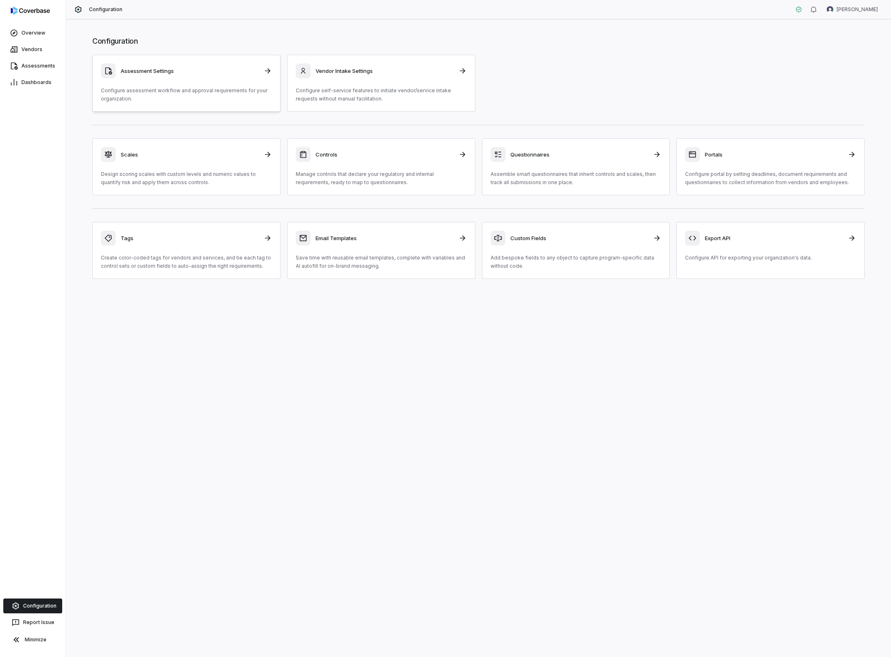
click at [168, 72] on h3 "Assessment Settings" at bounding box center [190, 70] width 138 height 7
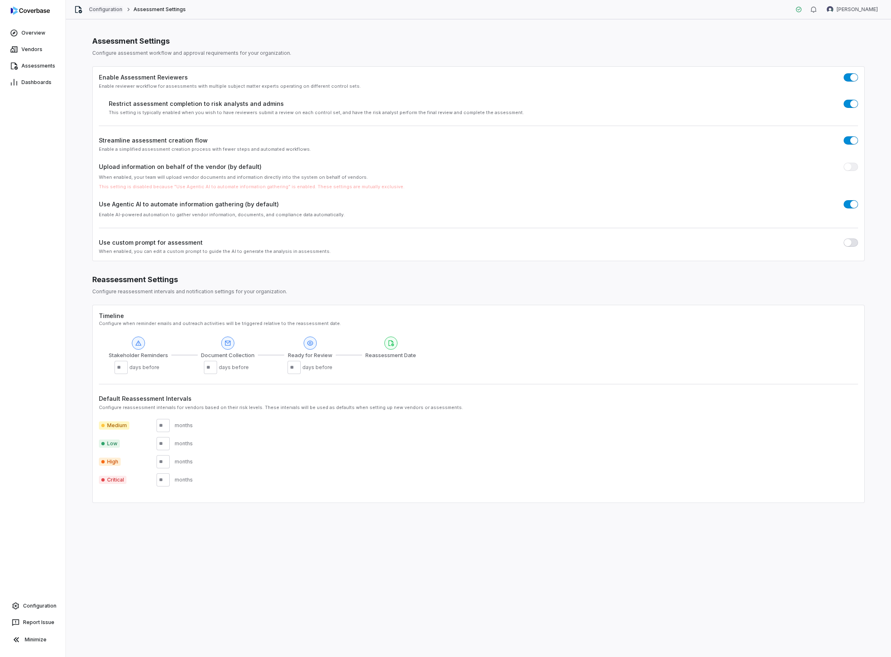
click at [100, 8] on link "Configuration" at bounding box center [106, 9] width 34 height 7
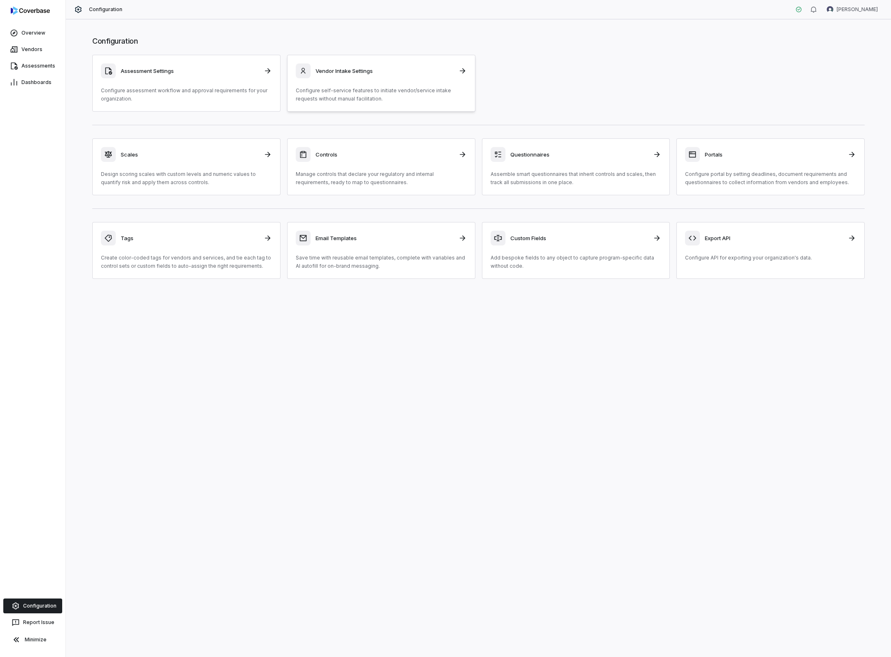
click at [335, 72] on h3 "Vendor Intake Settings" at bounding box center [384, 70] width 138 height 7
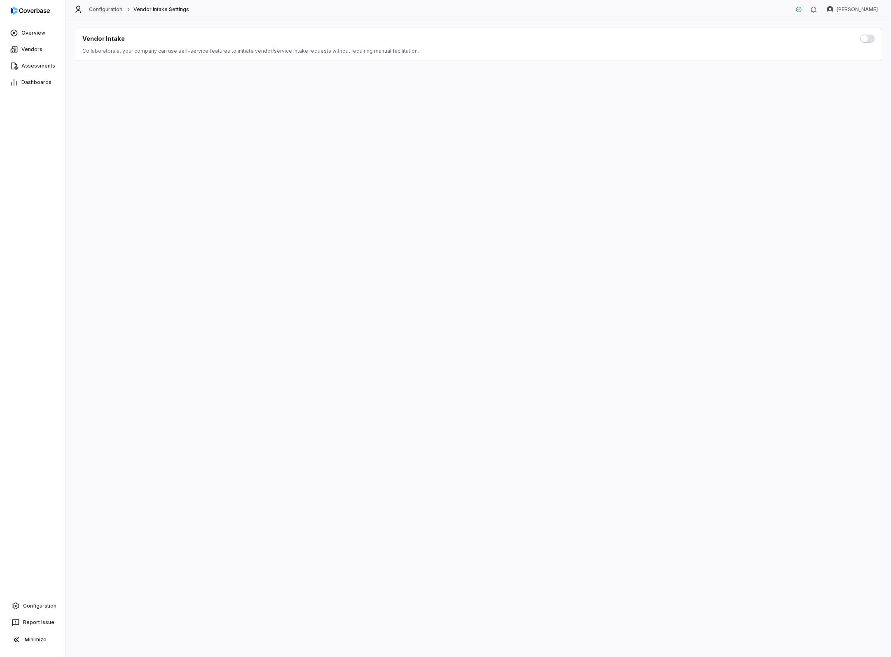
click at [113, 9] on link "Configuration" at bounding box center [106, 9] width 34 height 7
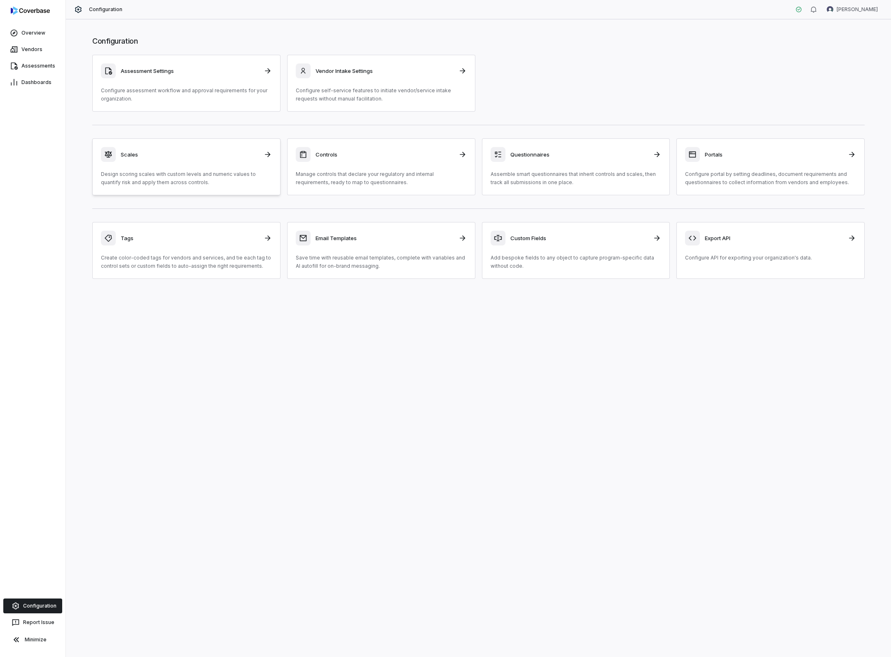
click at [133, 154] on h3 "Scales" at bounding box center [190, 154] width 138 height 7
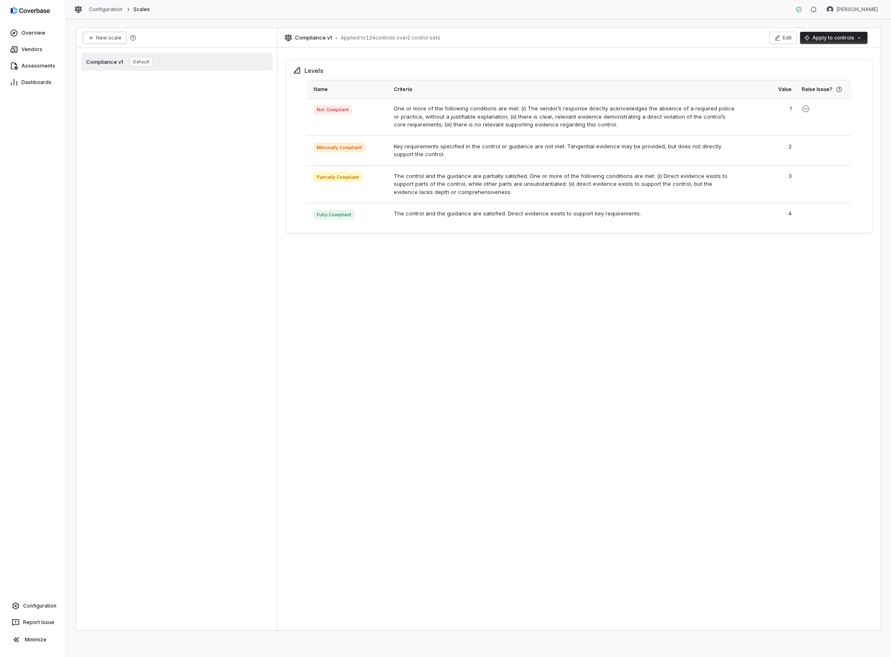
click at [112, 39] on button "New scale" at bounding box center [105, 38] width 44 height 12
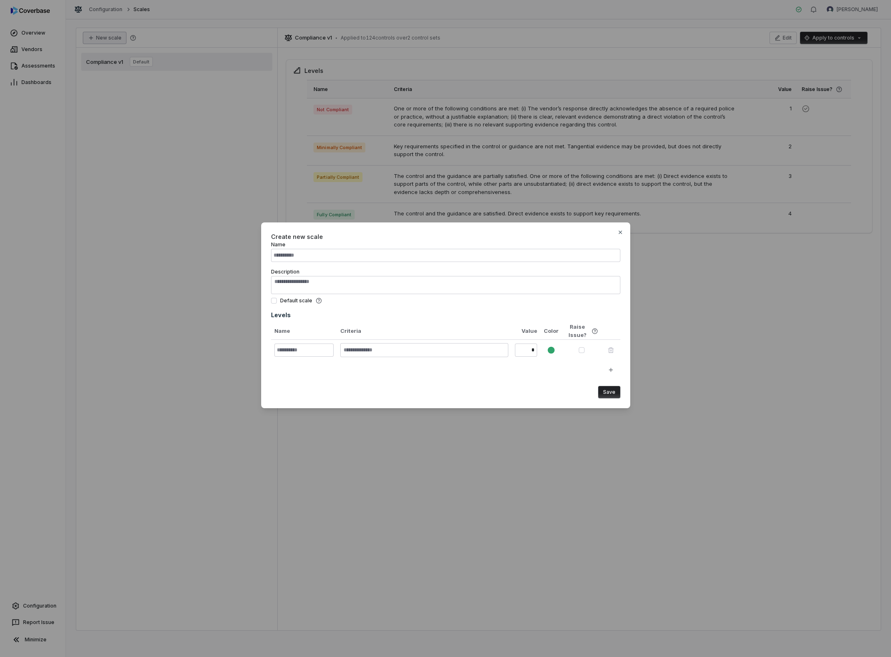
click at [368, 257] on input "Name" at bounding box center [445, 255] width 349 height 13
click at [363, 288] on textarea "Description" at bounding box center [445, 285] width 349 height 19
click at [620, 231] on icon "button" at bounding box center [620, 232] width 7 height 7
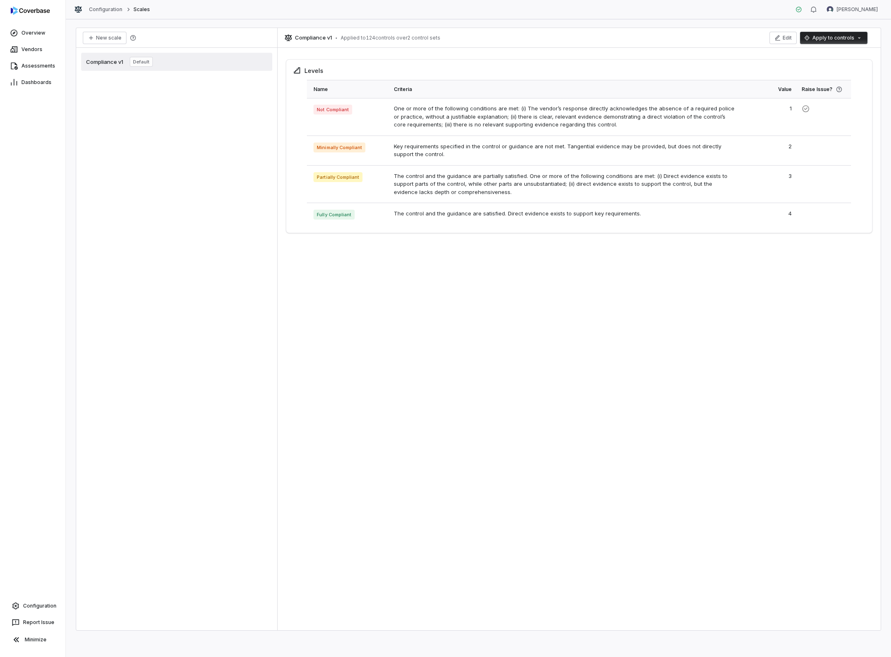
click at [168, 64] on div "Compliance v1 Default" at bounding box center [176, 62] width 191 height 18
click at [104, 40] on button "New scale" at bounding box center [105, 38] width 44 height 12
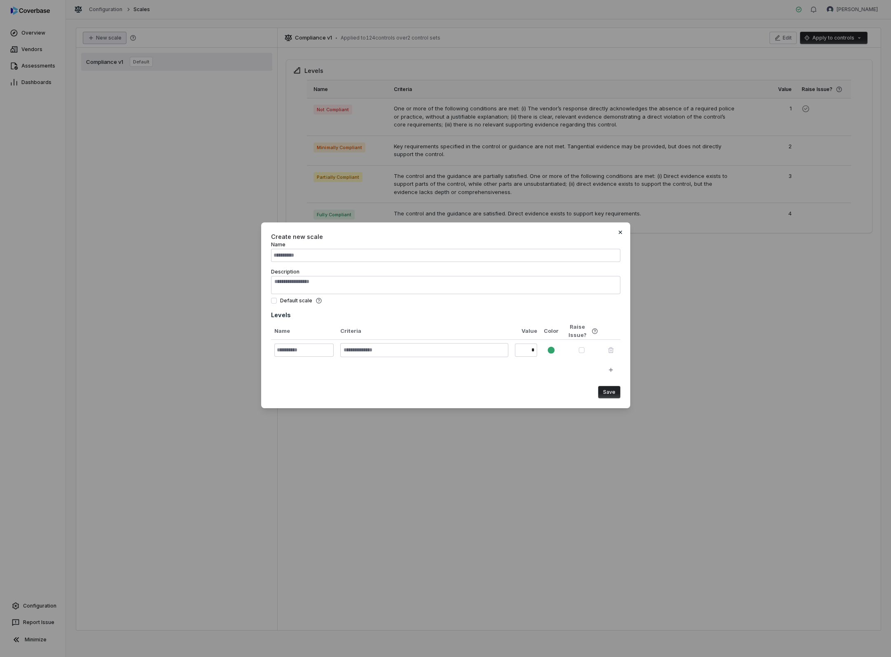
click at [619, 231] on icon "button" at bounding box center [620, 232] width 7 height 7
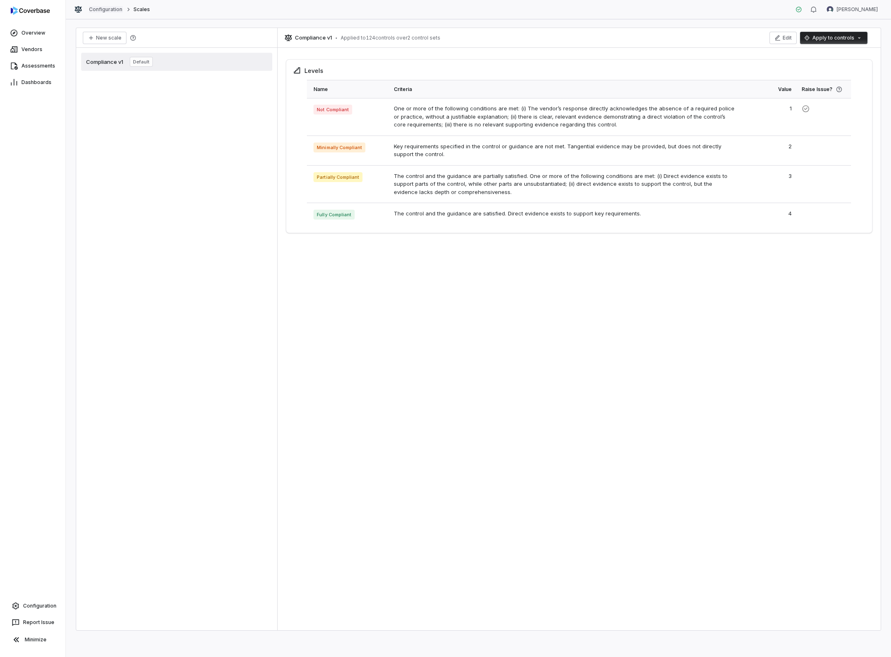
click at [107, 9] on link "Configuration" at bounding box center [106, 9] width 34 height 7
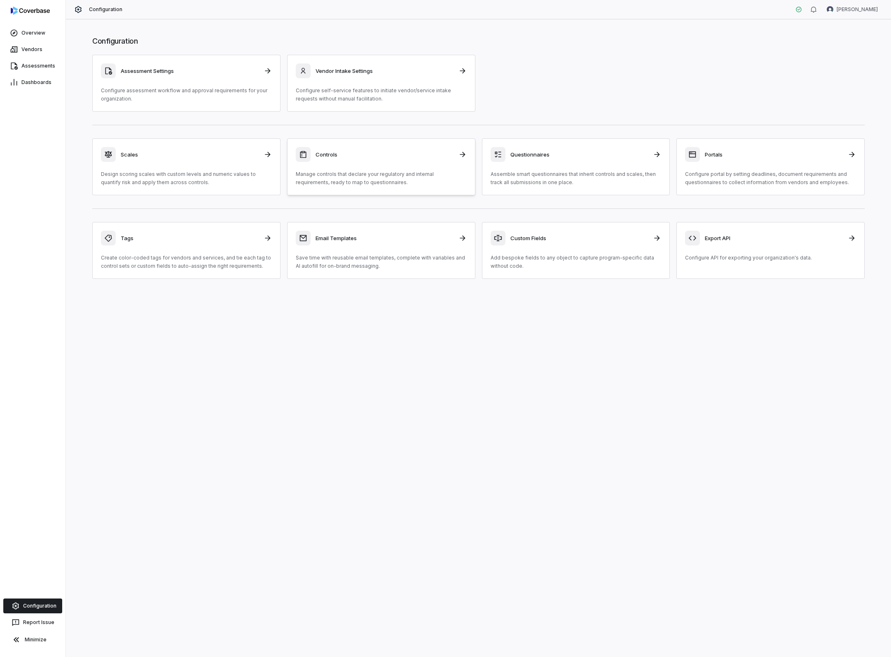
click at [324, 154] on h3 "Controls" at bounding box center [384, 154] width 138 height 7
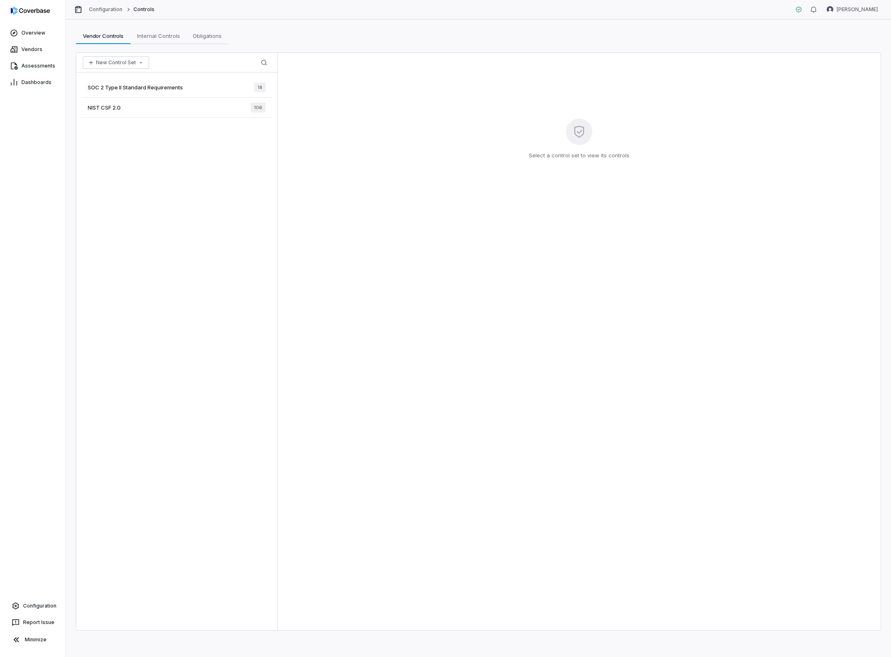
click at [145, 89] on span "SOC 2 Type II Standard Requirements" at bounding box center [135, 87] width 95 height 7
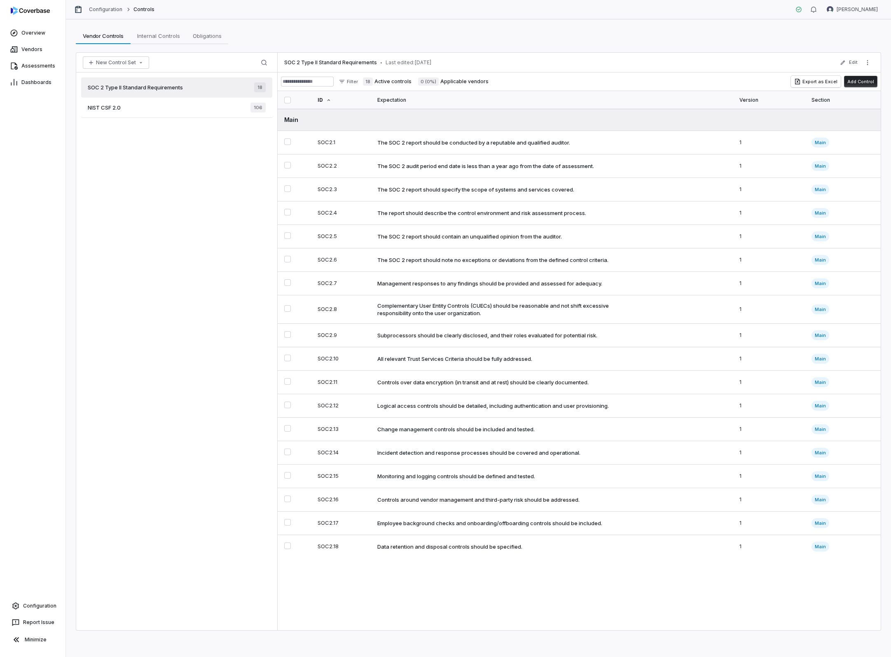
click at [118, 108] on span "NIST CSF 2.0" at bounding box center [104, 107] width 33 height 7
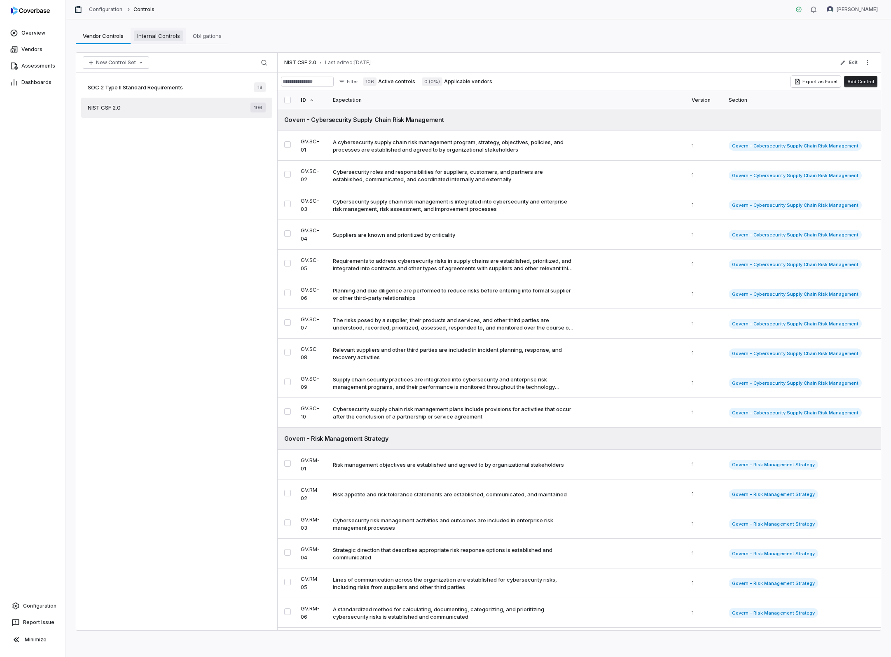
click at [172, 40] on span "Internal Controls" at bounding box center [158, 35] width 49 height 11
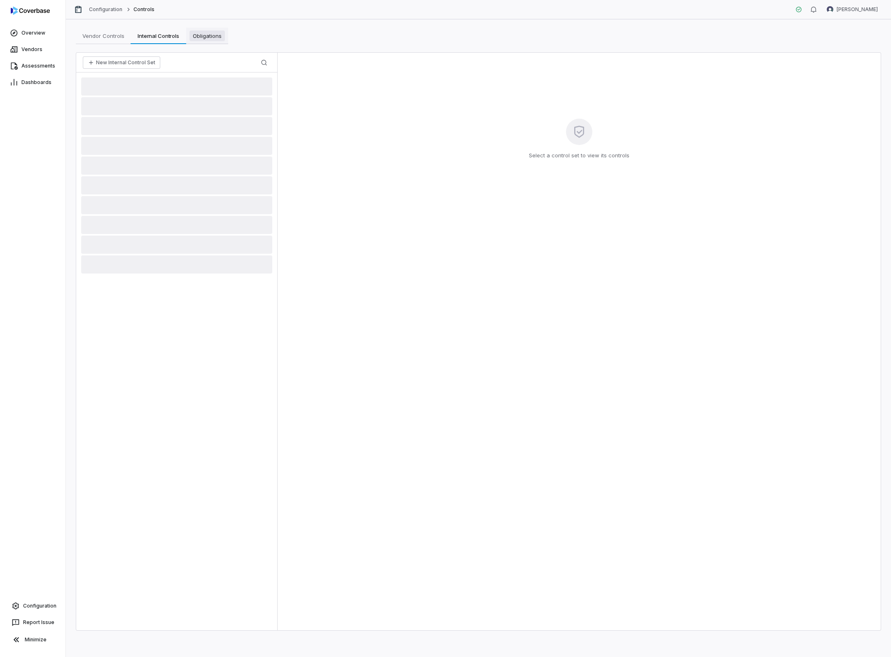
click at [198, 40] on span "Obligations" at bounding box center [206, 35] width 35 height 11
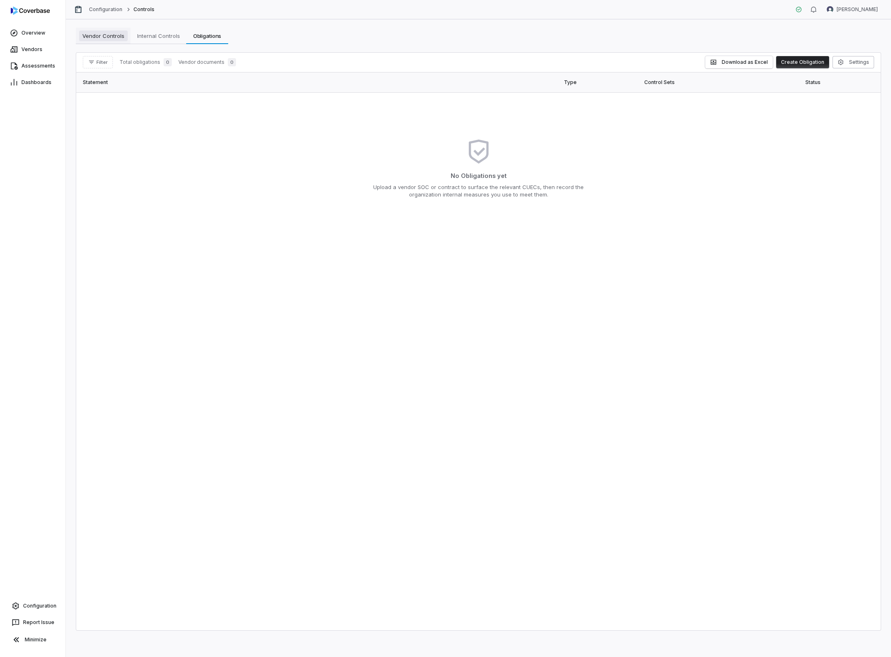
click at [112, 40] on span "Vendor Controls" at bounding box center [103, 35] width 49 height 11
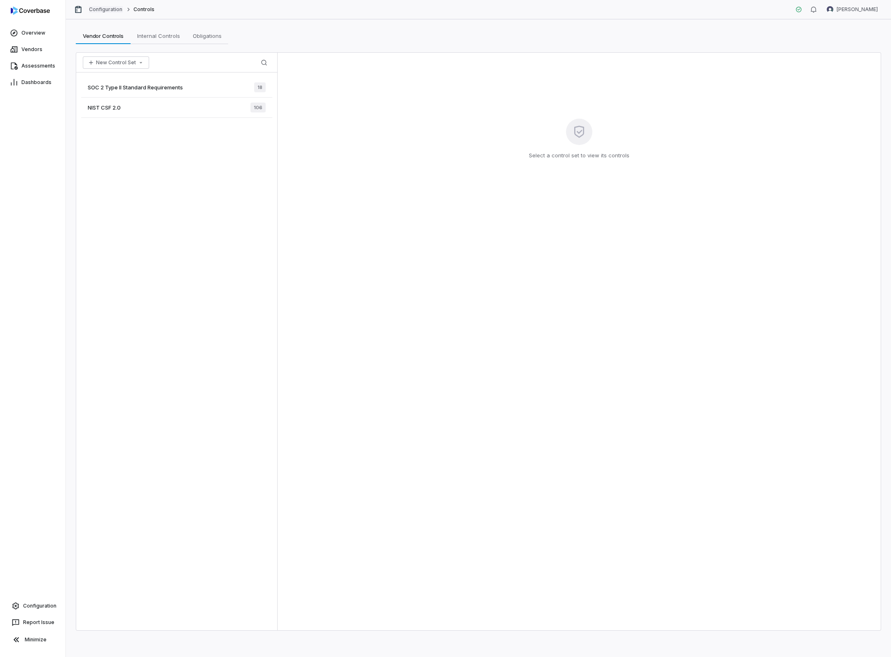
click at [114, 8] on link "Configuration" at bounding box center [106, 9] width 34 height 7
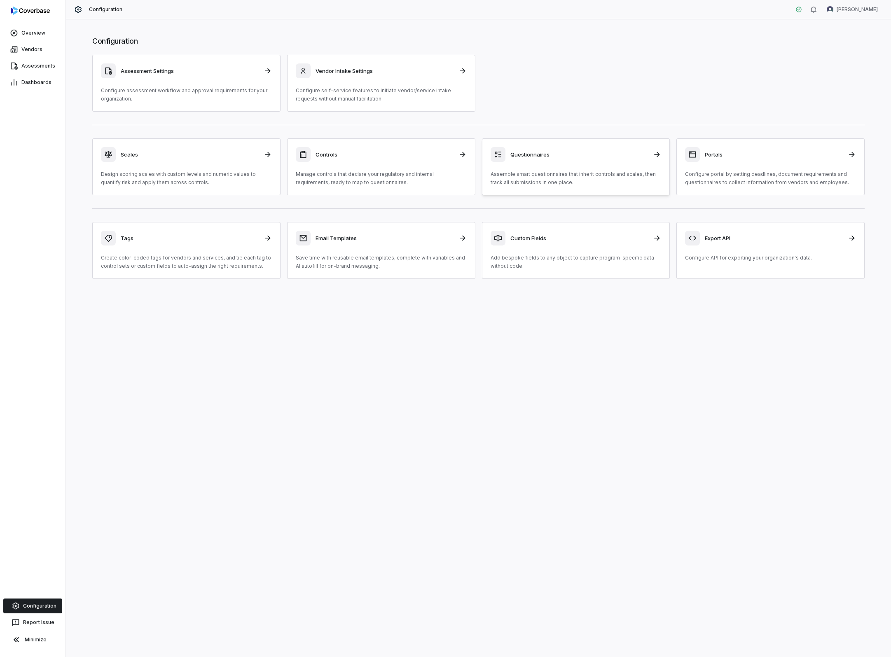
click at [535, 156] on h3 "Questionnaires" at bounding box center [579, 154] width 138 height 7
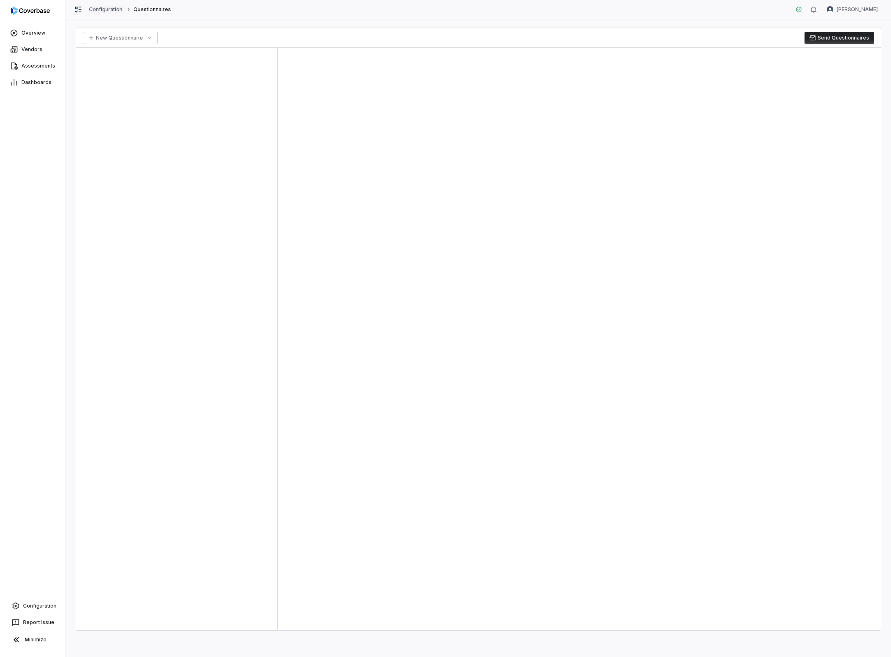
click at [109, 9] on link "Configuration" at bounding box center [106, 9] width 34 height 7
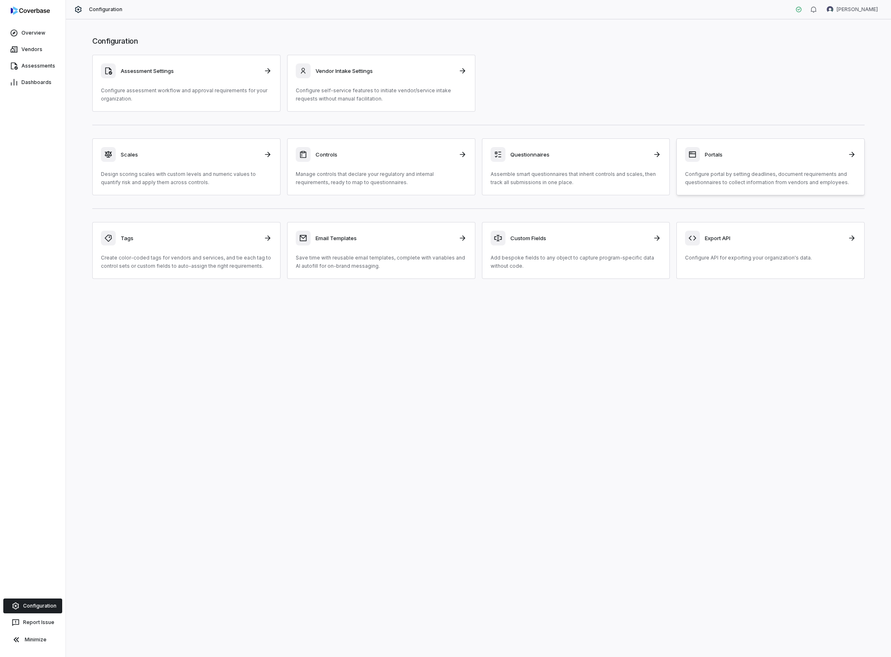
click at [716, 156] on h3 "Portals" at bounding box center [774, 154] width 138 height 7
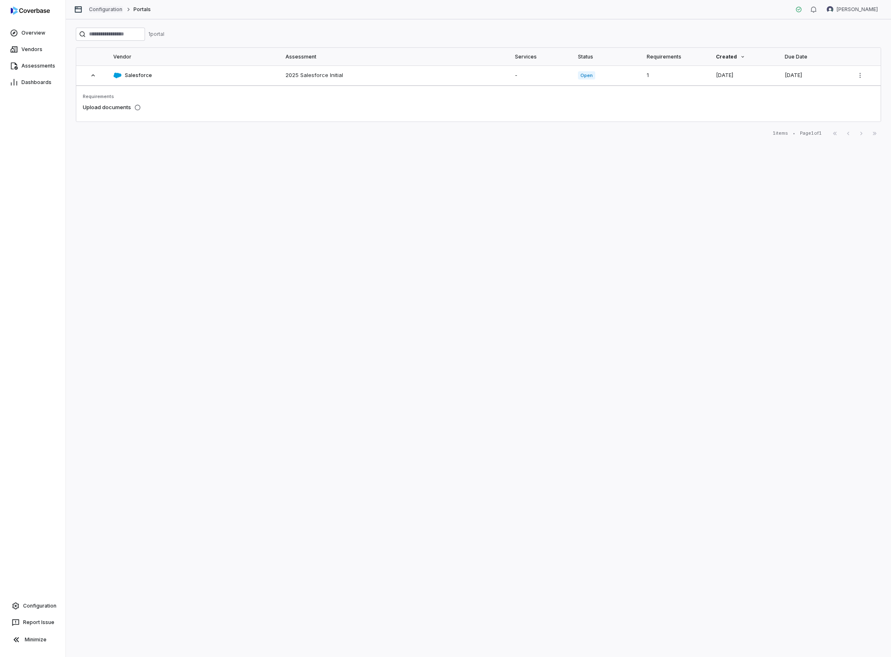
click at [104, 10] on link "Configuration" at bounding box center [106, 9] width 34 height 7
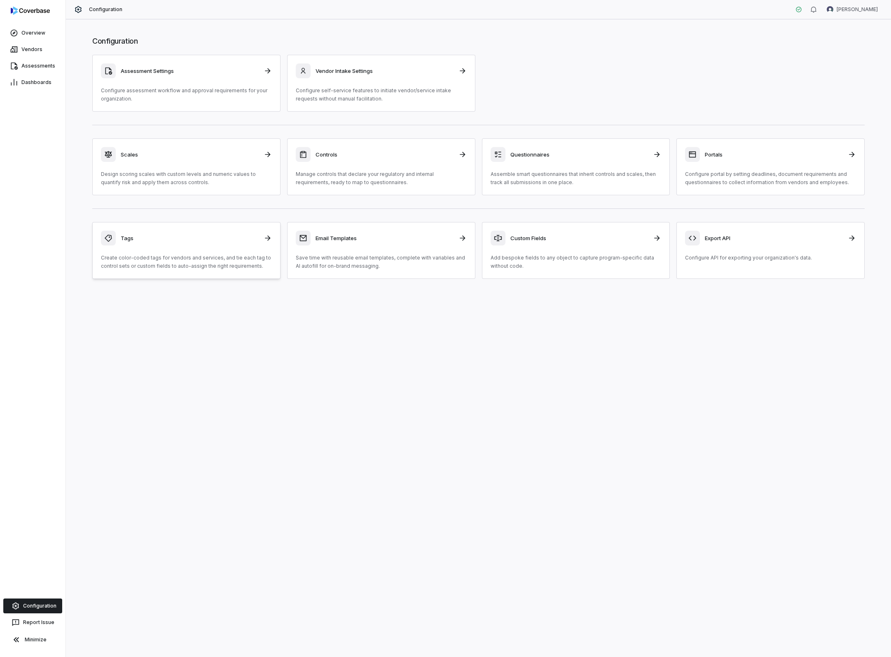
click at [136, 241] on h3 "Tags" at bounding box center [190, 237] width 138 height 7
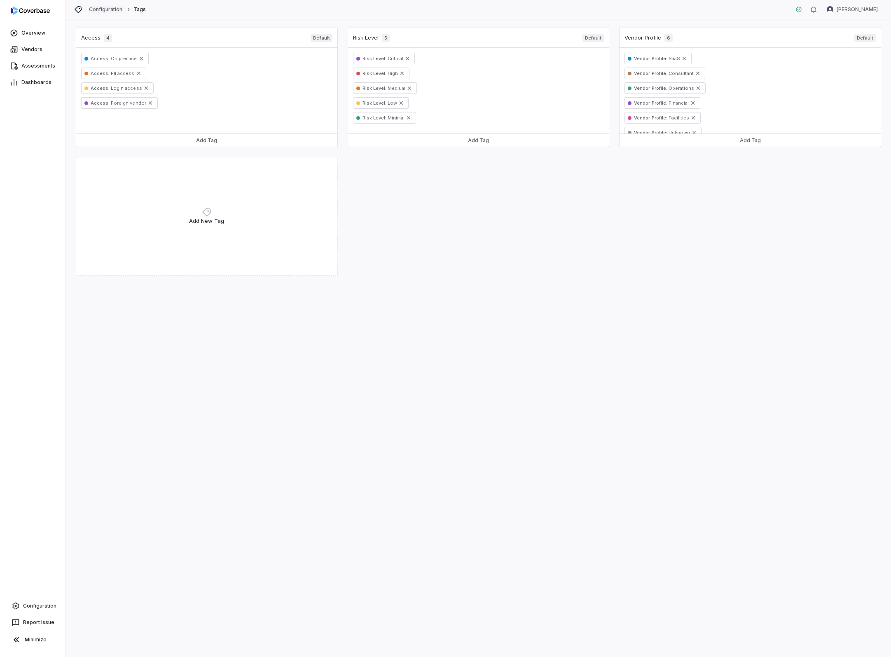
click at [113, 9] on link "Configuration" at bounding box center [106, 9] width 34 height 7
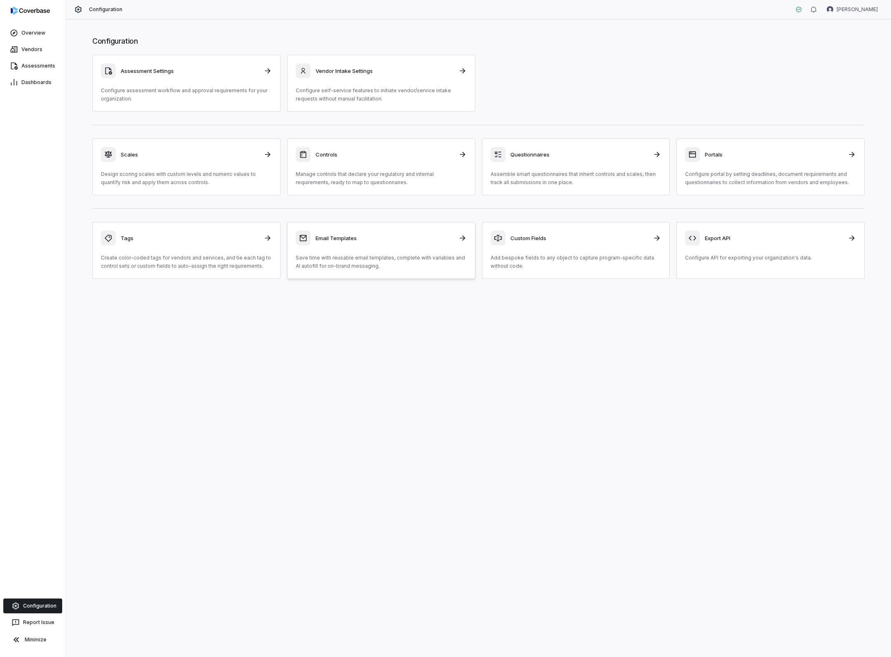
click at [348, 239] on h3 "Email Templates" at bounding box center [384, 237] width 138 height 7
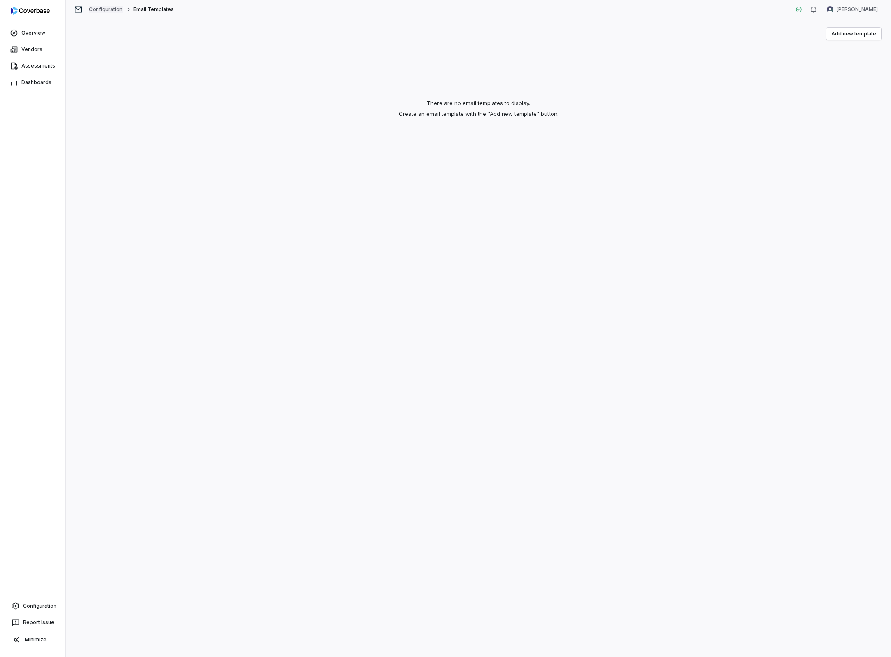
click at [107, 9] on link "Configuration" at bounding box center [106, 9] width 34 height 7
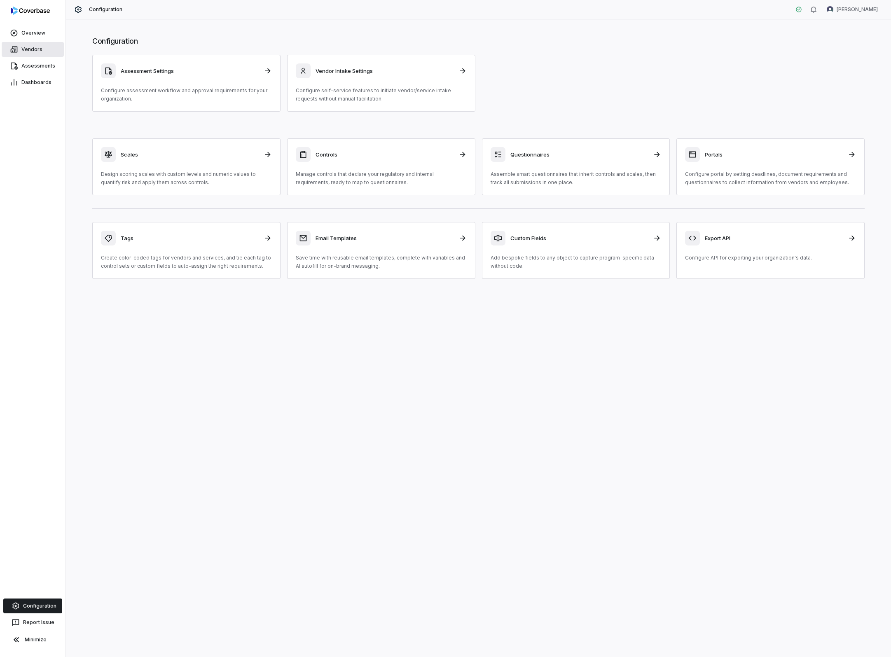
click at [33, 51] on span "Vendors" at bounding box center [31, 49] width 21 height 7
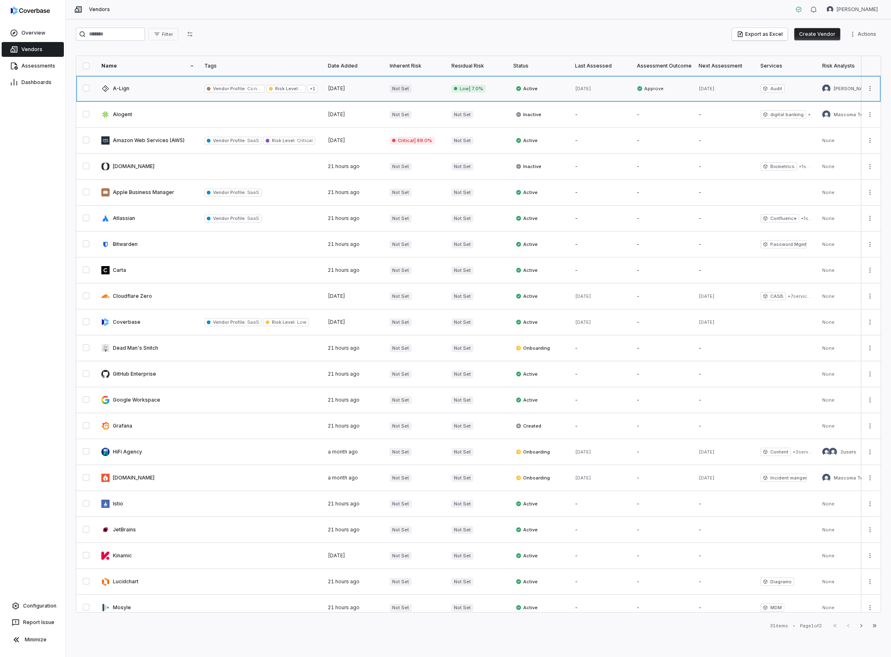
click at [124, 88] on link at bounding box center [147, 89] width 103 height 26
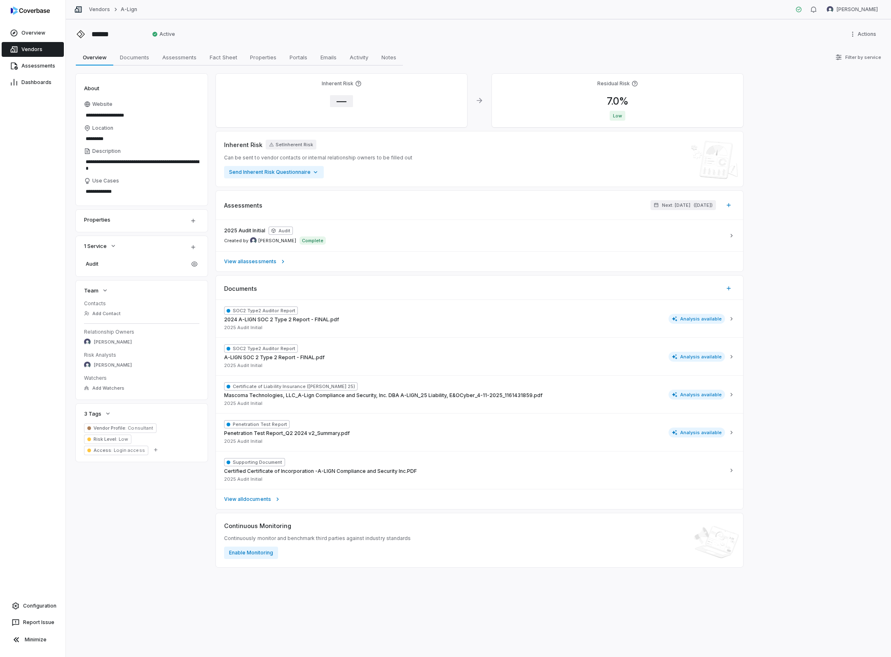
click at [341, 100] on span "—" at bounding box center [341, 101] width 23 height 12
click at [476, 65] on div "Overview Overview Documents Documents Assessments Assessments Fact Sheet Fact S…" at bounding box center [478, 57] width 805 height 16
click at [98, 265] on span "Audit" at bounding box center [136, 264] width 100 height 7
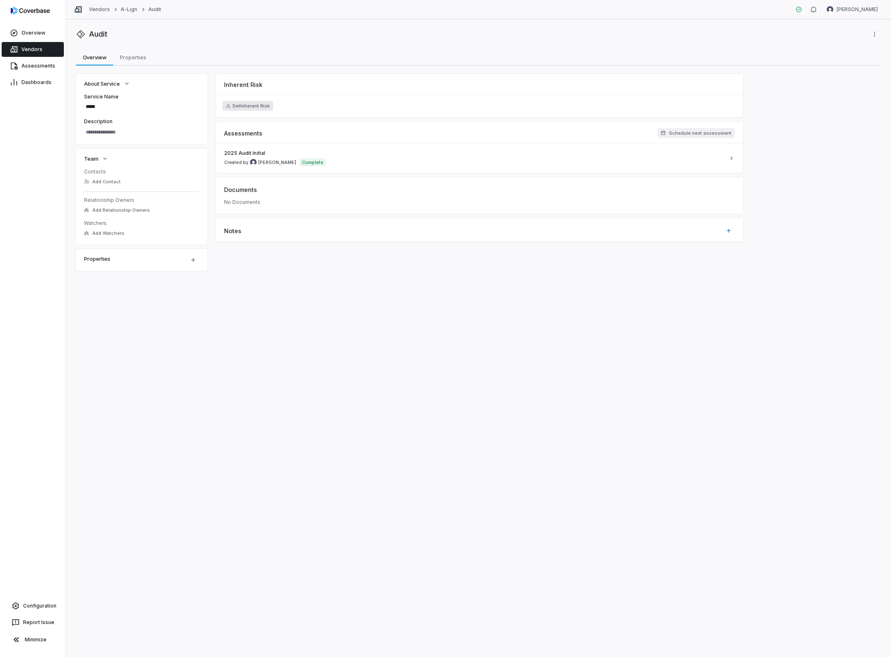
click at [251, 106] on button "Set Inherent Risk" at bounding box center [247, 106] width 51 height 10
click at [305, 63] on div "Overview Overview Properties Properties" at bounding box center [478, 57] width 805 height 16
click at [259, 102] on button "Set Inherent Risk" at bounding box center [247, 106] width 51 height 10
click at [321, 41] on div "Audit Overview Overview Properties Properties About Service Service Name ***** …" at bounding box center [478, 338] width 825 height 638
click at [30, 47] on span "Vendors" at bounding box center [31, 49] width 21 height 7
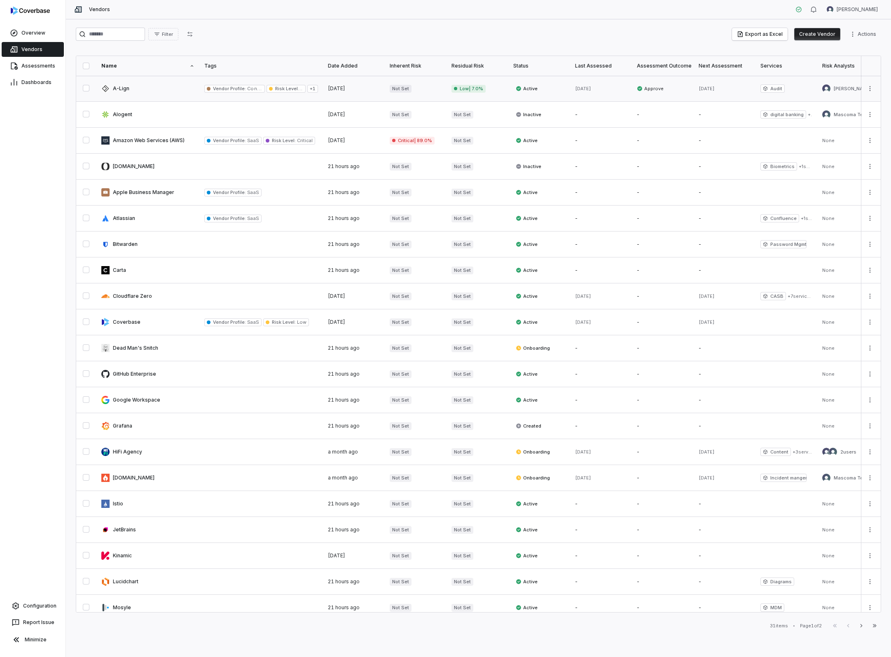
click at [122, 88] on link at bounding box center [147, 89] width 103 height 26
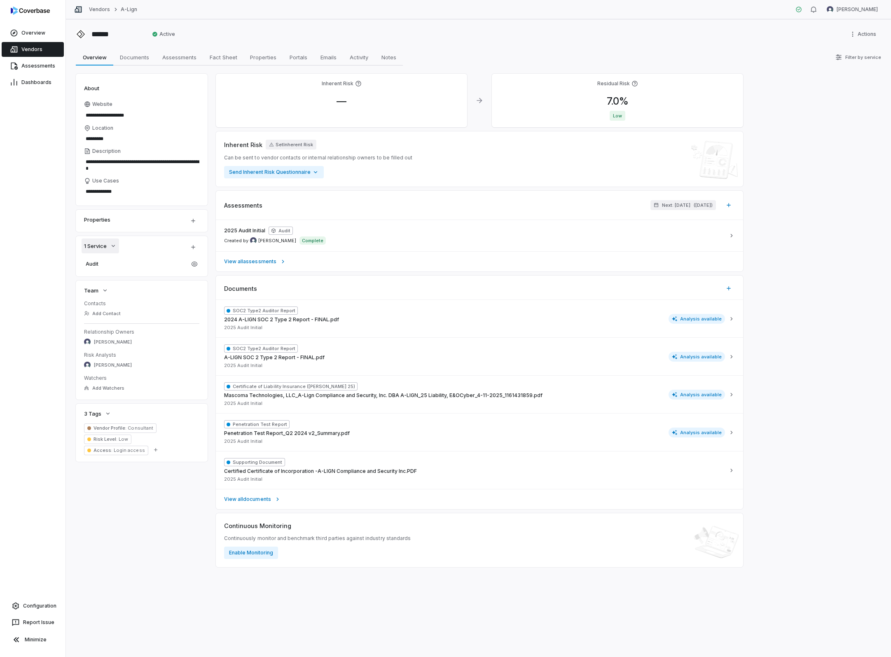
click at [113, 246] on icon "button" at bounding box center [113, 246] width 7 height 7
click at [95, 264] on span "Audit" at bounding box center [136, 264] width 100 height 7
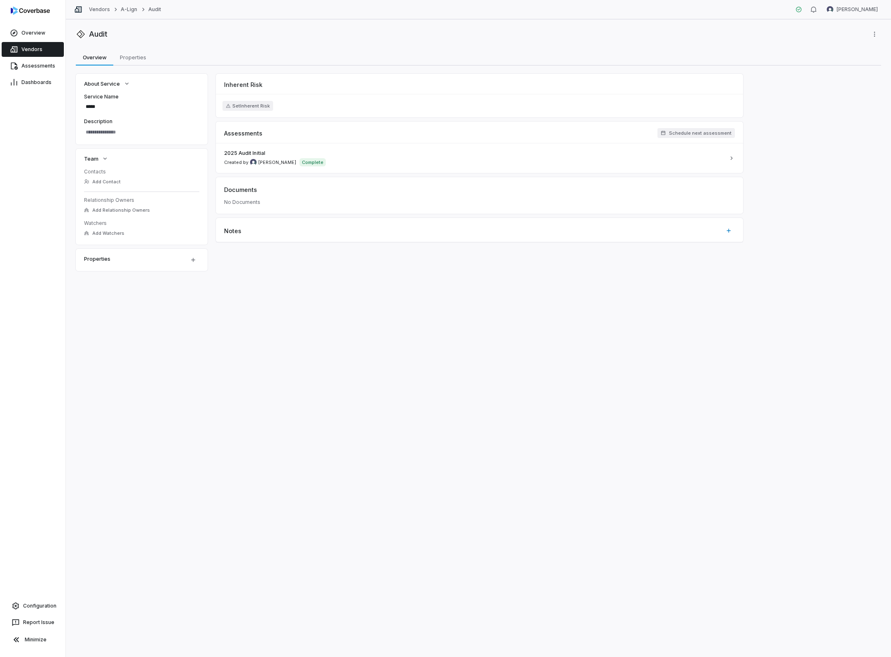
click at [107, 260] on div "Properties" at bounding box center [131, 259] width 95 height 10
click at [195, 261] on html "Overview Vendors Assessments Dashboards Configuration Report Issue Minimize Ven…" at bounding box center [445, 328] width 891 height 657
click at [128, 302] on html "Overview Vendors Assessments Dashboards Configuration Report Issue Minimize Ven…" at bounding box center [445, 328] width 891 height 657
click at [116, 211] on span "Add Relationship Owners" at bounding box center [121, 210] width 58 height 6
click at [117, 287] on span "[PERSON_NAME]" at bounding box center [127, 288] width 41 height 7
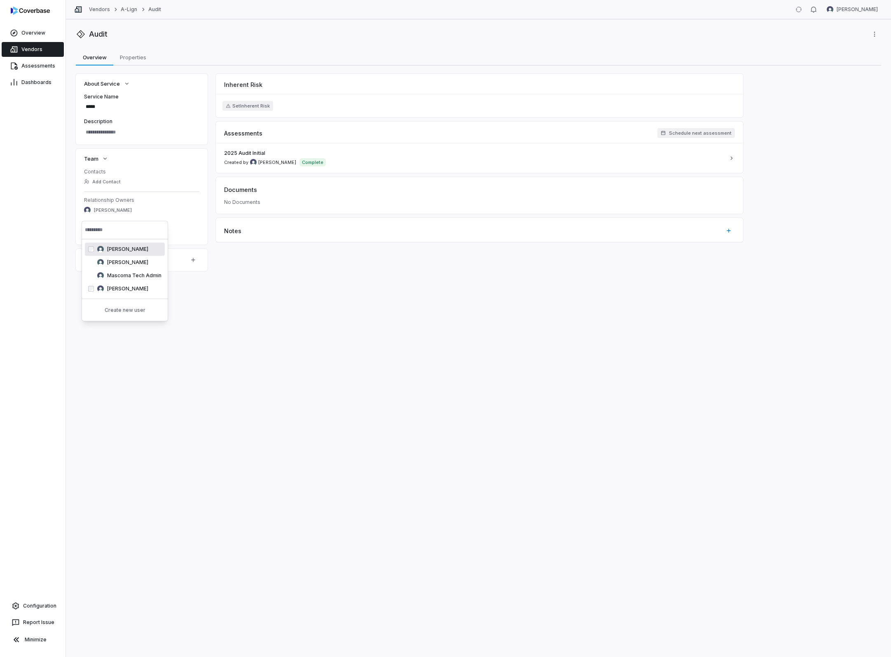
click at [140, 180] on div "Add Contact" at bounding box center [141, 182] width 115 height 10
click at [117, 180] on button "Add Contact" at bounding box center [103, 181] width 42 height 15
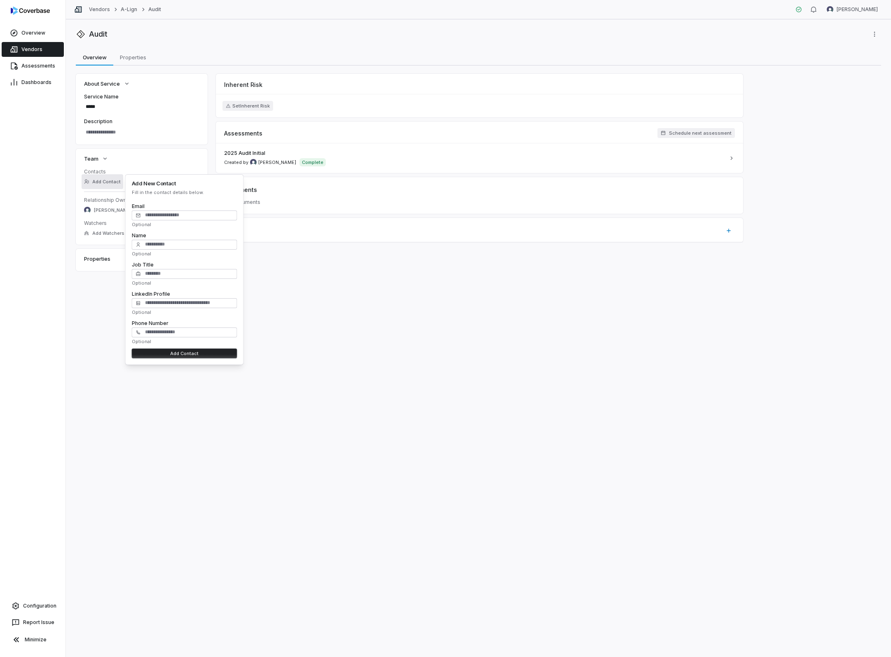
click at [394, 298] on div "Audit Overview Overview Properties Properties About Service Service Name ***** …" at bounding box center [478, 338] width 825 height 638
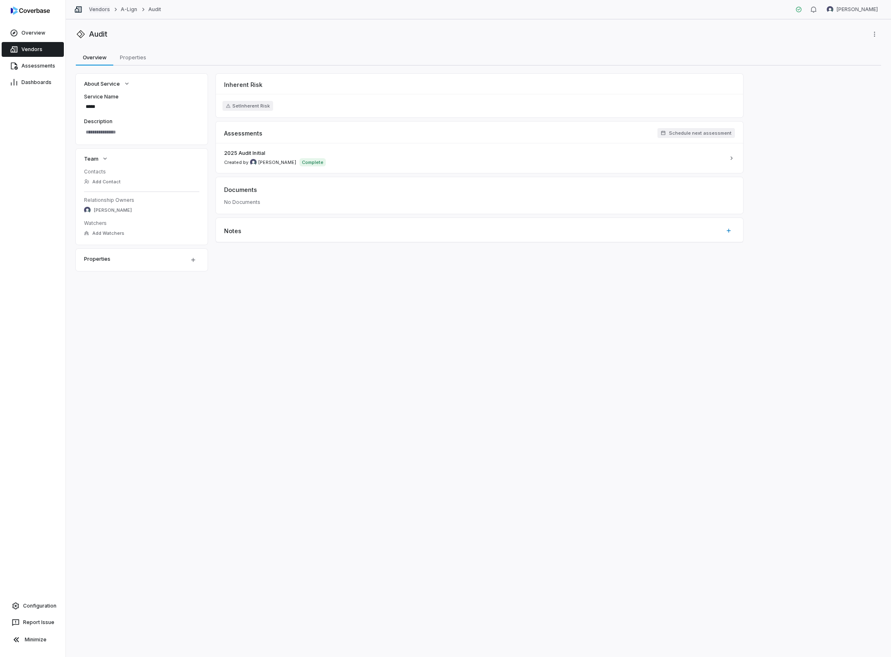
click at [103, 9] on link "Vendors" at bounding box center [99, 9] width 21 height 7
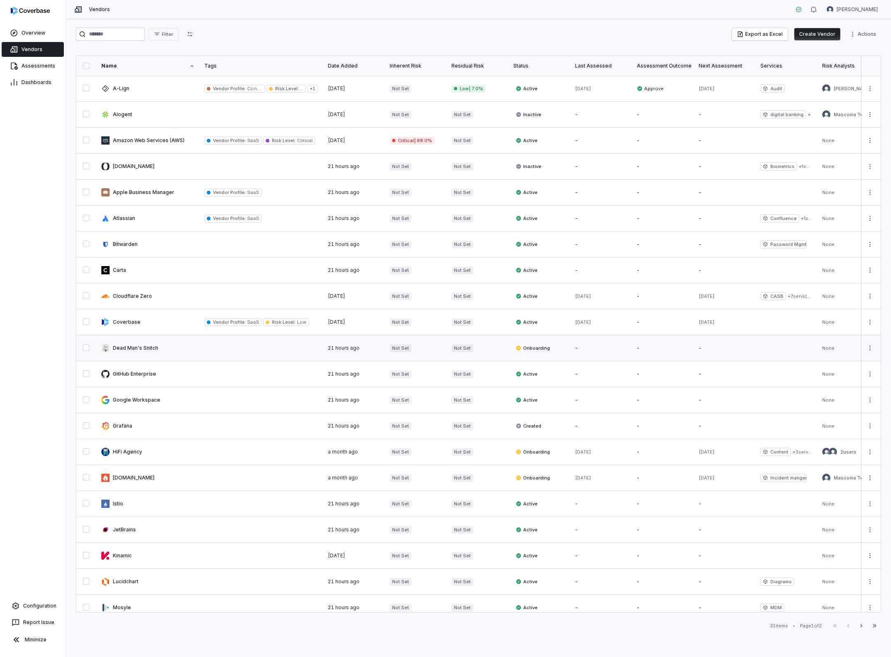
click at [141, 348] on link at bounding box center [147, 348] width 103 height 26
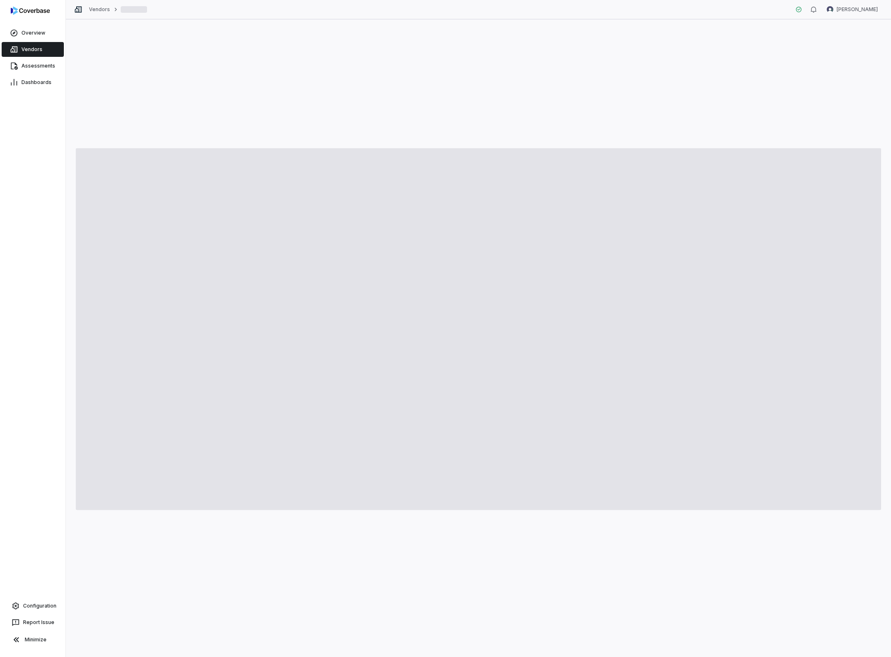
type textarea "*"
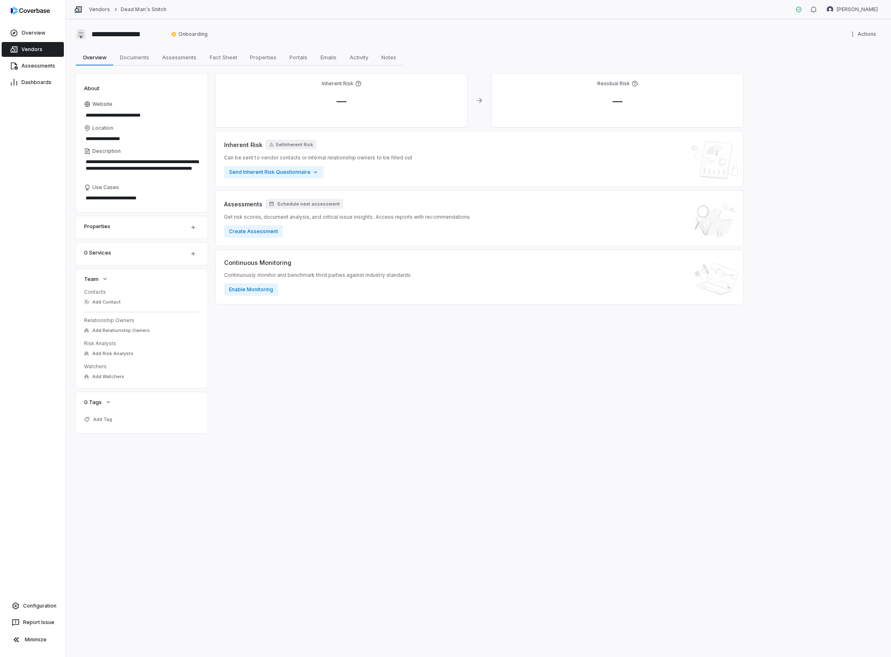
click at [24, 49] on span "Vendors" at bounding box center [31, 49] width 21 height 7
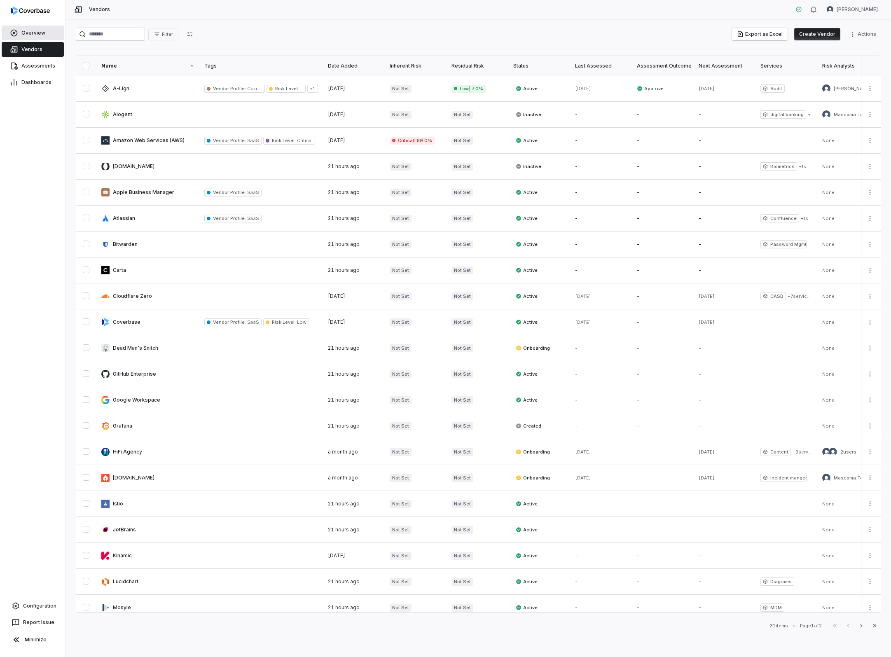
click at [32, 37] on link "Overview" at bounding box center [33, 33] width 62 height 15
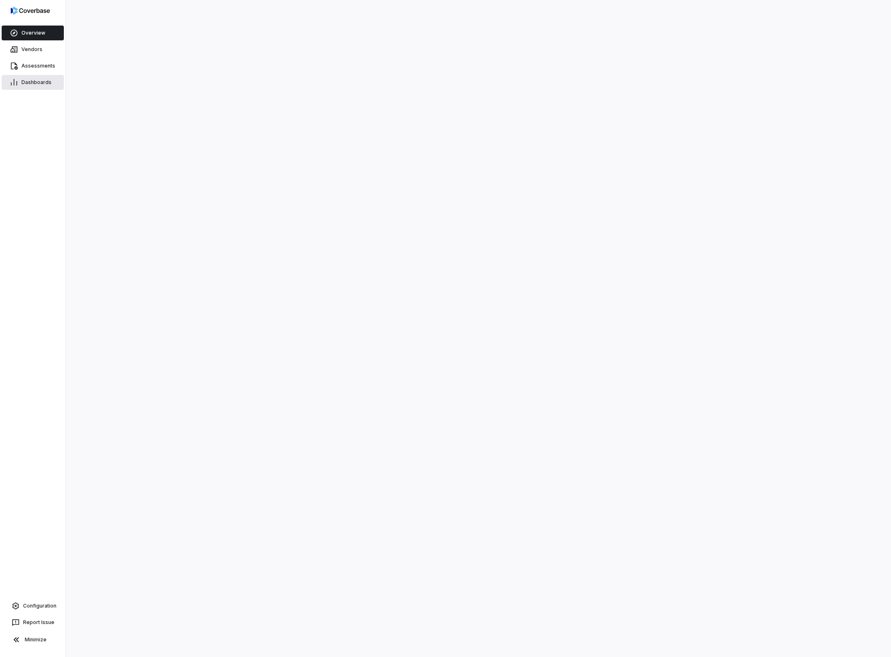
click at [35, 80] on span "Dashboards" at bounding box center [36, 82] width 30 height 7
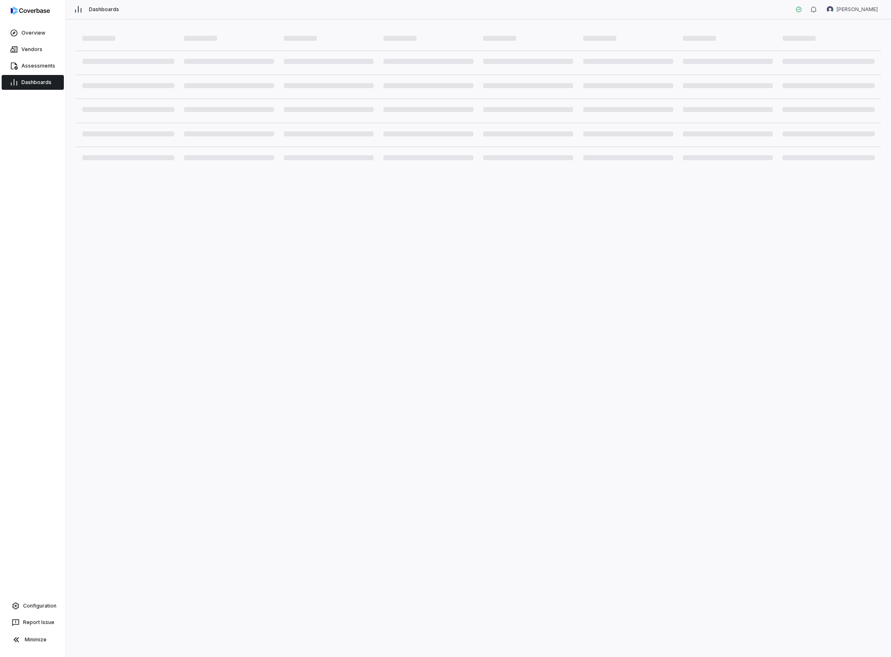
click at [37, 82] on span "Dashboards" at bounding box center [36, 82] width 30 height 7
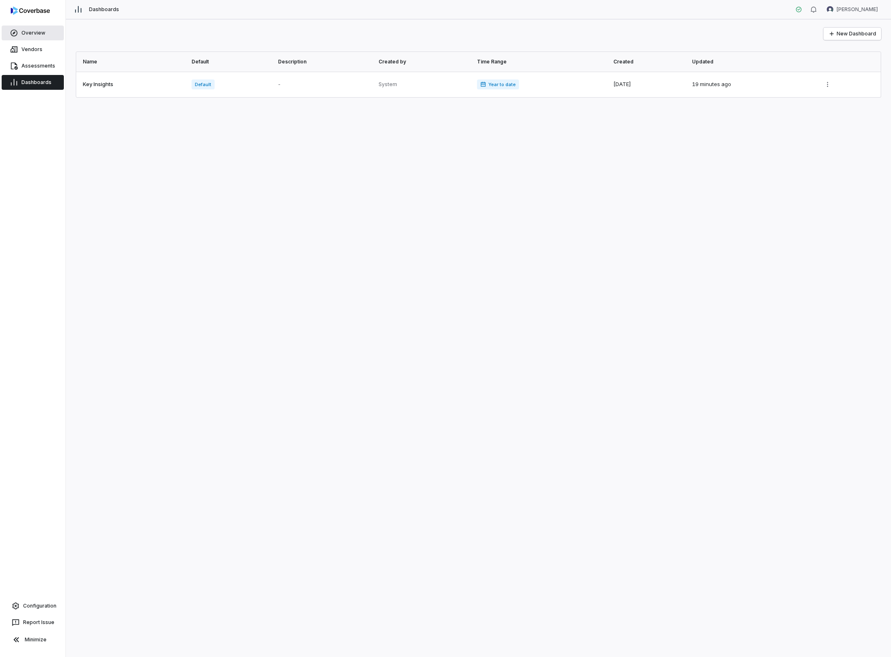
click at [32, 32] on span "Overview" at bounding box center [33, 33] width 24 height 7
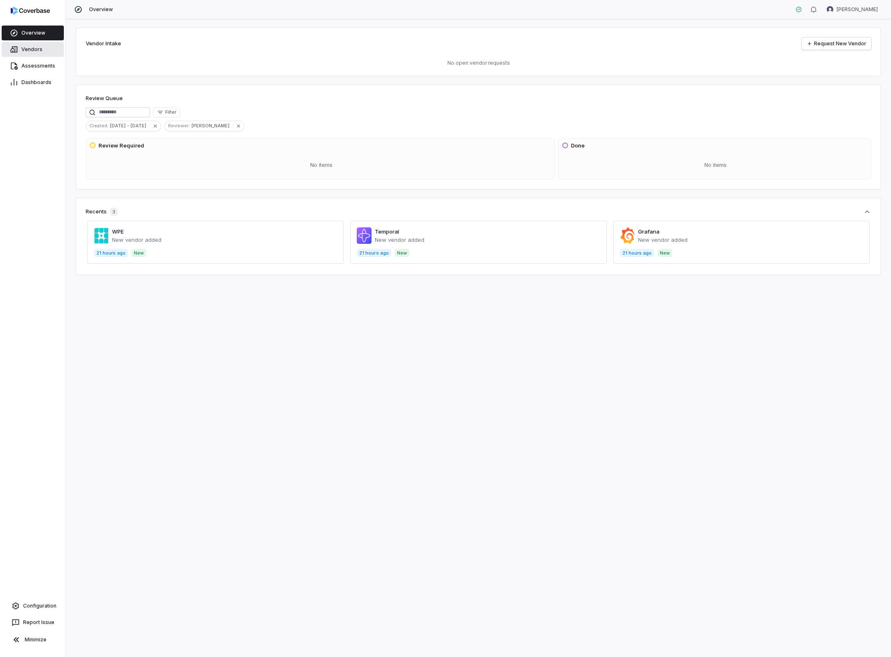
click at [37, 49] on span "Vendors" at bounding box center [31, 49] width 21 height 7
